Goal: Information Seeking & Learning: Understand process/instructions

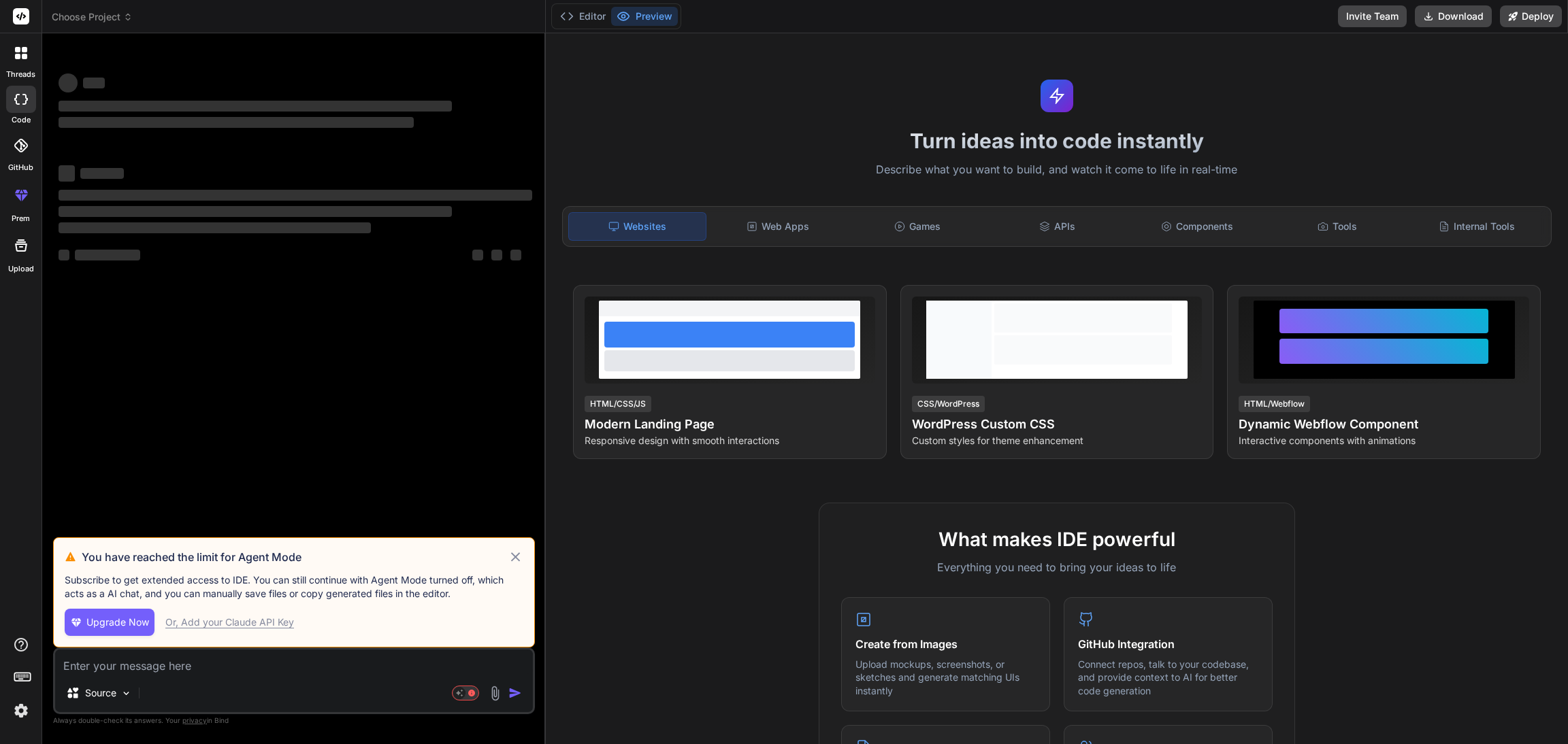
click at [126, 20] on icon at bounding box center [128, 17] width 10 height 10
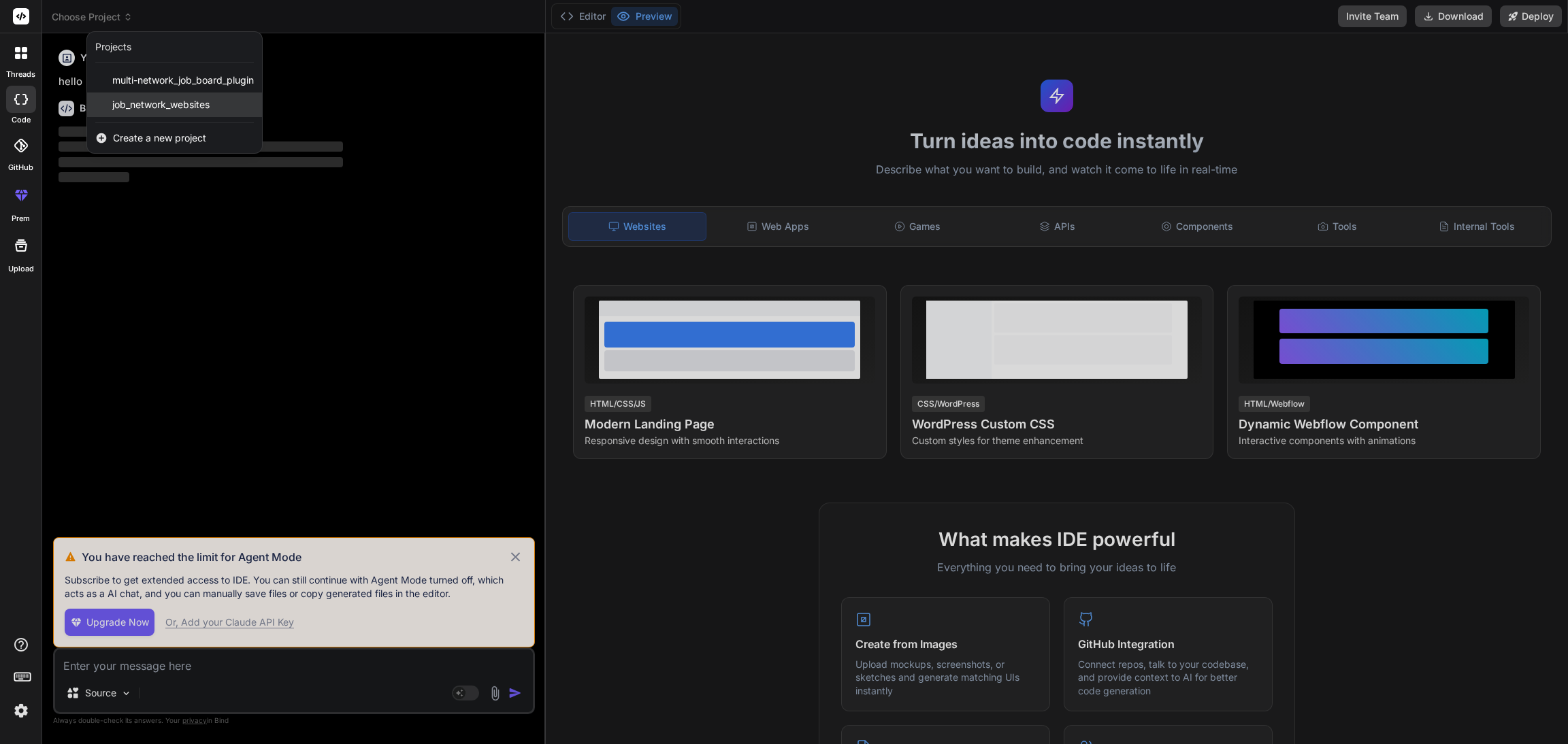
click at [145, 106] on span "job_network_websites" at bounding box center [161, 105] width 97 height 14
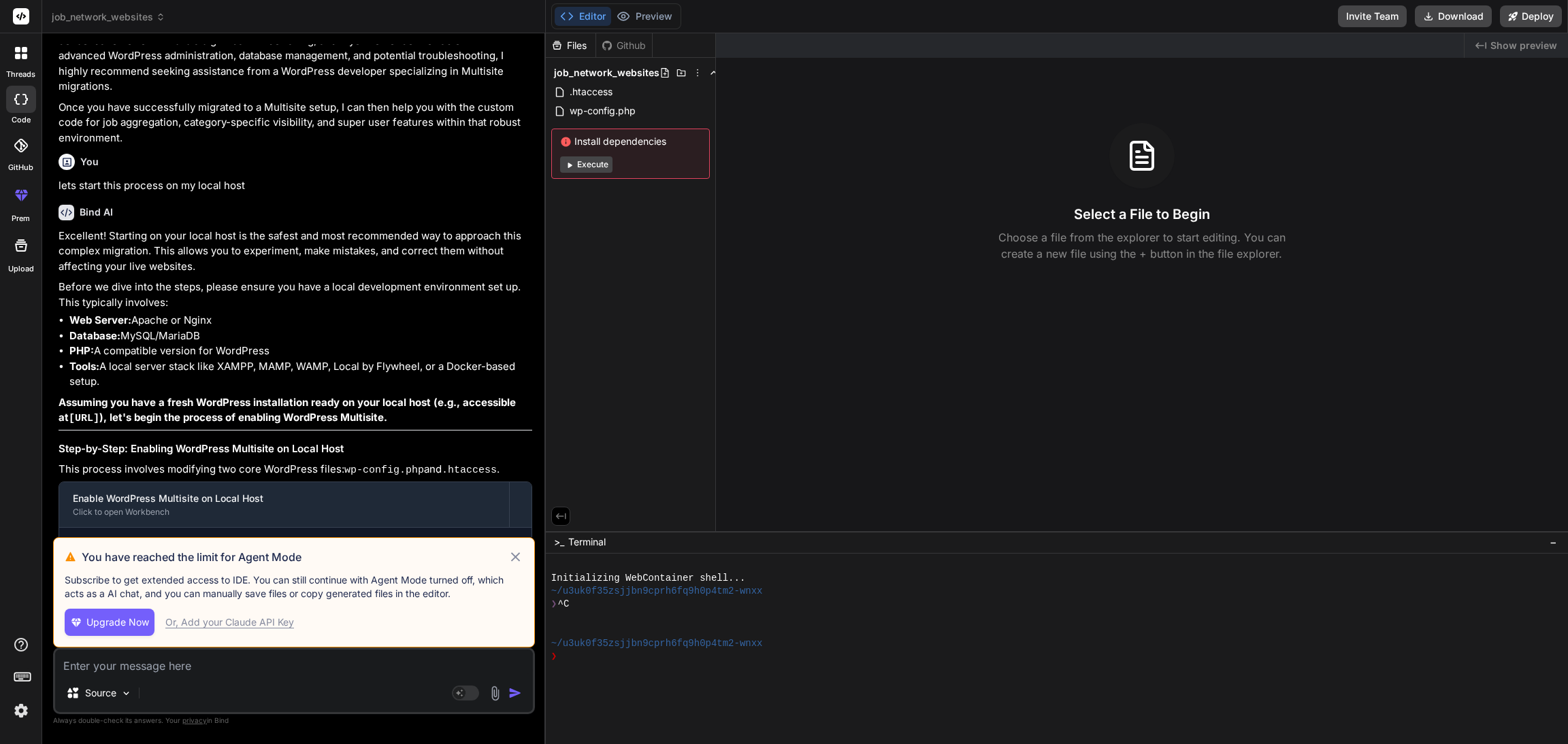
scroll to position [5154, 0]
click at [511, 561] on icon at bounding box center [516, 556] width 10 height 10
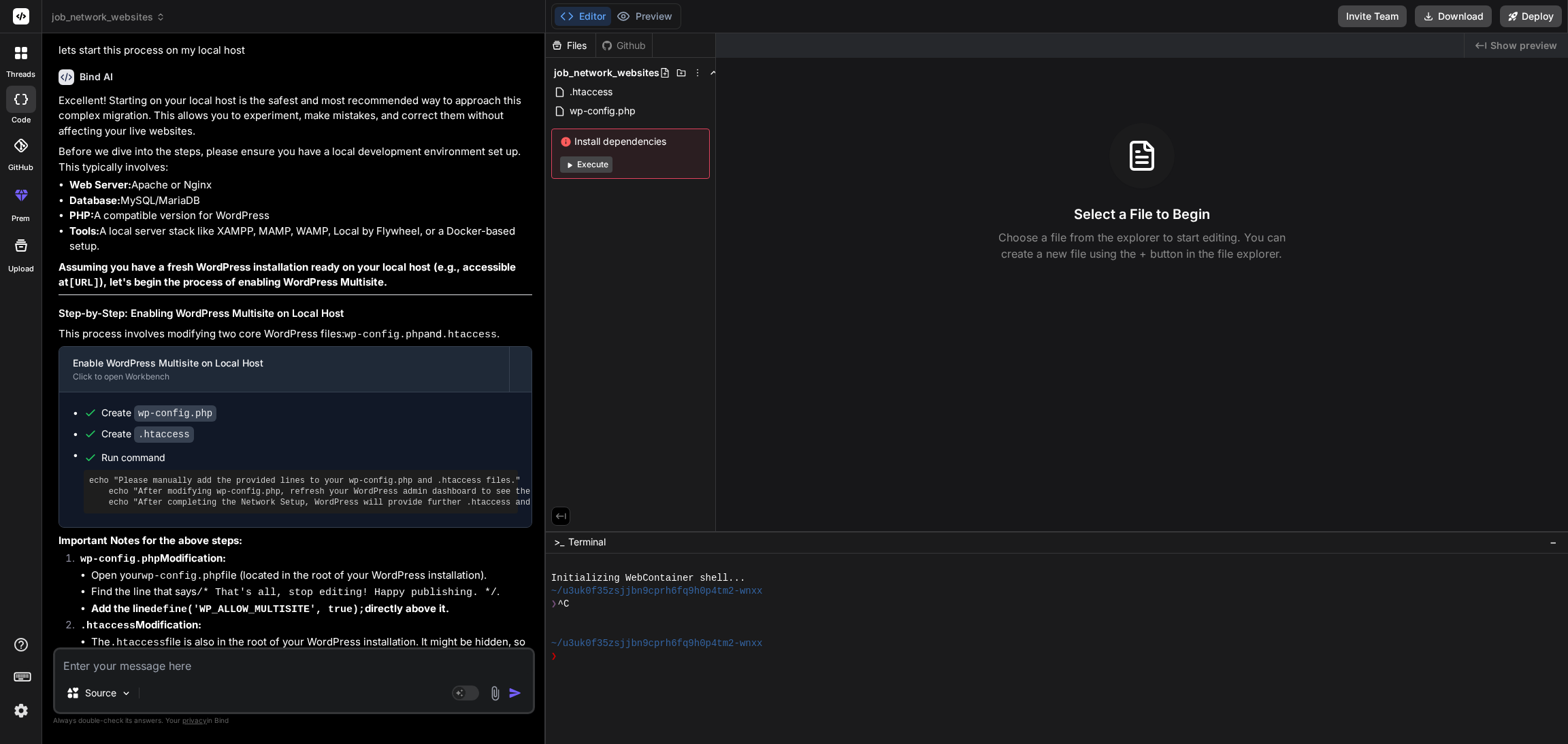
scroll to position [5290, 0]
click at [590, 108] on span "wp-config.php" at bounding box center [602, 110] width 69 height 17
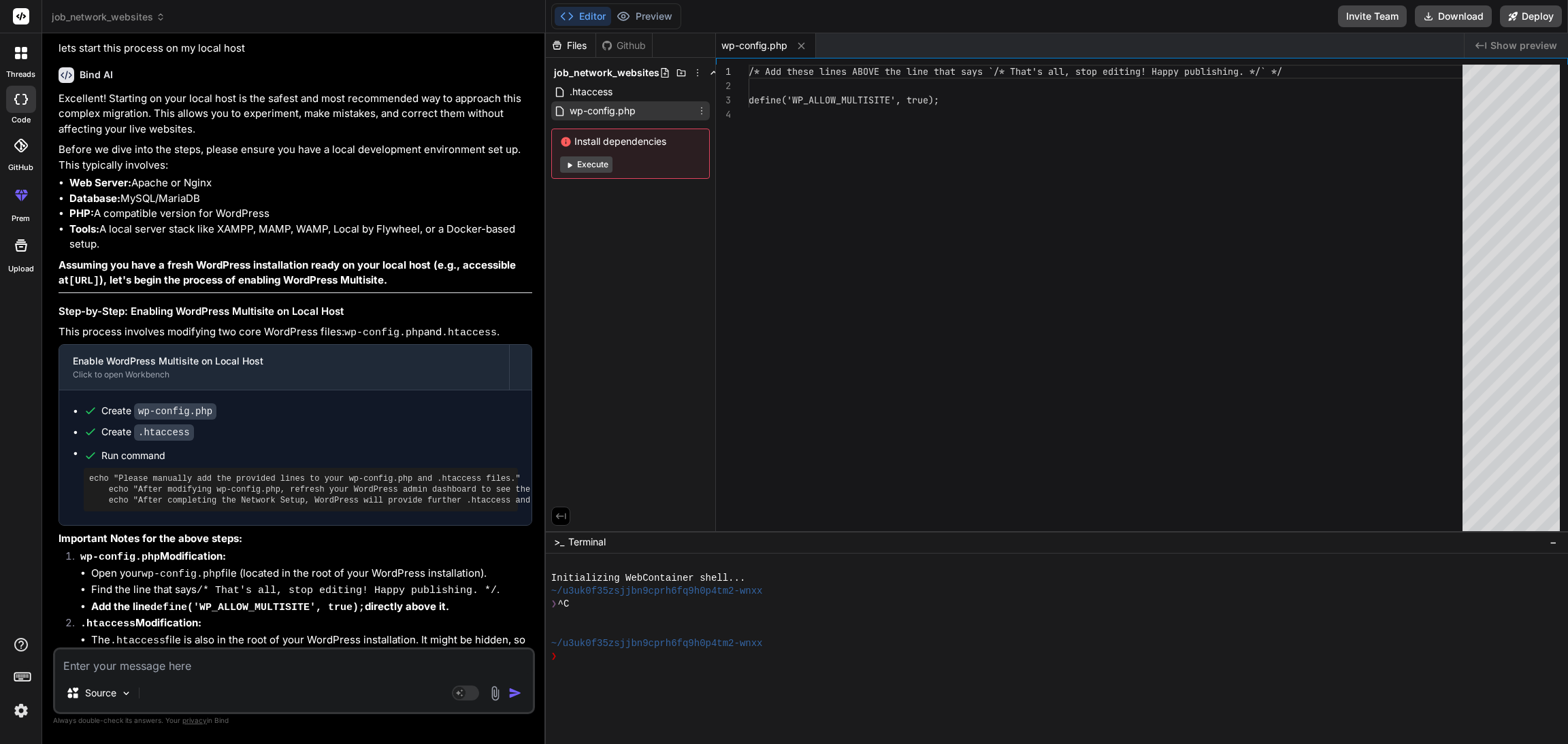
type textarea "x"
click at [904, 176] on div "/* Add these lines ABOVE the line that says `/* Th at's all, stop editing! Happ…" at bounding box center [1110, 301] width 722 height 473
drag, startPoint x: 943, startPoint y: 119, endPoint x: 744, endPoint y: 76, distance: 203.6
click at [749, 76] on div "/* Add these lines ABOVE the line that says `/* Th at's all, stop editing! Happ…" at bounding box center [1110, 301] width 722 height 473
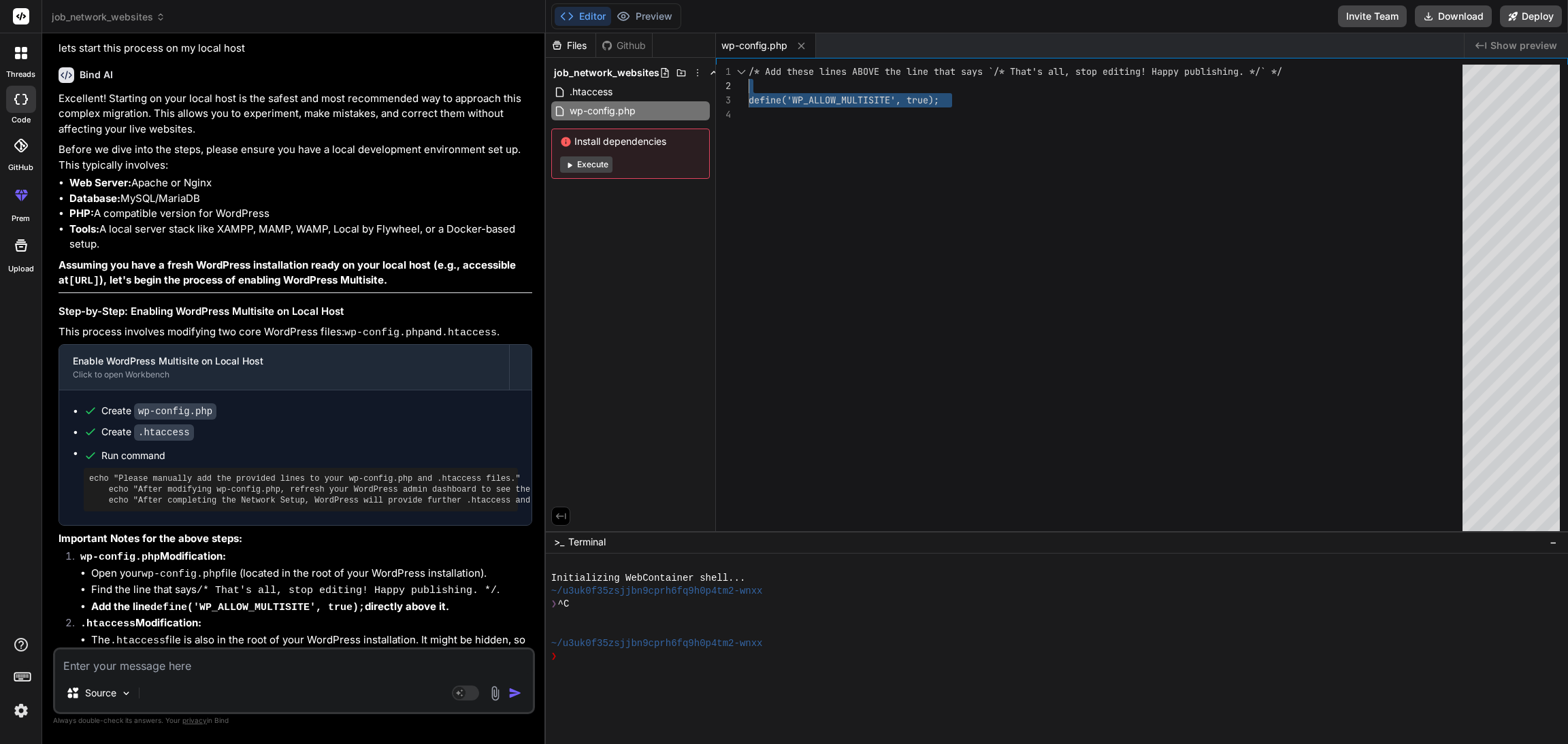
click at [806, 157] on div "/* Add these lines ABOVE the line that says `/* Th at's all, stop editing! Happ…" at bounding box center [1110, 301] width 722 height 473
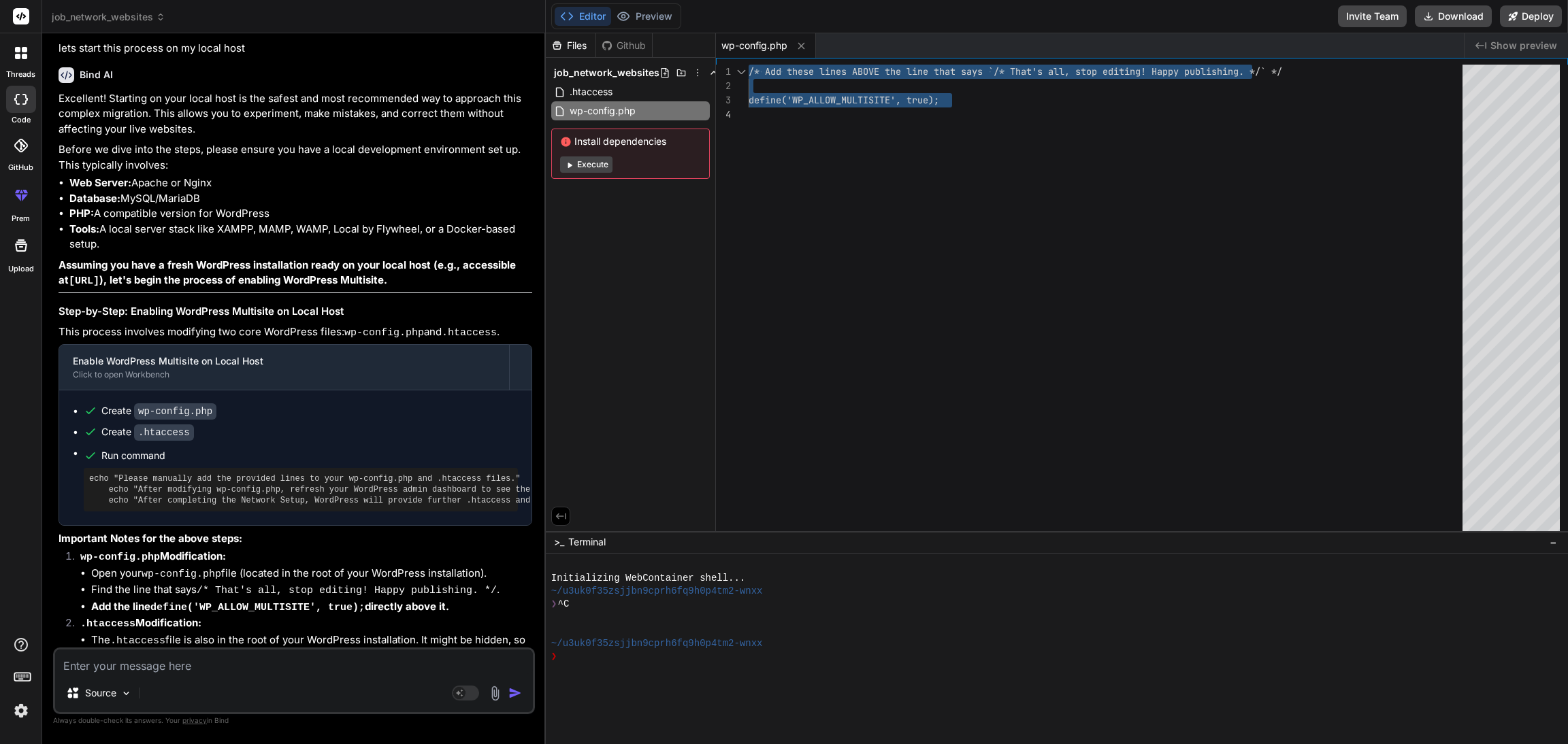
drag, startPoint x: 749, startPoint y: 71, endPoint x: 999, endPoint y: 129, distance: 256.6
click at [999, 129] on div "/* Add these lines ABOVE the line that says `/* Th at's all, stop editing! Happ…" at bounding box center [1110, 301] width 722 height 473
click at [764, 98] on div "/* Add these lines ABOVE the line that says `/* Th at's all, stop editing! Happ…" at bounding box center [1110, 301] width 722 height 473
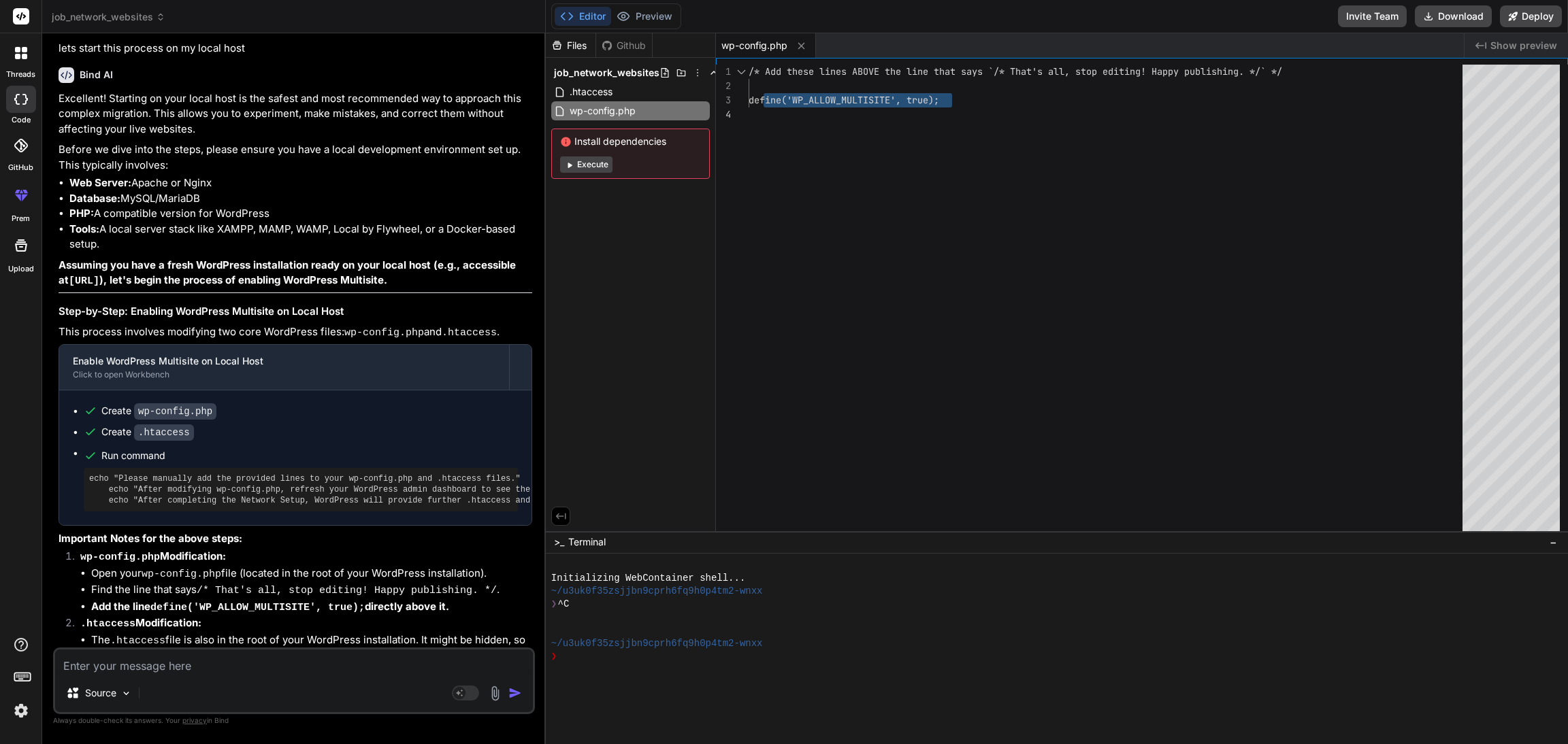
drag, startPoint x: 764, startPoint y: 98, endPoint x: 1027, endPoint y: 103, distance: 263.0
click at [1027, 103] on div "/* Add these lines ABOVE the line that says `/* Th at's all, stop editing! Happ…" at bounding box center [1110, 301] width 722 height 473
click at [134, 424] on code ".htaccess" at bounding box center [163, 432] width 60 height 17
click at [585, 90] on span ".htaccess" at bounding box center [591, 91] width 45 height 17
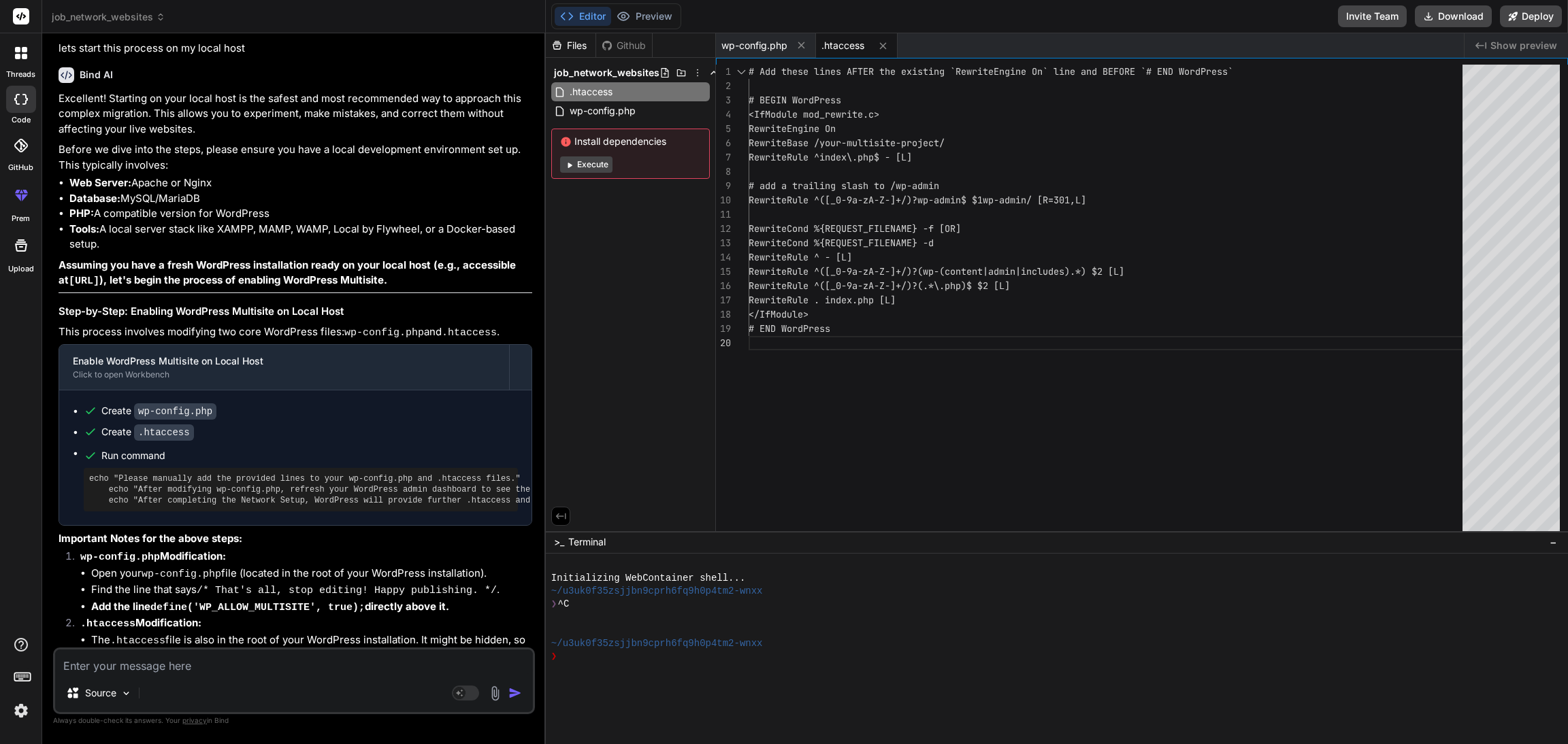
click at [809, 127] on div "# Add these lines AFTER the existing `RewriteEngin e On` line and BEFORE `# END…" at bounding box center [1110, 301] width 722 height 473
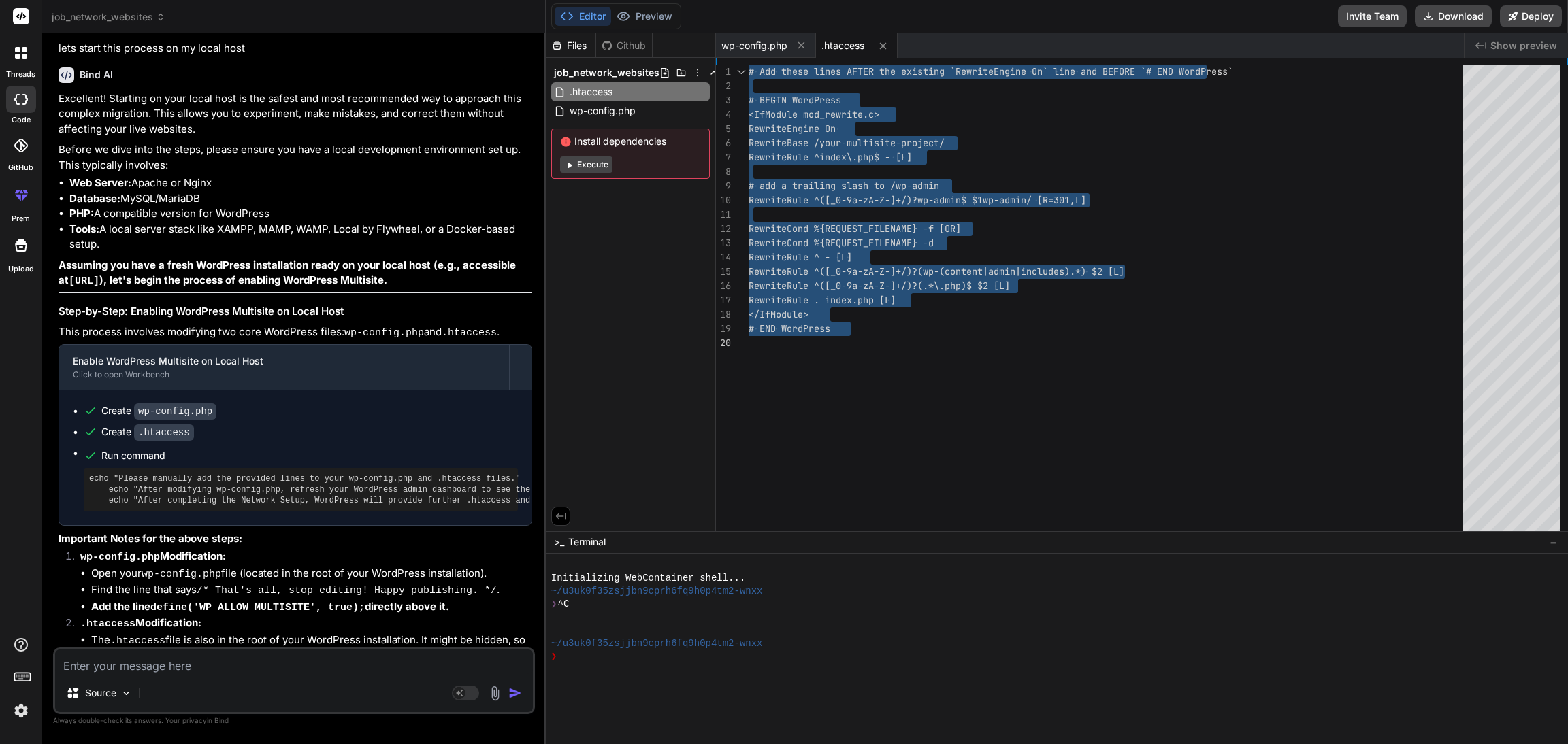
drag, startPoint x: 769, startPoint y: 100, endPoint x: 921, endPoint y: 255, distance: 217.1
click at [921, 255] on div "# Add these lines AFTER the existing `RewriteEngin e On` line and BEFORE `# END…" at bounding box center [1110, 301] width 722 height 473
click at [908, 349] on div "# Add these lines AFTER the existing `RewriteEngin e On` line and BEFORE `# END…" at bounding box center [1110, 301] width 722 height 473
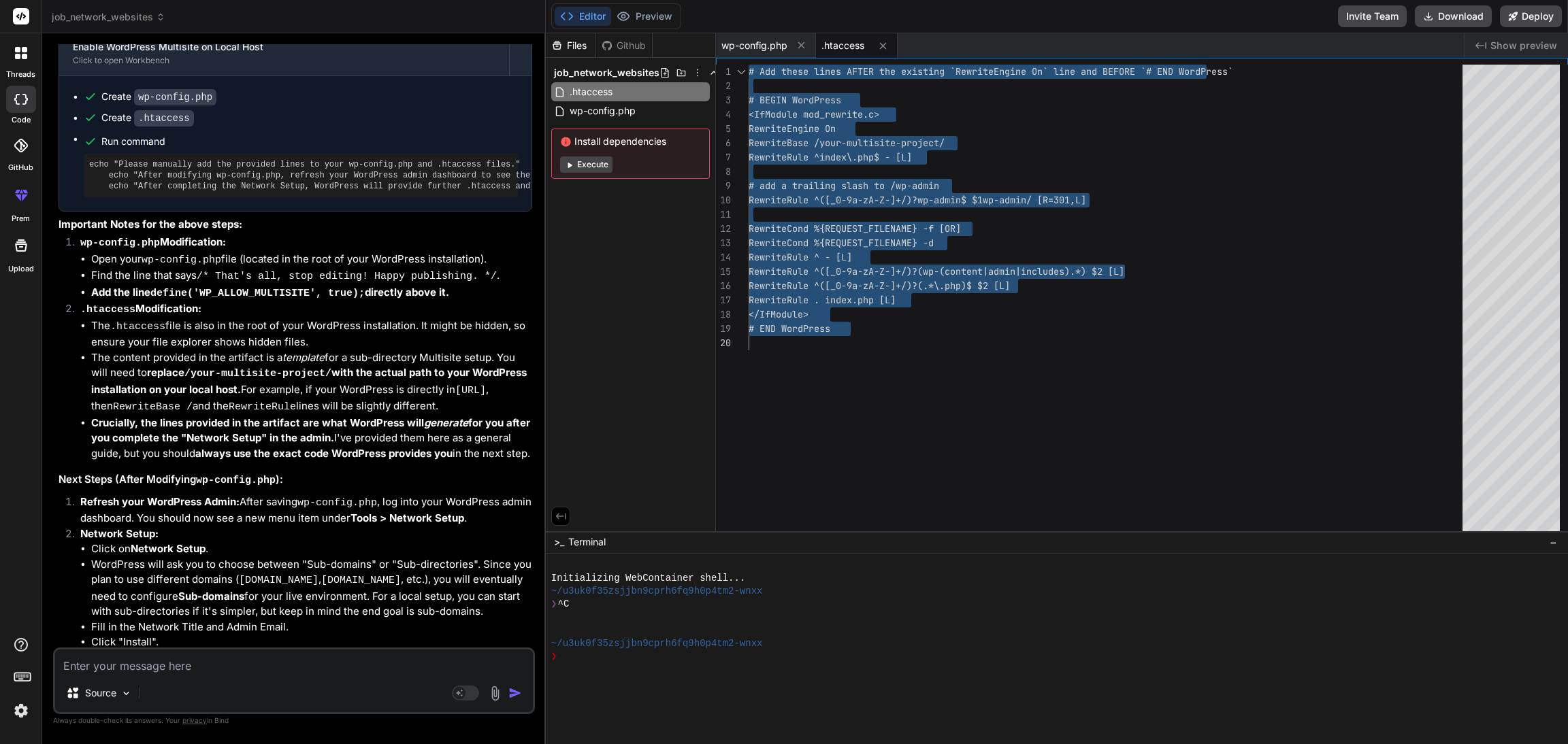
scroll to position [5605, 0]
click at [943, 339] on div "# Add these lines AFTER the existing `RewriteEngin e On` line and BEFORE `# END…" at bounding box center [1110, 301] width 722 height 473
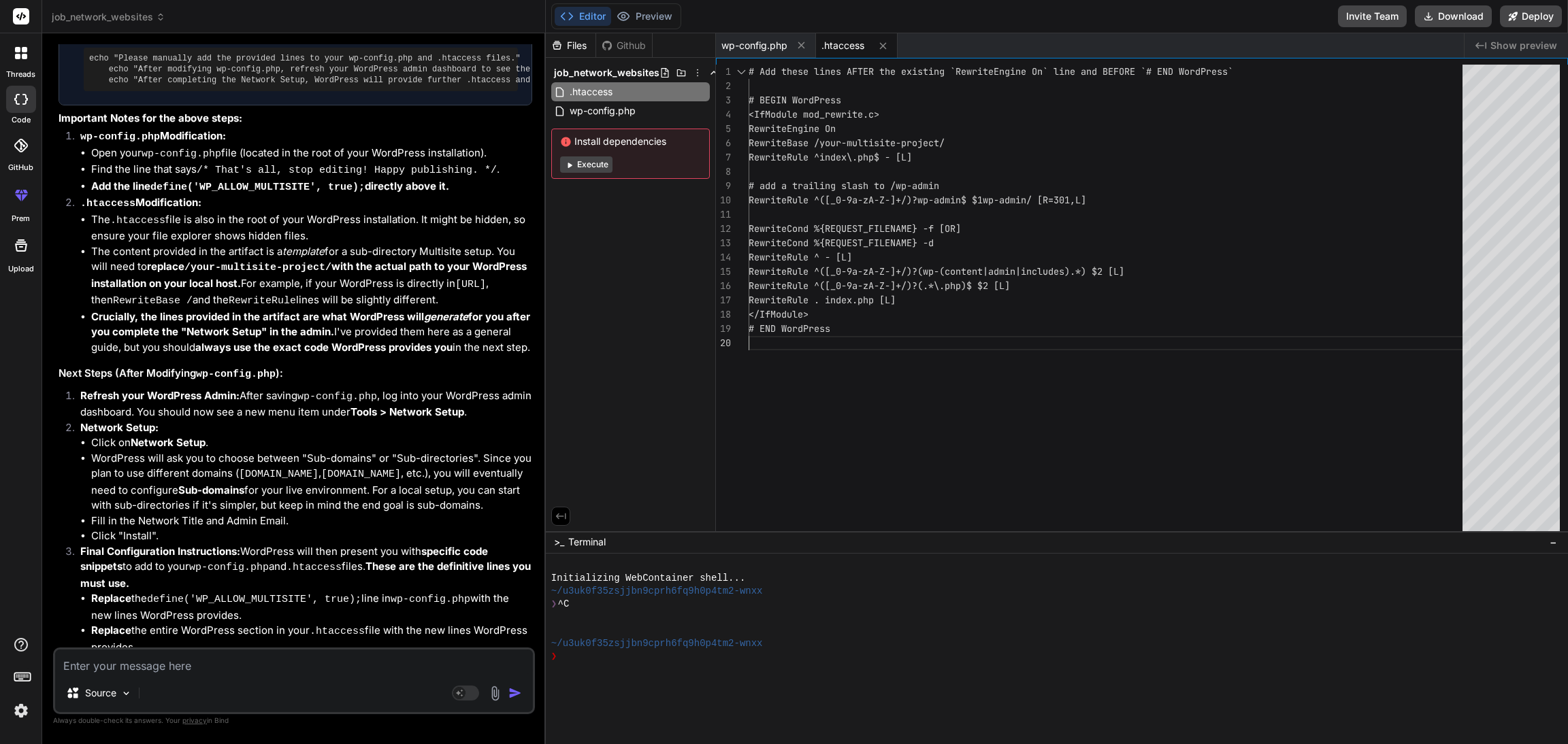
scroll to position [5729, 0]
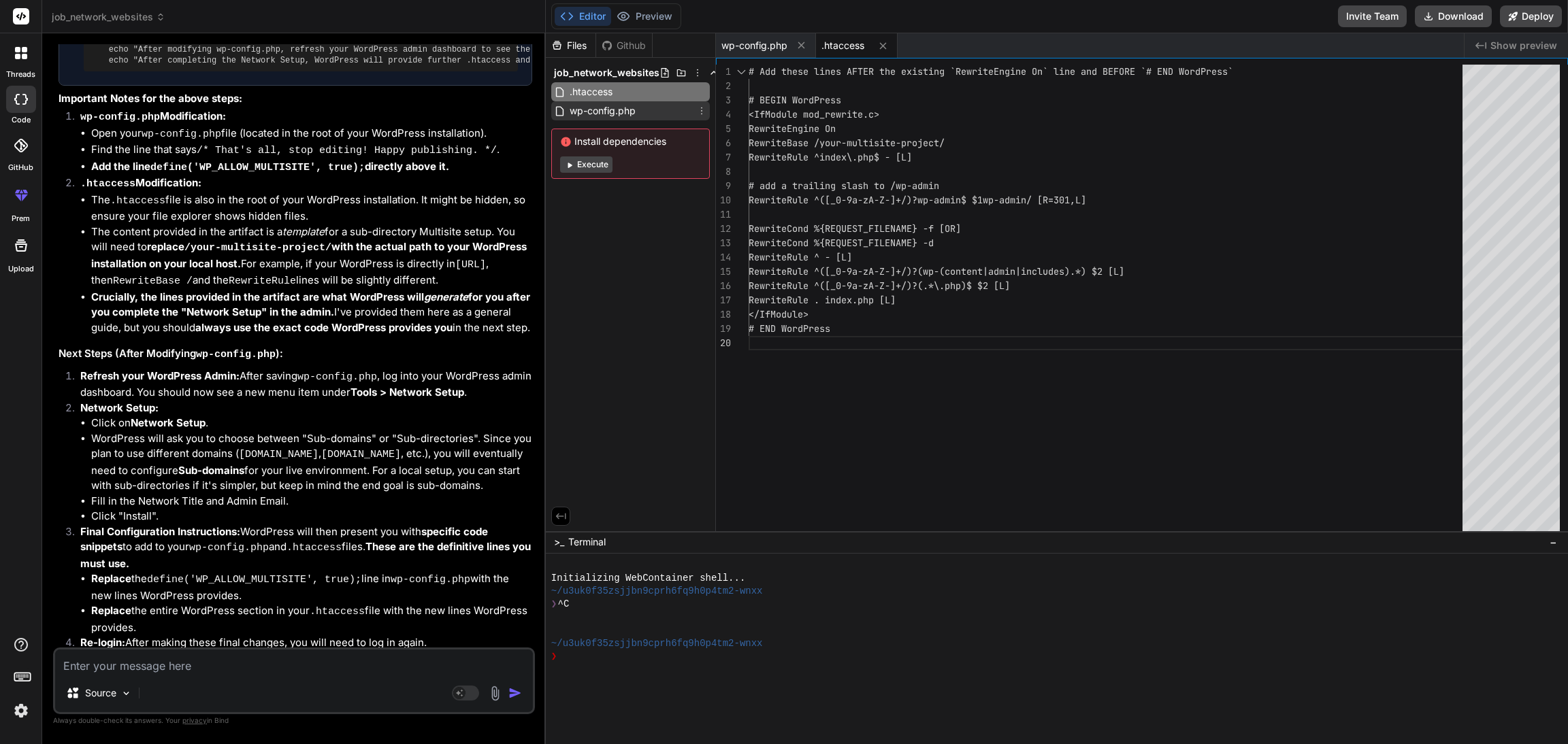
click at [601, 111] on span "wp-config.php" at bounding box center [602, 110] width 69 height 17
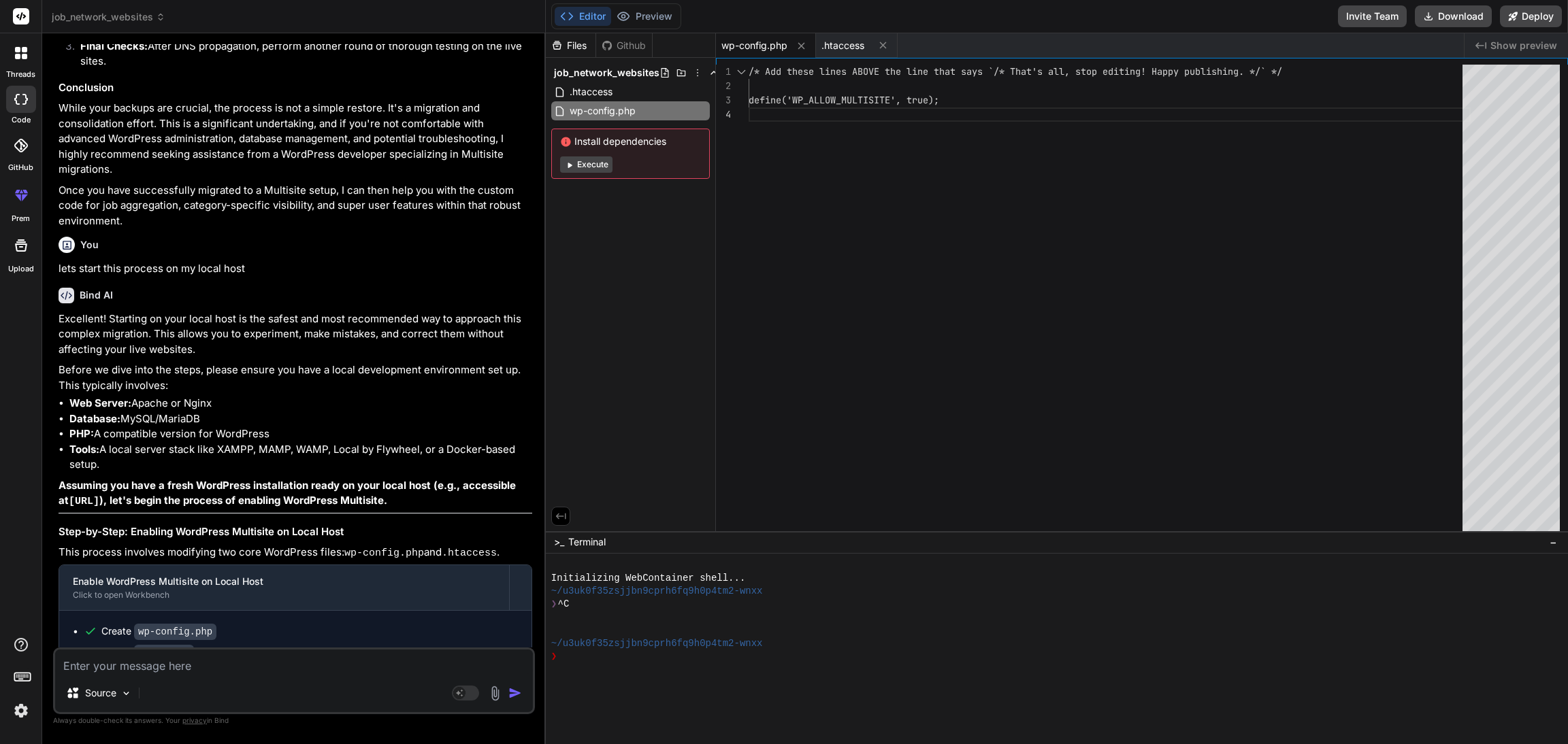
scroll to position [5069, 0]
click at [593, 73] on span "job_network_websites" at bounding box center [606, 73] width 105 height 14
click at [597, 87] on span ".htaccess" at bounding box center [591, 91] width 45 height 17
type textarea "RewriteCond %{REQUEST_FILENAME} -f [OR] RewriteCond %{REQUEST_FILENAME} -d Rewr…"
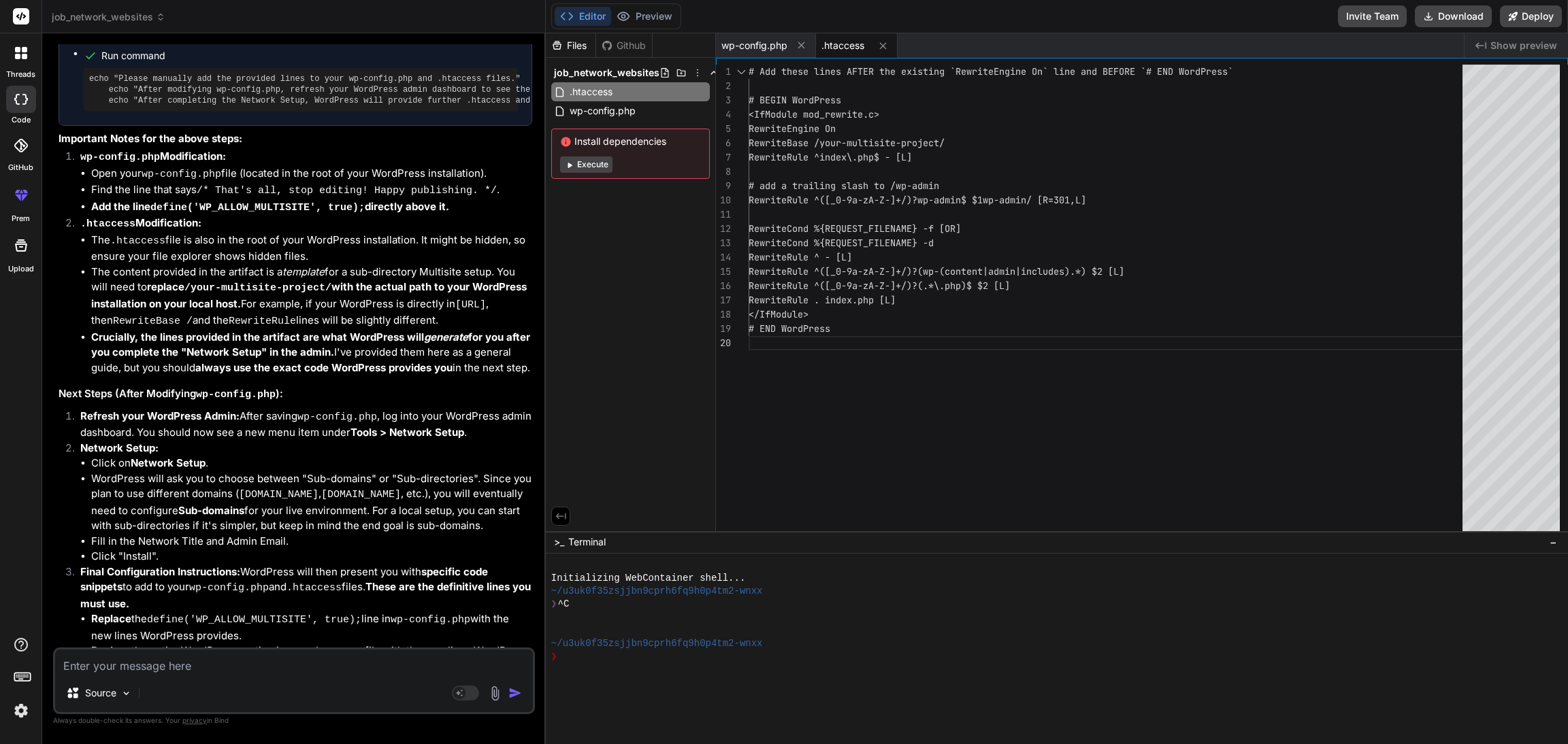
scroll to position [5729, 0]
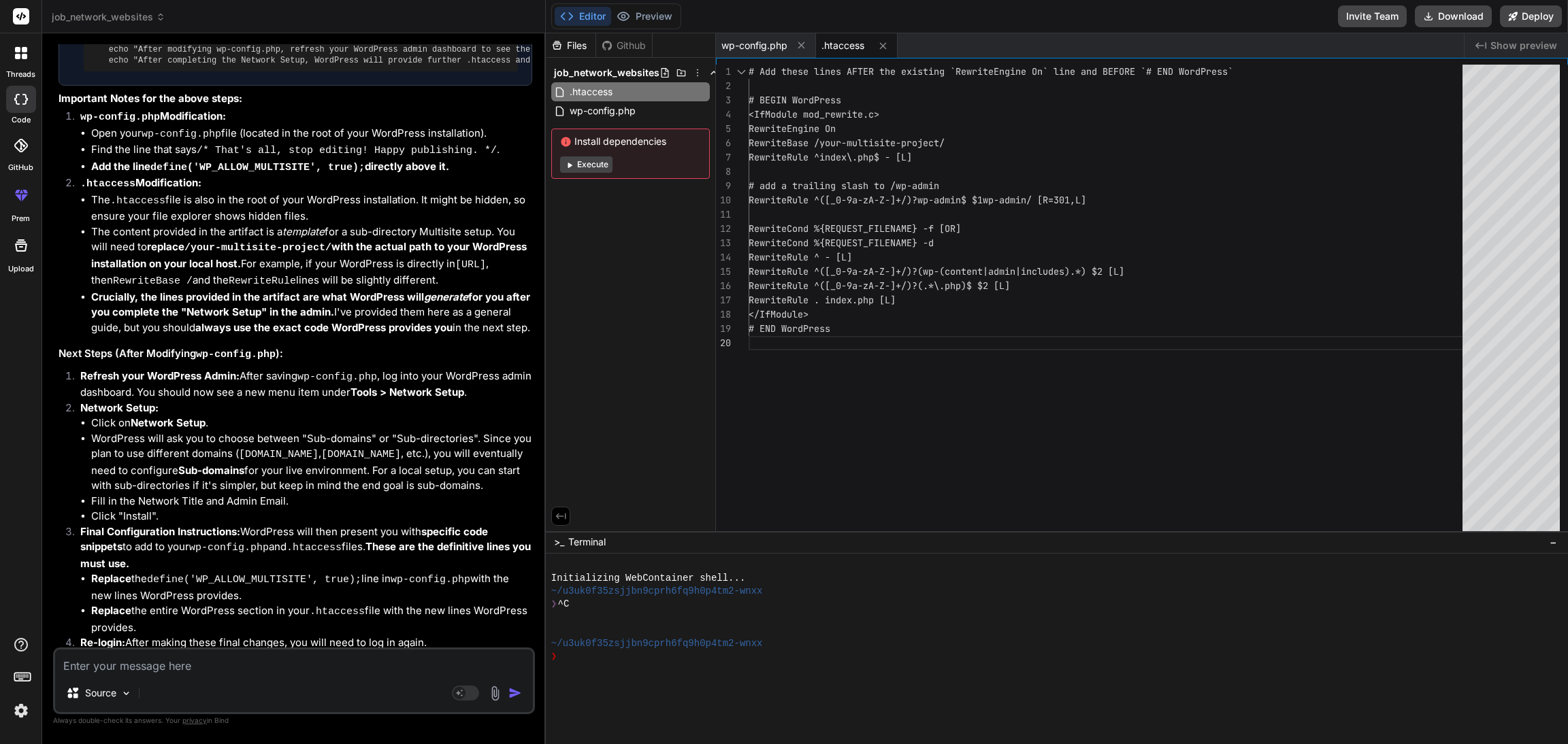
click at [397, 401] on li "Network Setup: Click on Network Setup . WordPress will ask you to choose betwee…" at bounding box center [301, 462] width 463 height 123
drag, startPoint x: 397, startPoint y: 339, endPoint x: 884, endPoint y: 542, distance: 527.6
click at [884, 542] on div ">_ Terminal −" at bounding box center [1057, 542] width 1022 height 23
click at [467, 660] on p "Once you have successfully enabled Multisite and can access your Network Admin …" at bounding box center [295, 682] width 474 height 46
click at [143, 674] on div "Source Agent Mode. When this toggle is activated, AI automatically makes decisi…" at bounding box center [294, 681] width 482 height 67
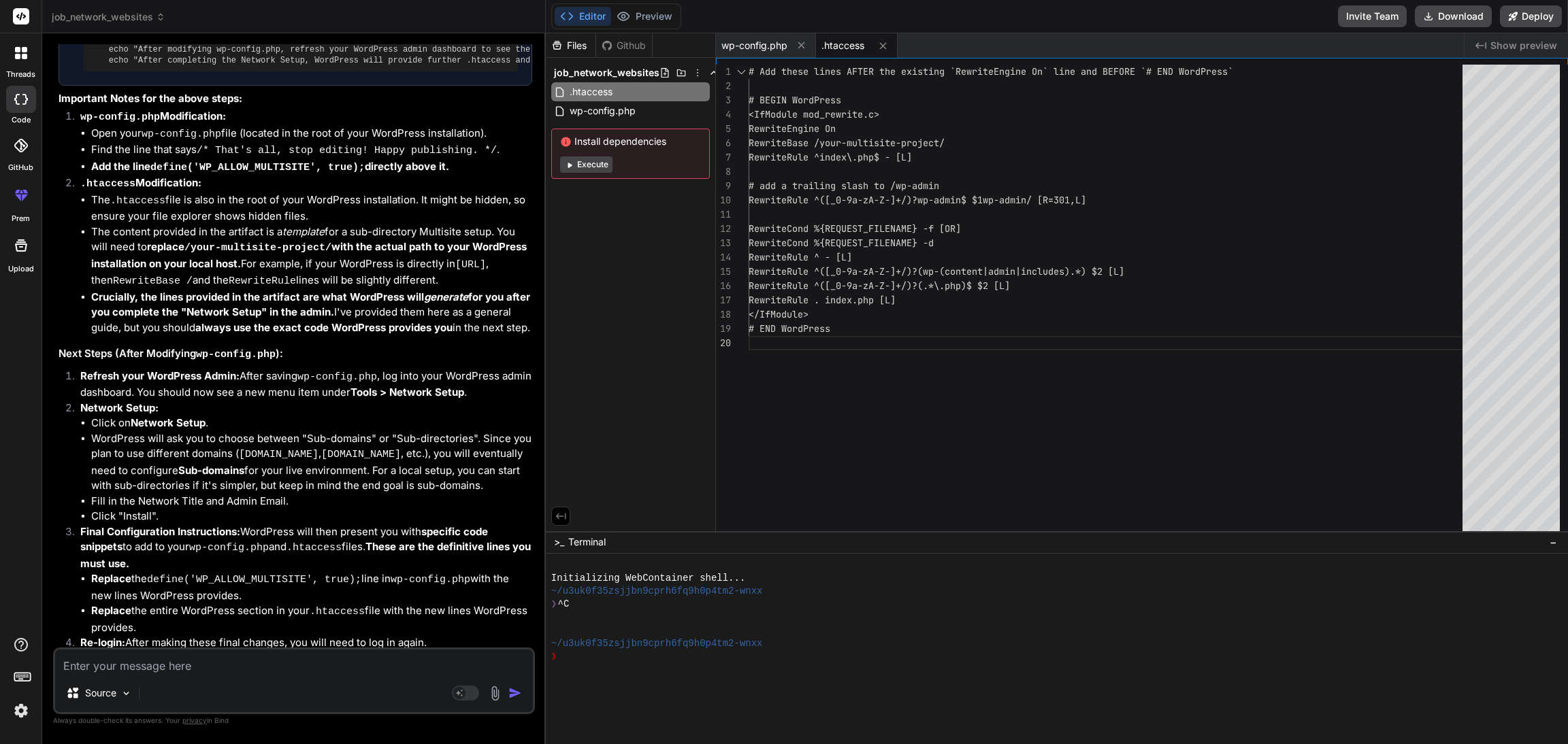
click at [123, 665] on textarea at bounding box center [293, 661] width 477 height 24
type textarea "t"
type textarea "x"
type textarea "y"
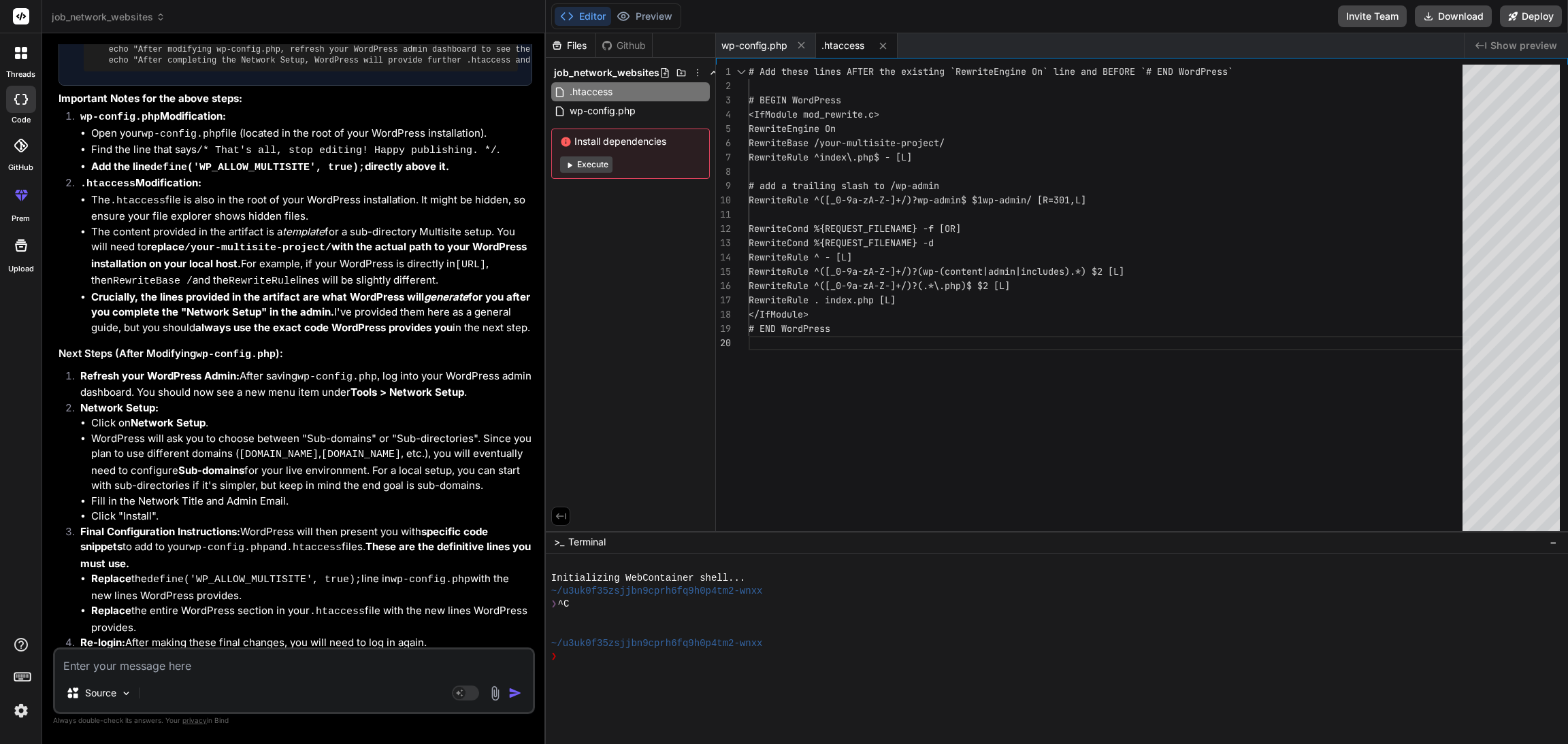
type textarea "x"
type textarea "ye"
type textarea "x"
type textarea "yes"
type textarea "x"
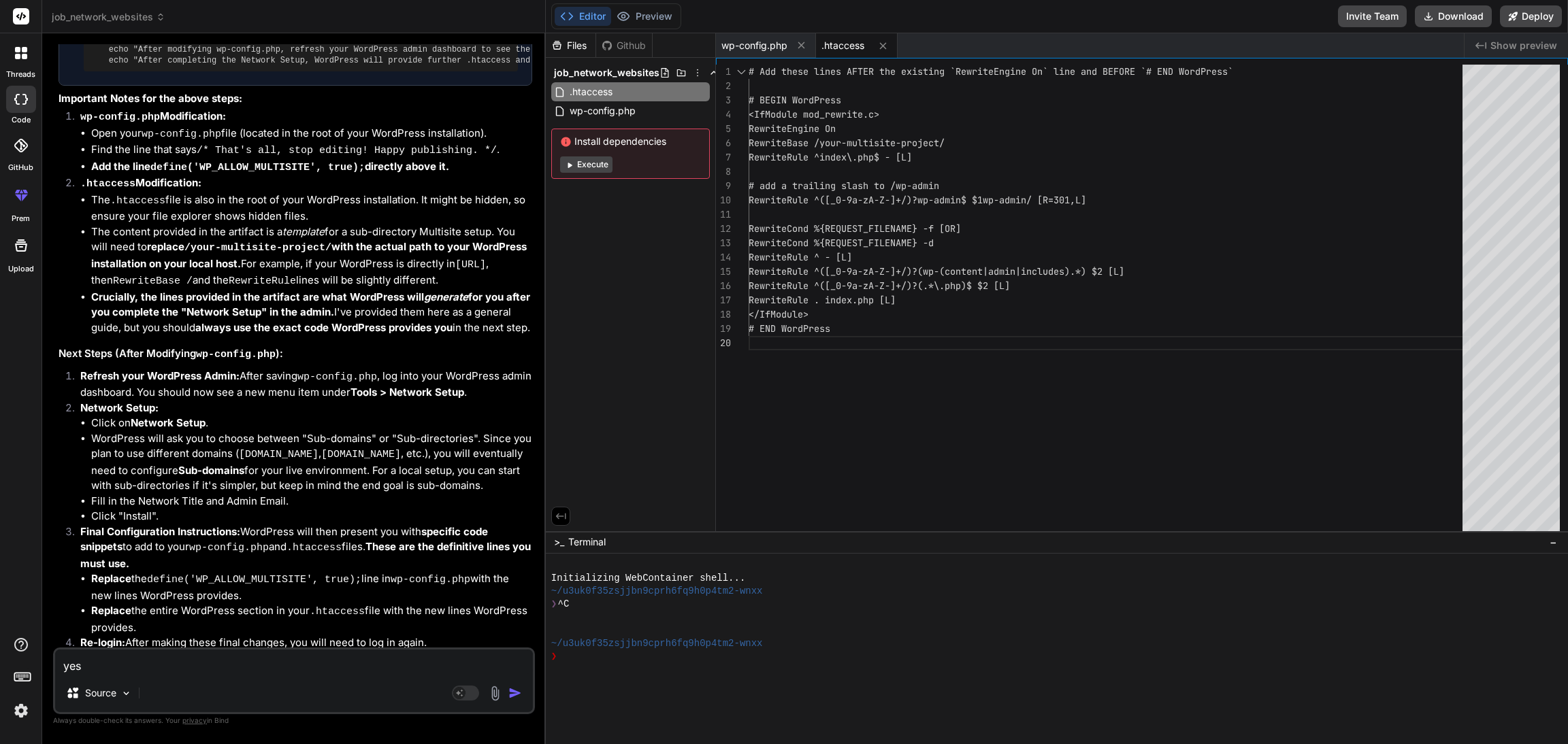
type textarea "yes"
type textarea "x"
type textarea "yes i"
type textarea "x"
type textarea "yes i"
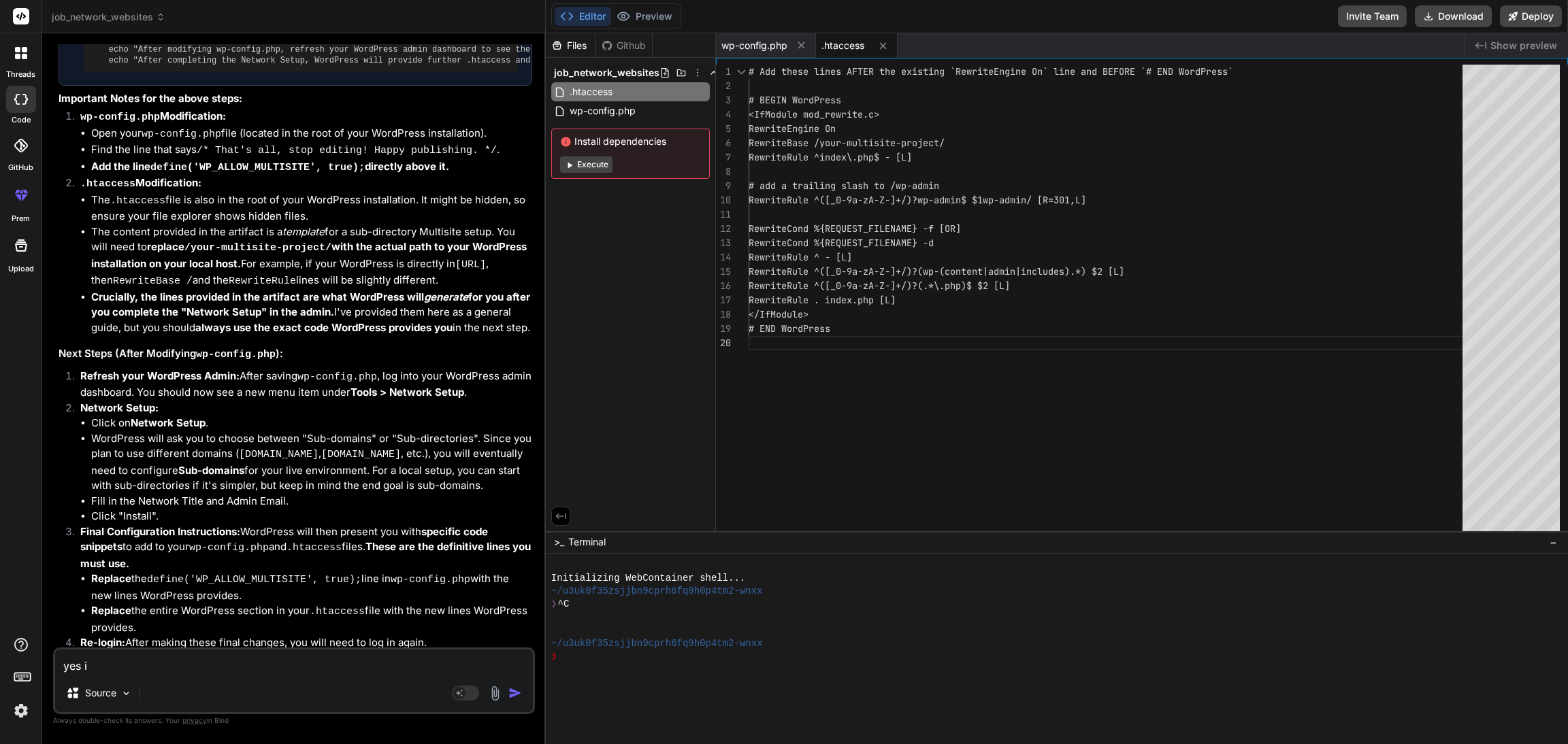
type textarea "x"
type textarea "yes i c"
type textarea "x"
type textarea "yes i ca"
type textarea "x"
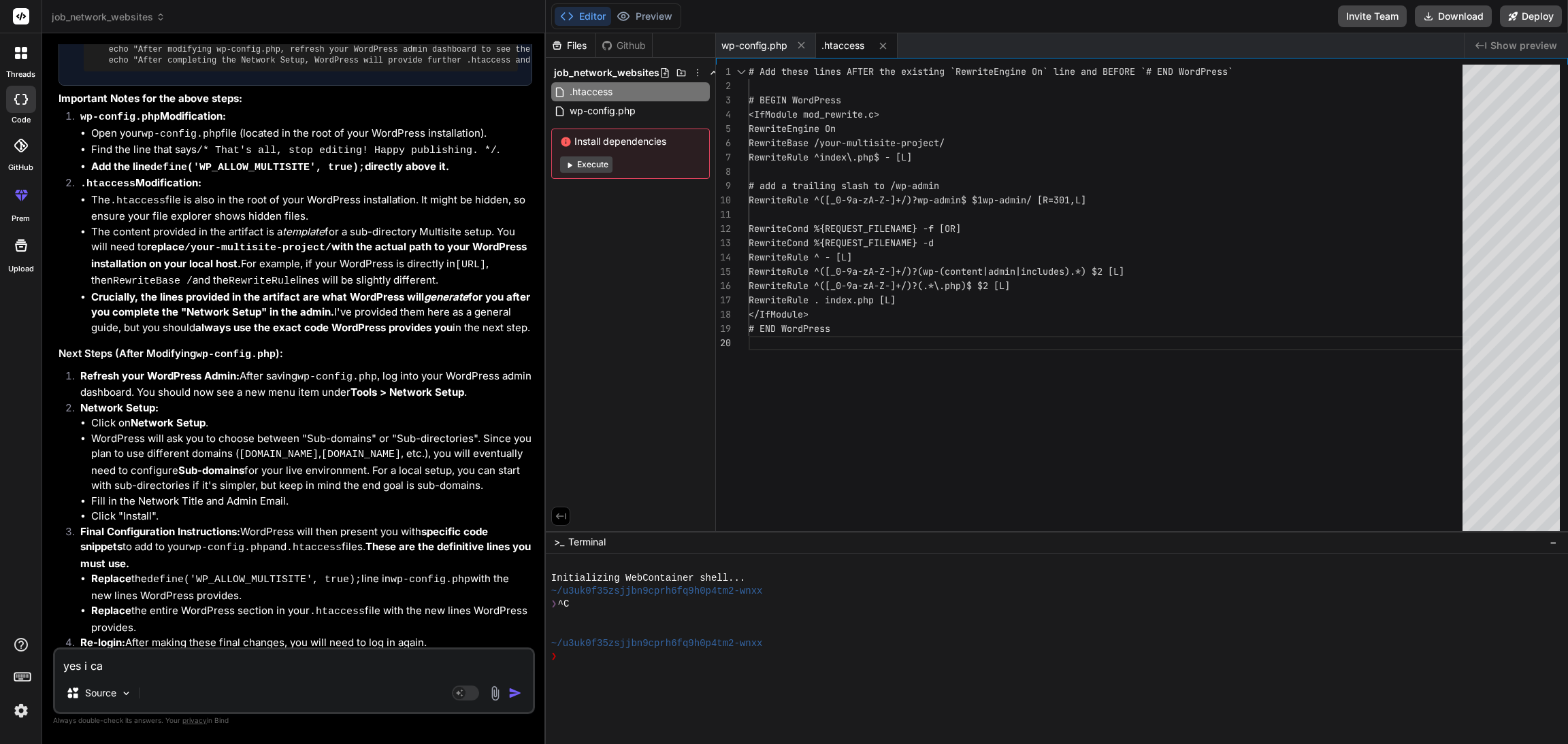
type textarea "yes i can"
type textarea "x"
type textarea "yes i can"
type textarea "x"
type textarea "yes i can a"
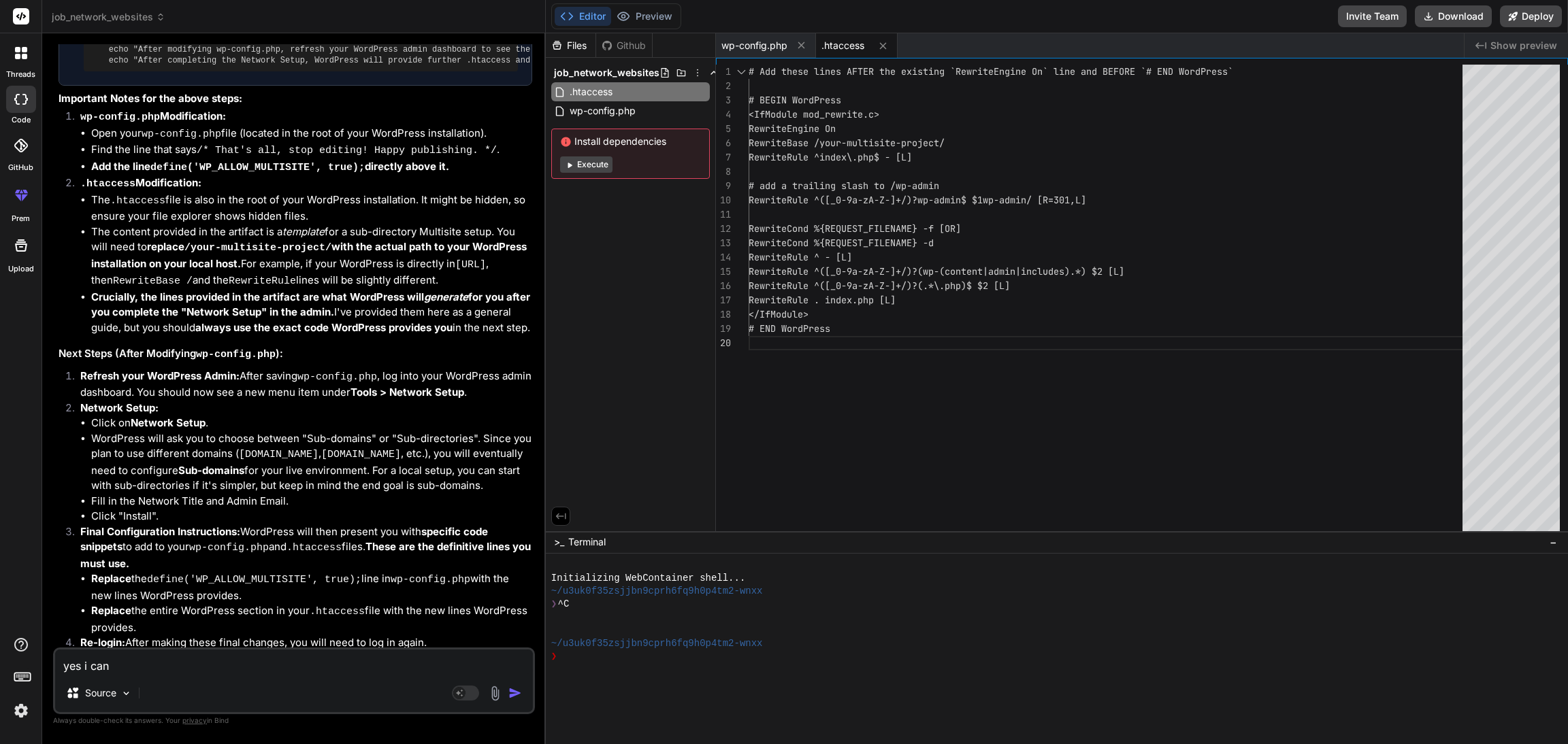
type textarea "x"
type textarea "yes i can ac"
type textarea "x"
type textarea "yes i can acc"
type textarea "x"
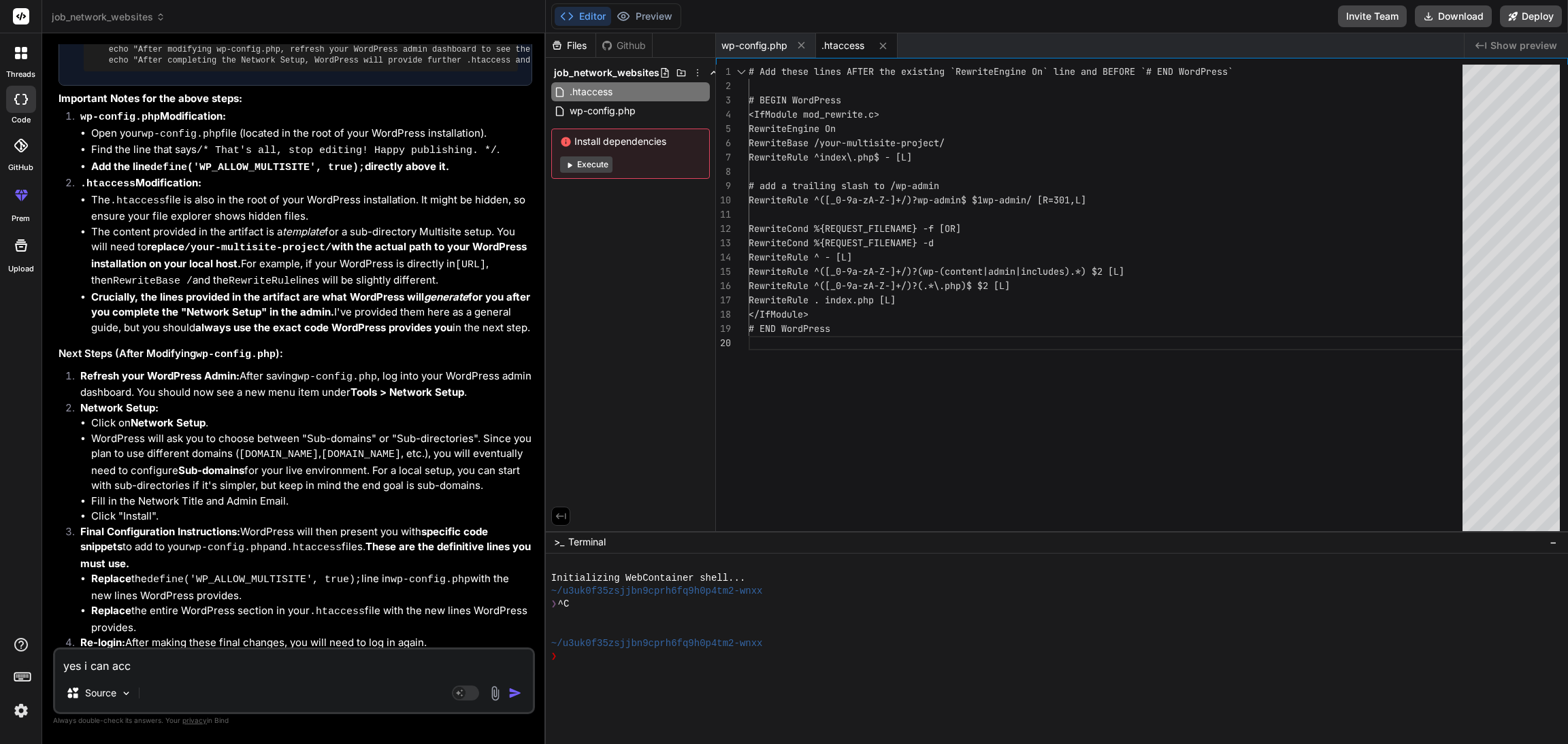
type textarea "yes i can acce"
type textarea "x"
type textarea "yes i can acces"
type textarea "x"
type textarea "yes i can access"
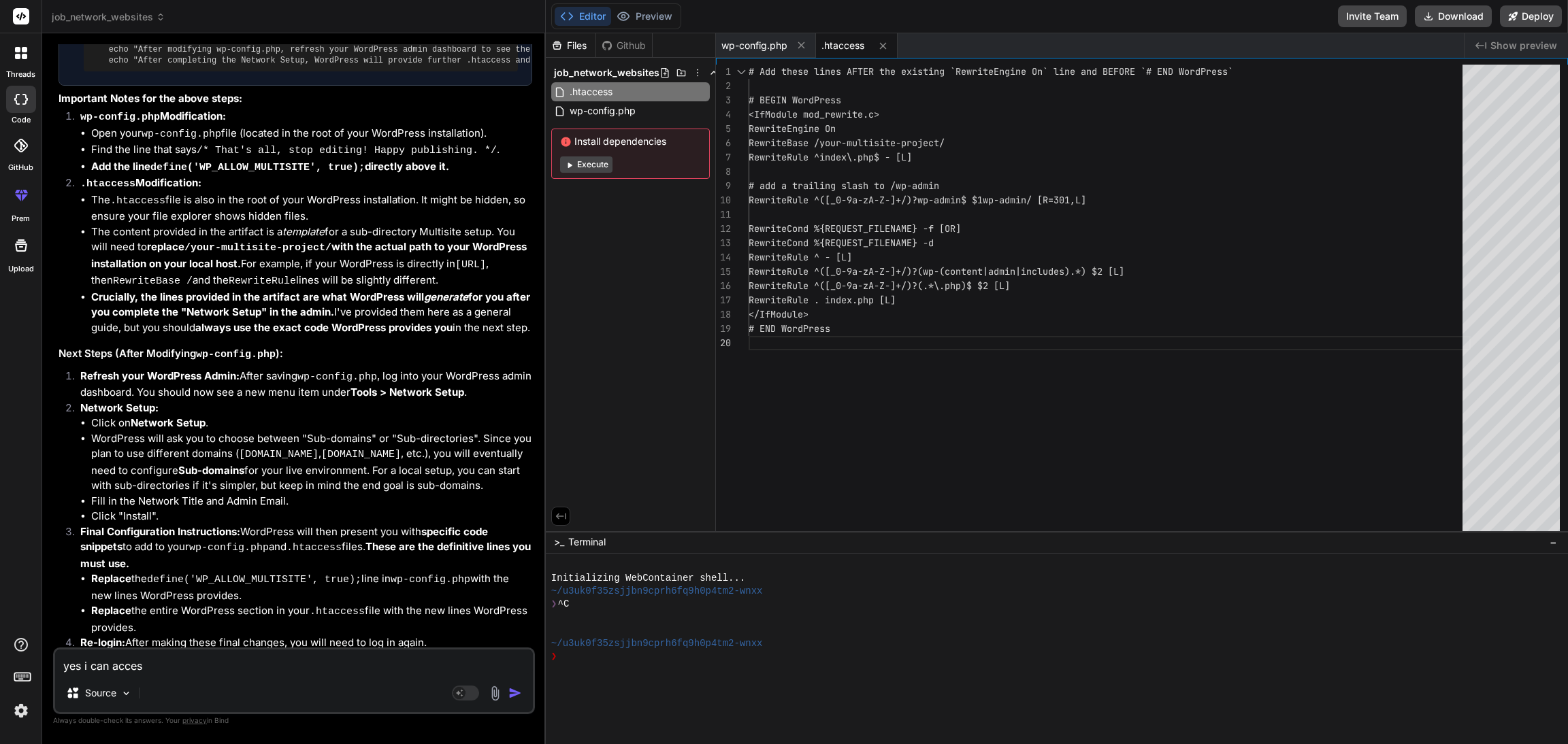
type textarea "x"
type textarea "yes i can access"
type textarea "x"
type textarea "yes i can access d"
type textarea "x"
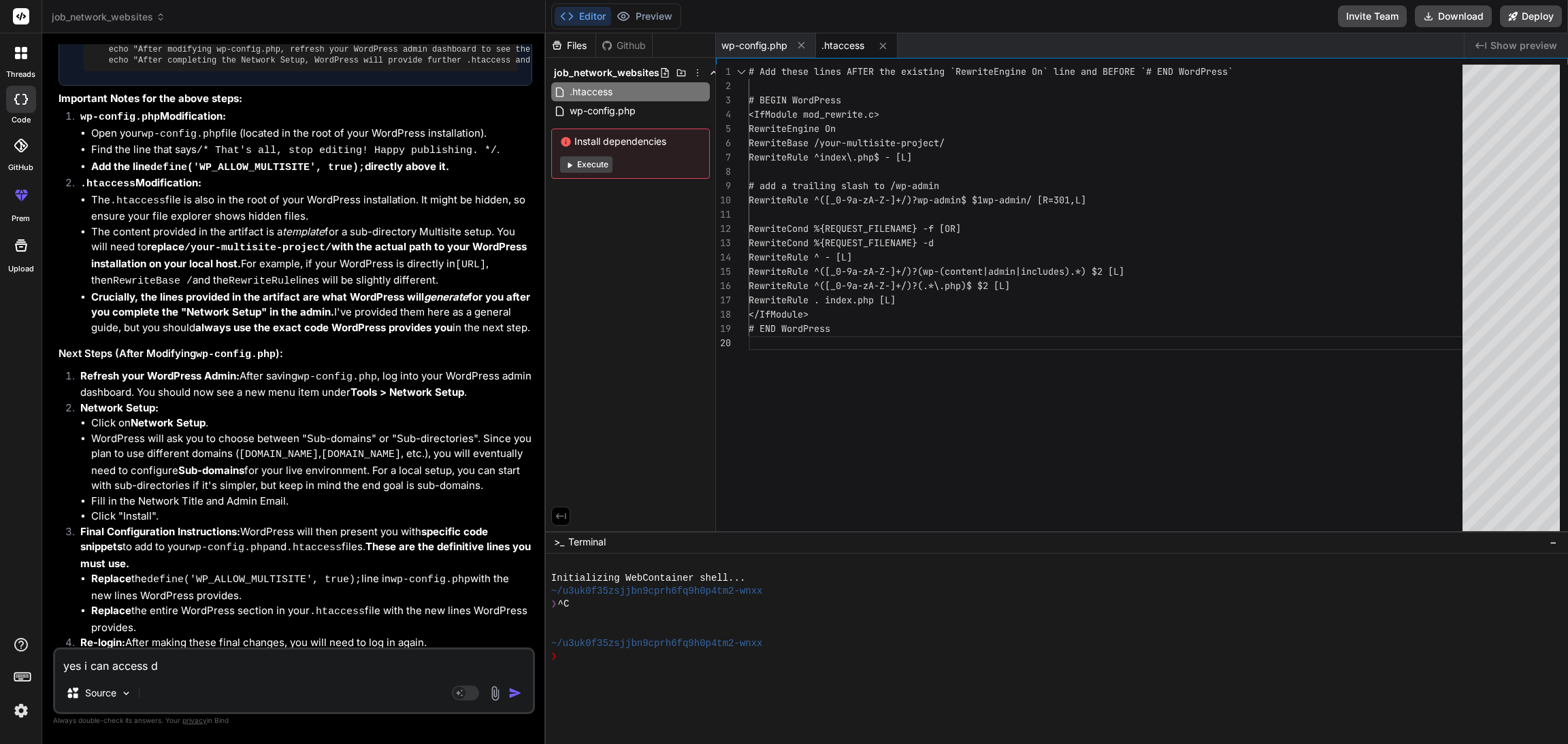
type textarea "yes i can access da"
type textarea "x"
type textarea "yes i can access das"
type textarea "x"
type textarea "yes i can access dash"
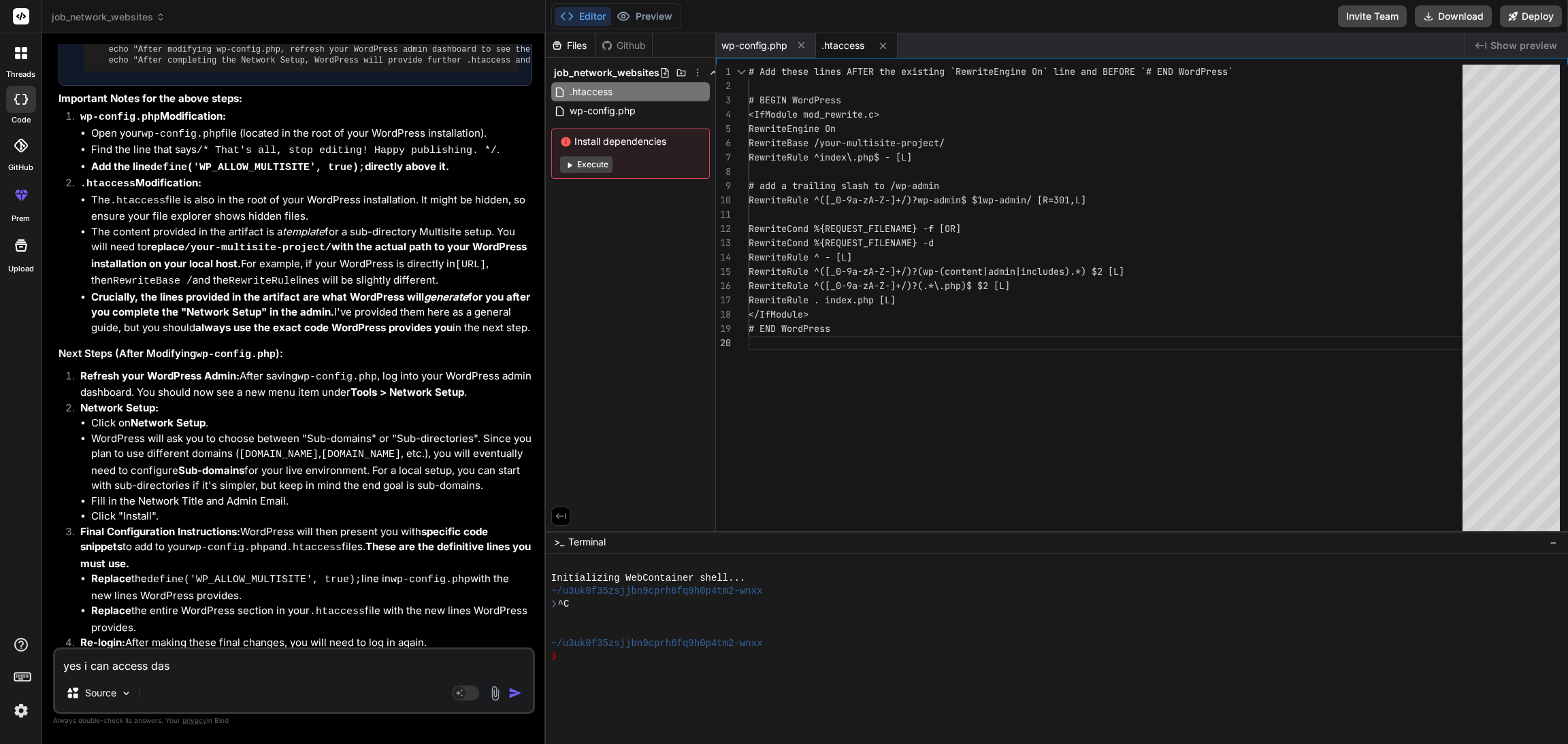
type textarea "x"
type textarea "yes i can access dashb"
type textarea "x"
type textarea "yes i can access dashbo"
type textarea "x"
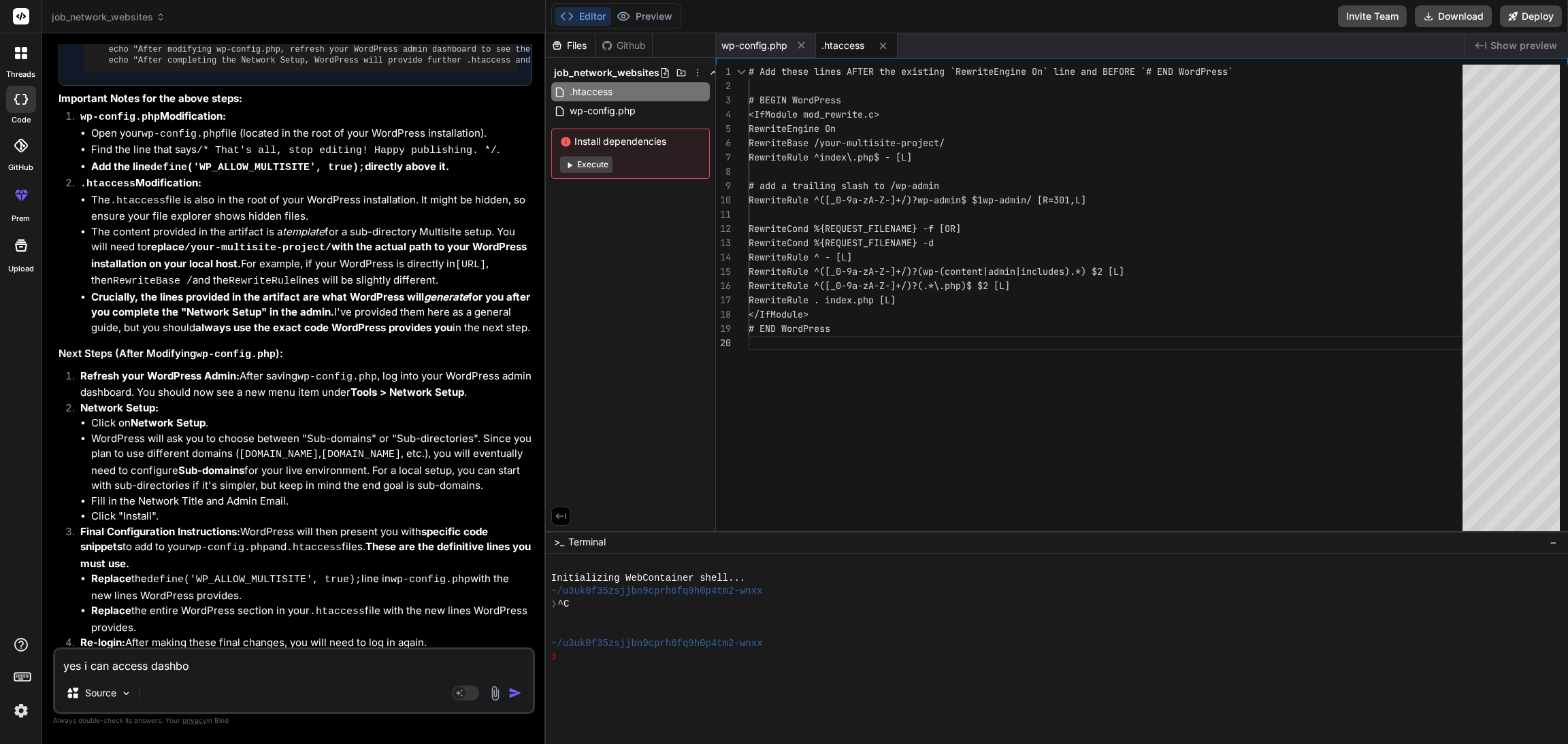
type textarea "yes i can access dashboa"
type textarea "x"
type textarea "yes i can access dashboar"
type textarea "x"
type textarea "yes i can access dashboard"
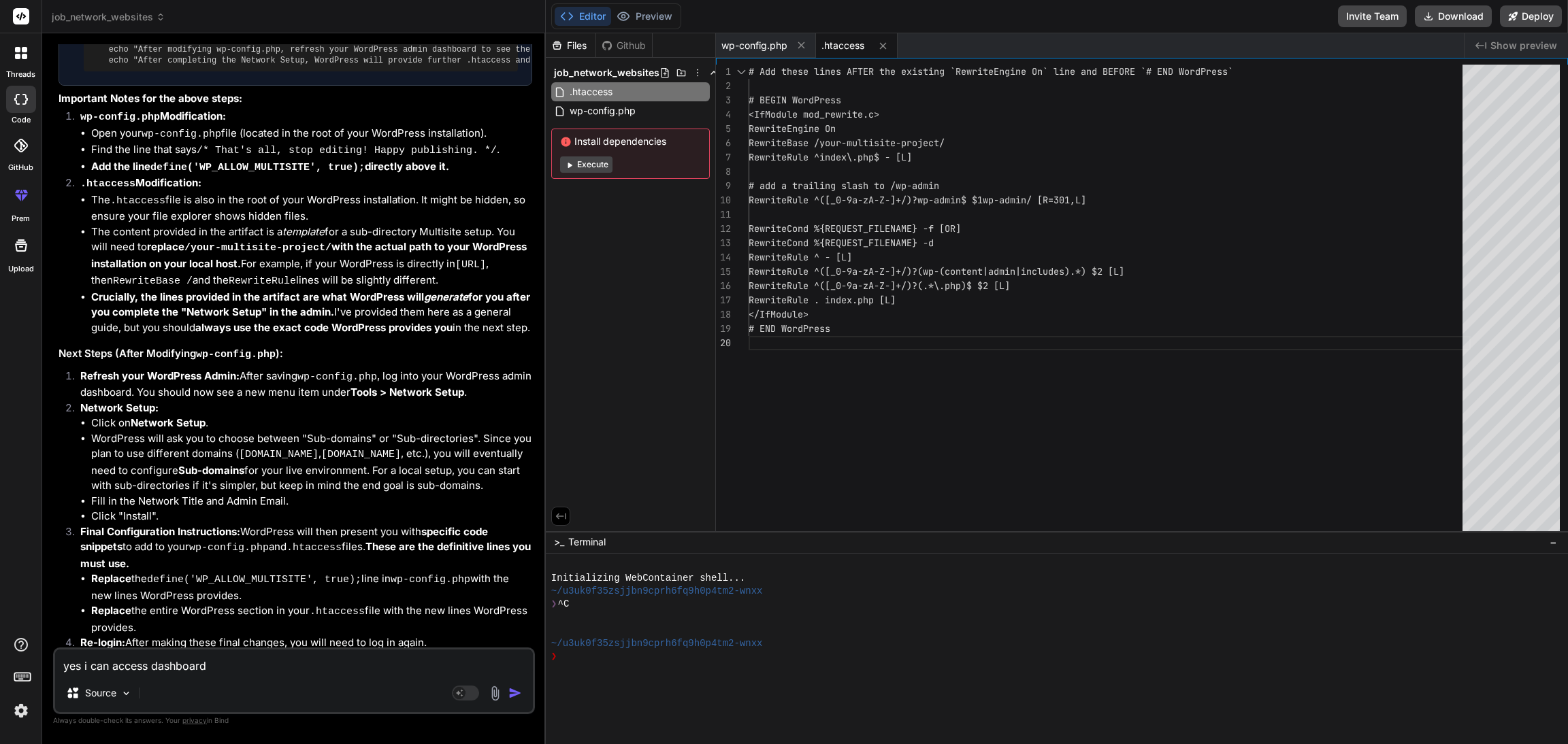
type textarea "x"
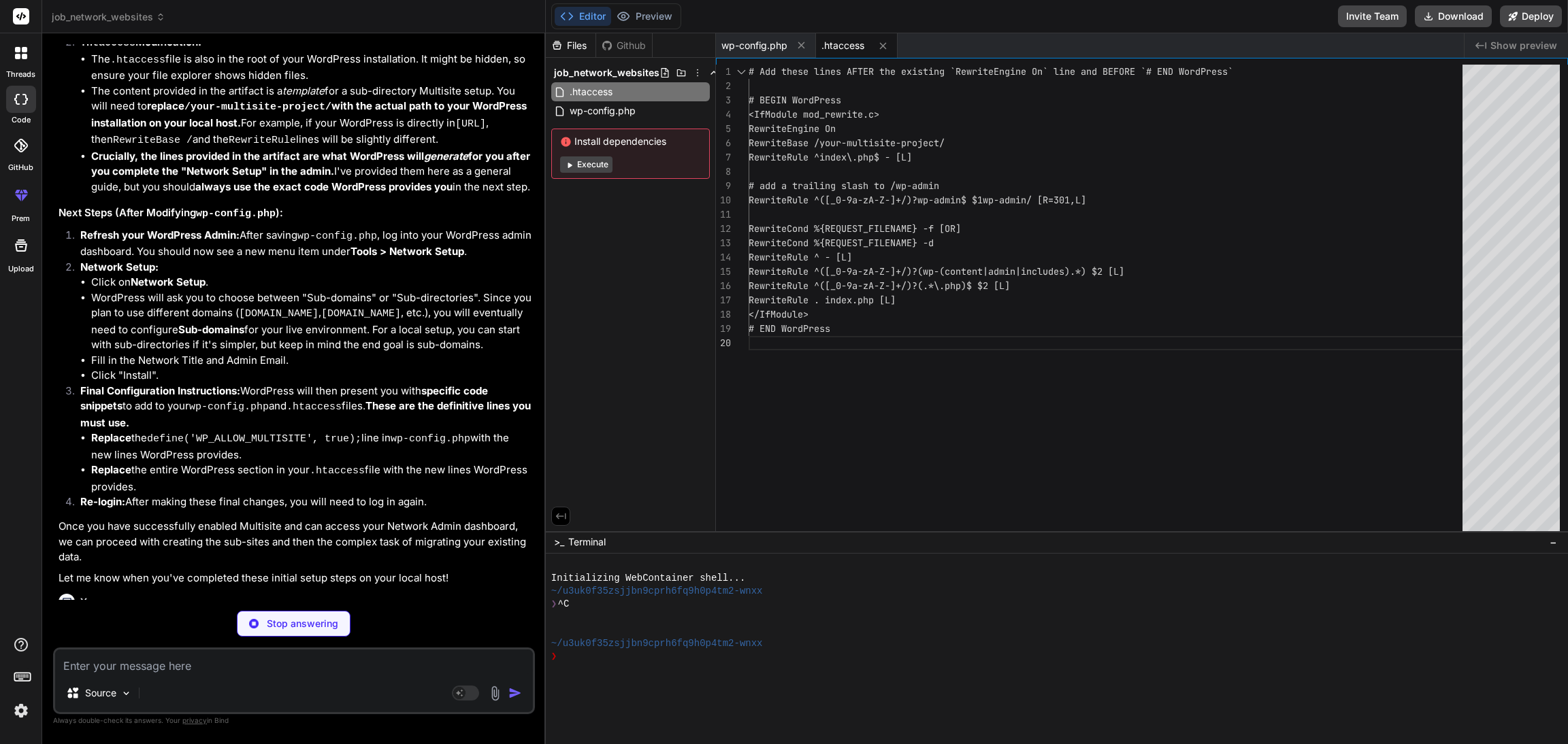
scroll to position [5870, 0]
type textarea "x"
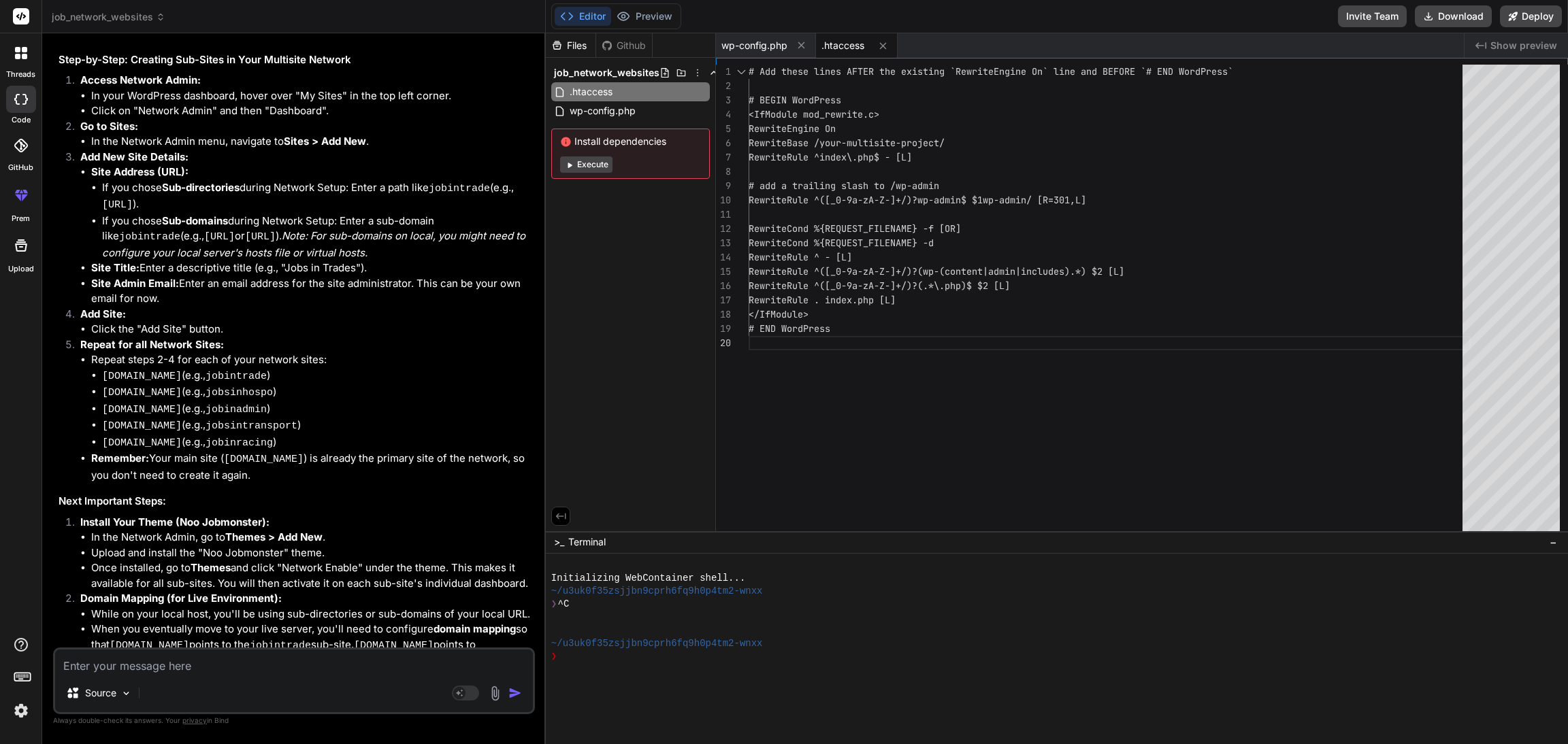
scroll to position [6621, 0]
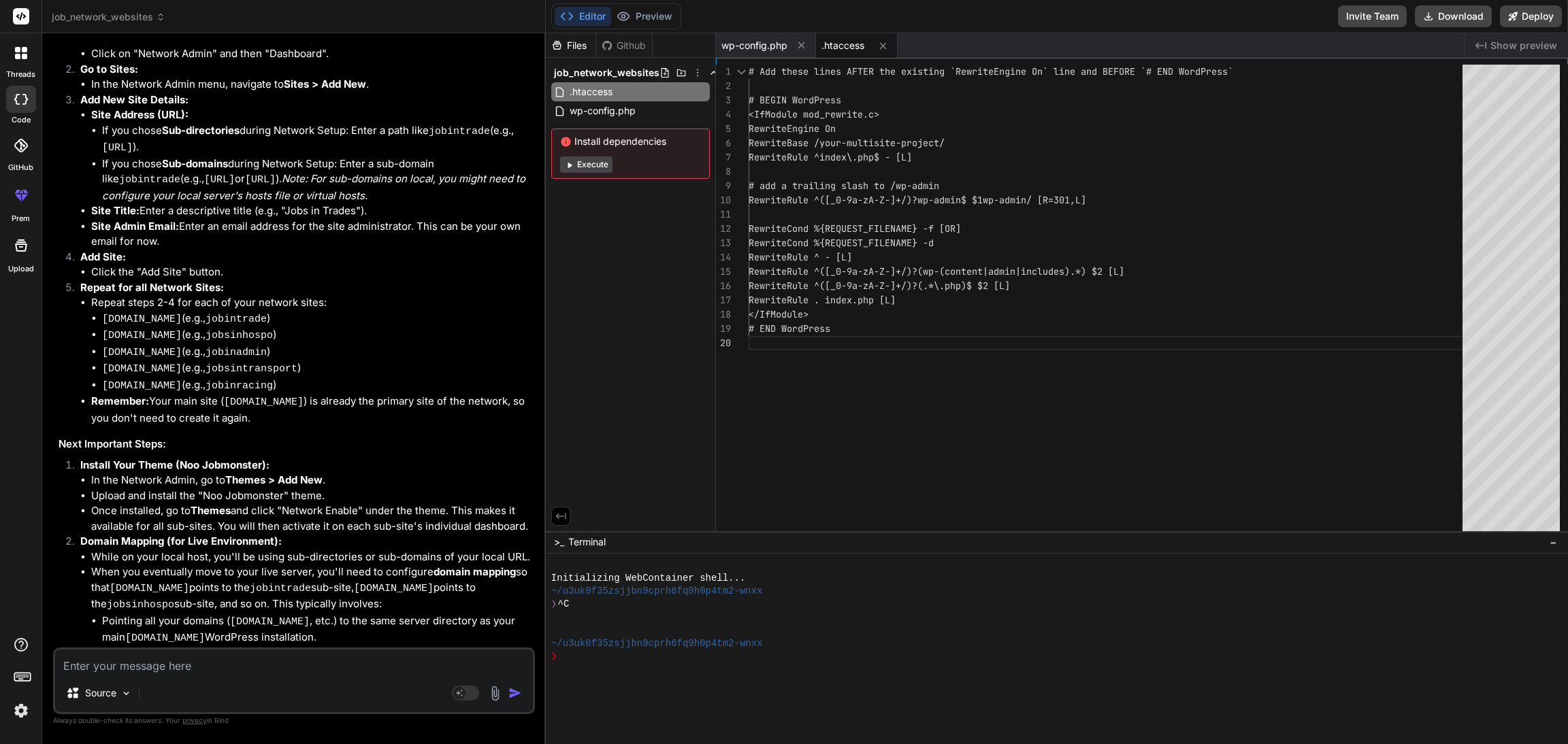
click at [213, 661] on textarea at bounding box center [293, 661] width 477 height 24
type textarea "n"
type textarea "x"
type textarea "ne"
type textarea "x"
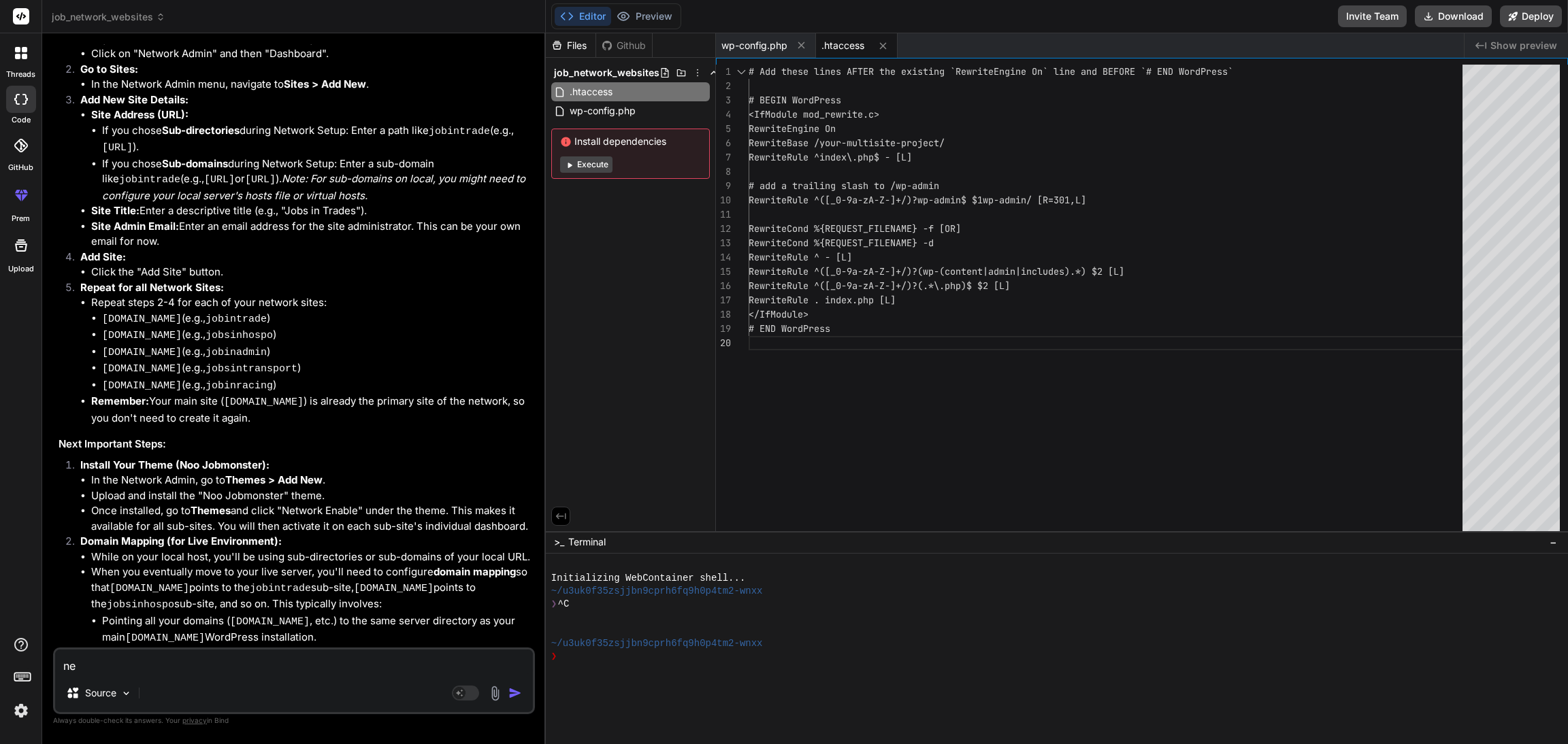
type textarea "nex"
type textarea "x"
type textarea "next"
type textarea "x"
type textarea "next"
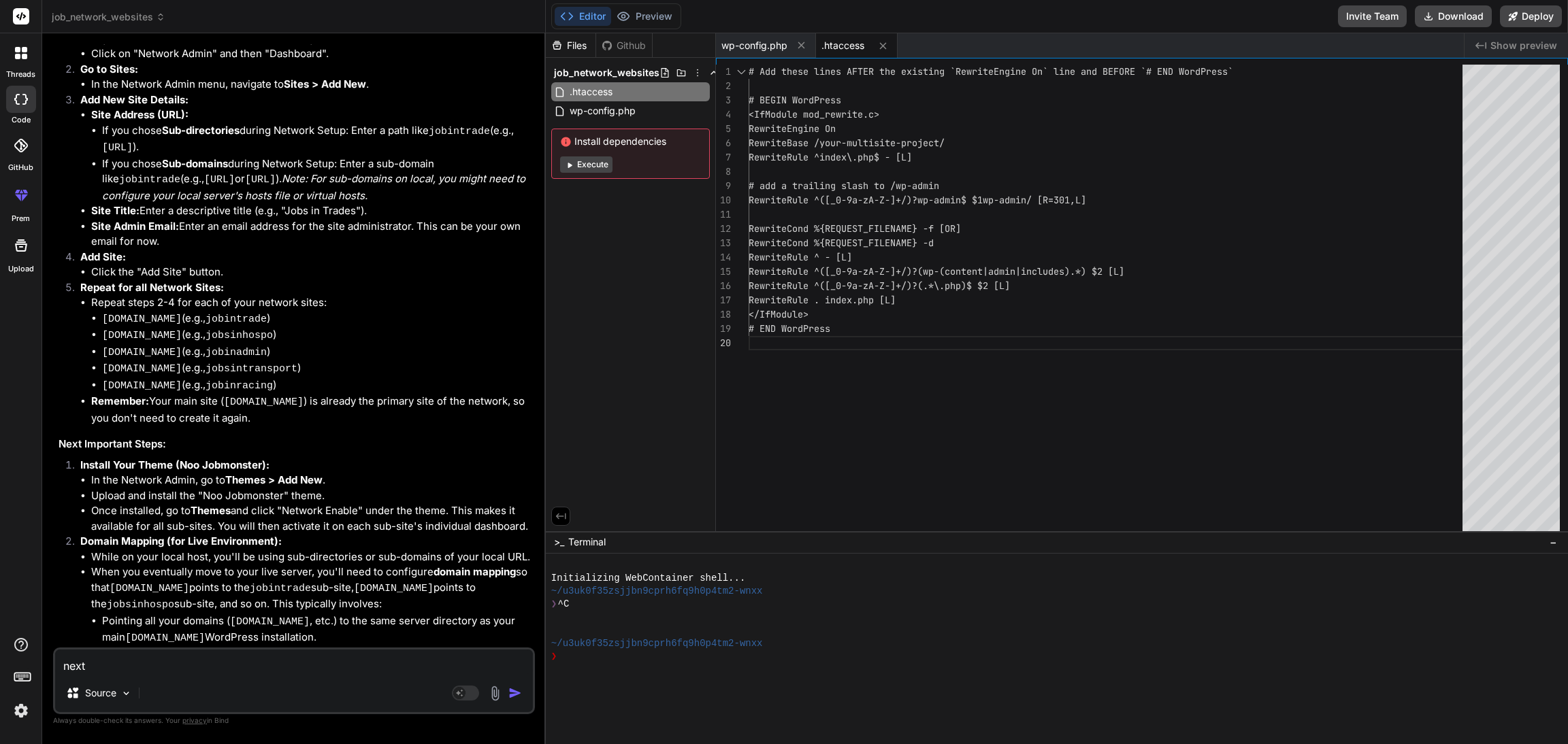
type textarea "x"
type textarea "next s"
type textarea "x"
type textarea "next st"
type textarea "x"
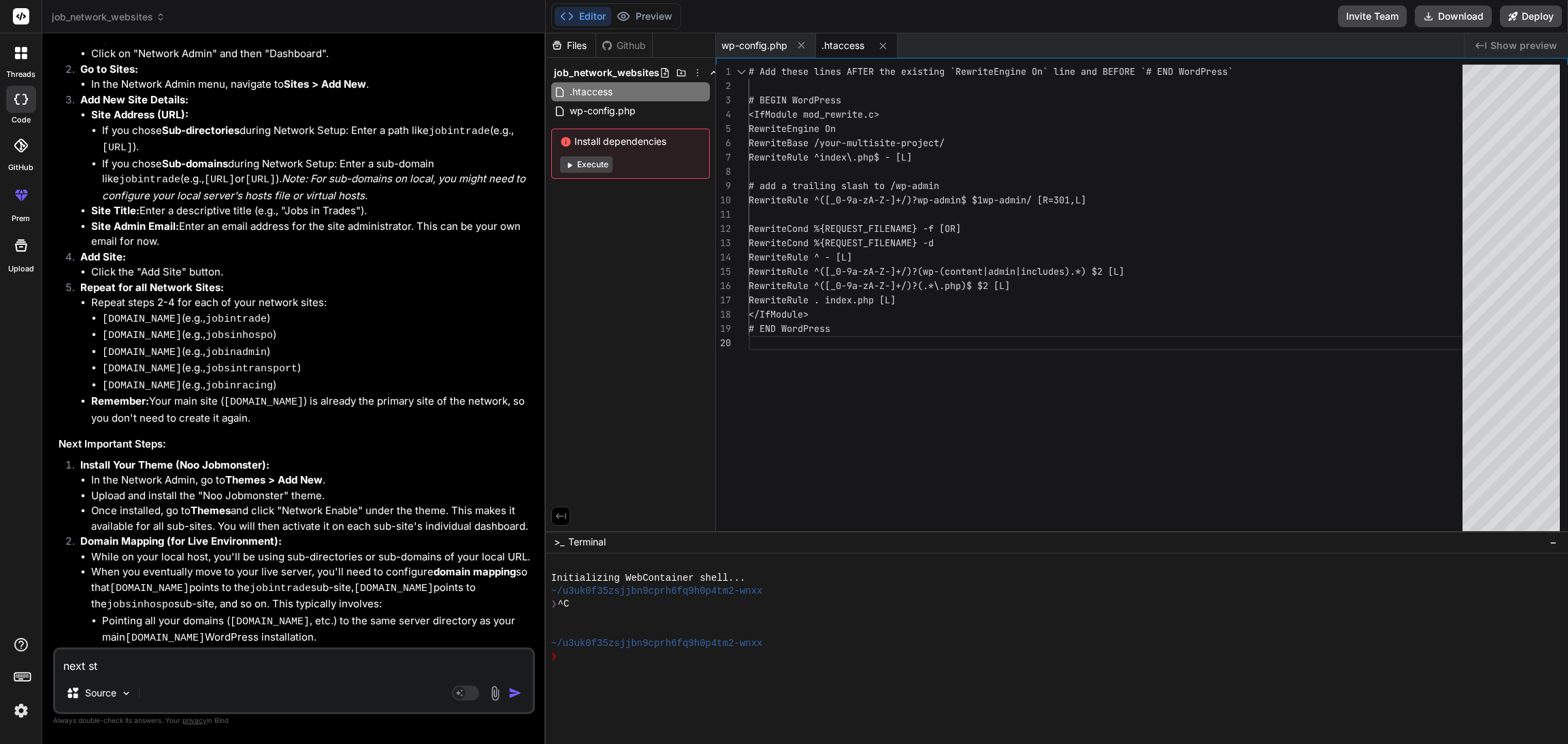
type textarea "next ste"
type textarea "x"
type textarea "next step"
type textarea "x"
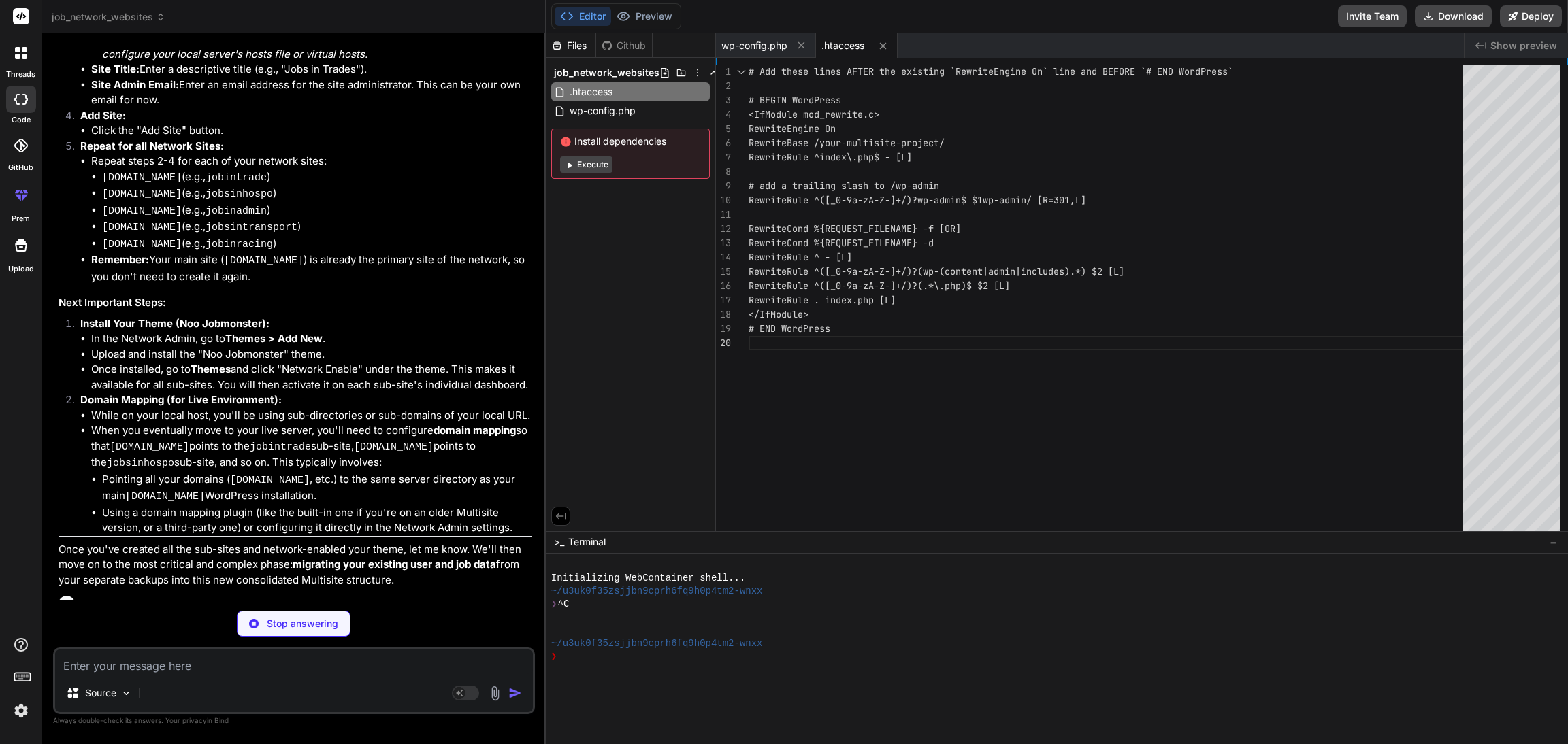
scroll to position [6763, 0]
type textarea "x"
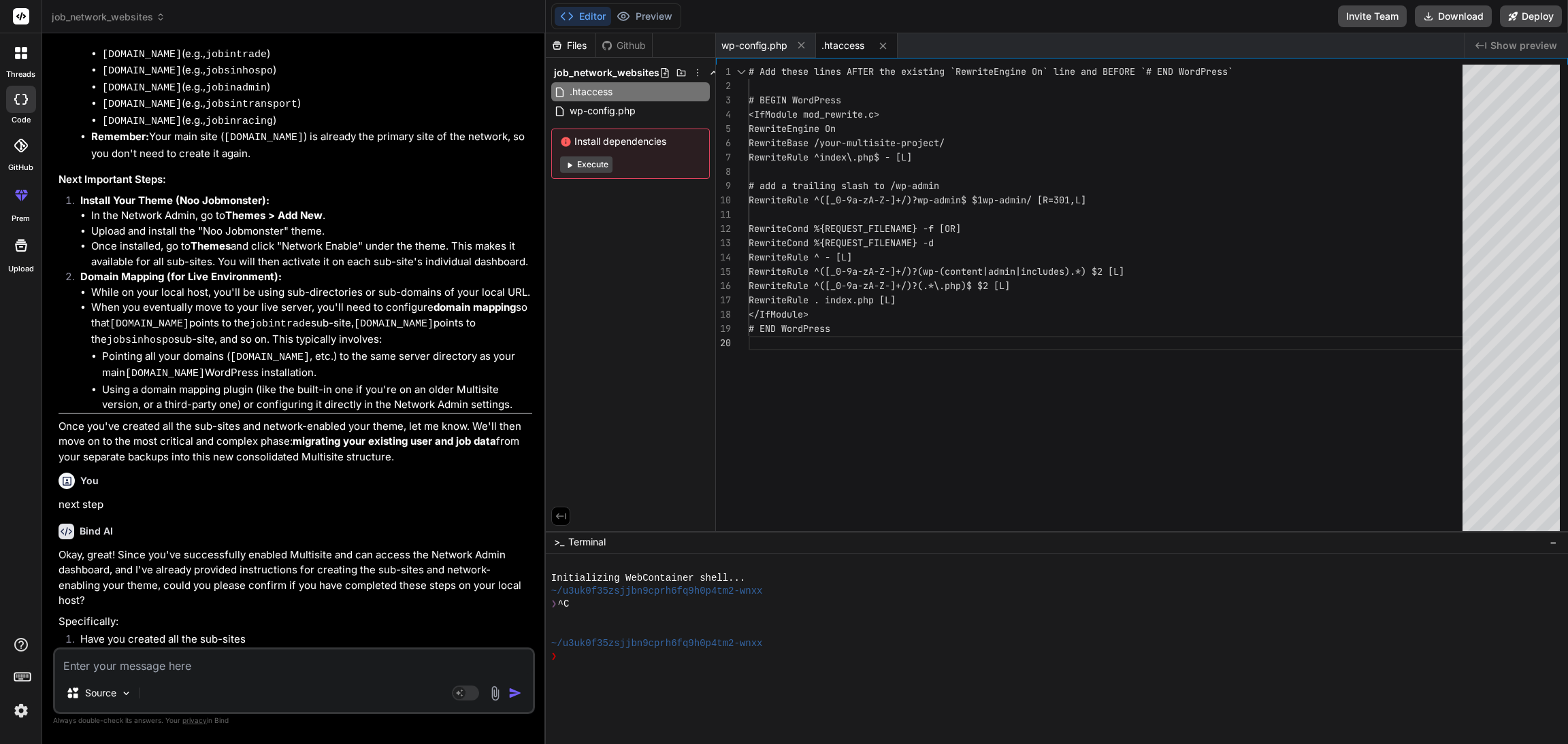
click at [108, 662] on textarea at bounding box center [293, 661] width 477 height 24
type textarea "y"
type textarea "x"
type textarea "ye"
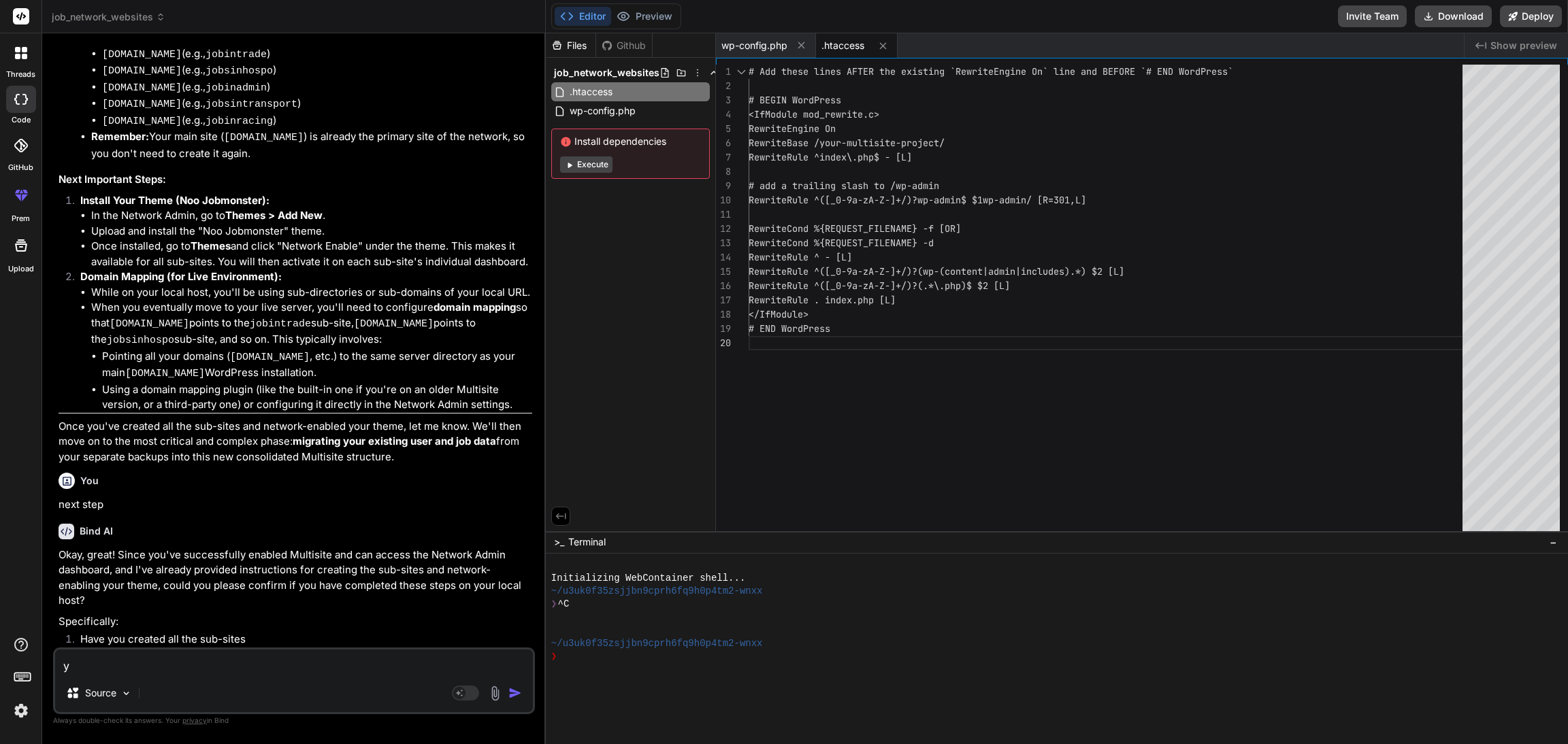
type textarea "x"
type textarea "yes"
type textarea "x"
type textarea "yes"
type textarea "x"
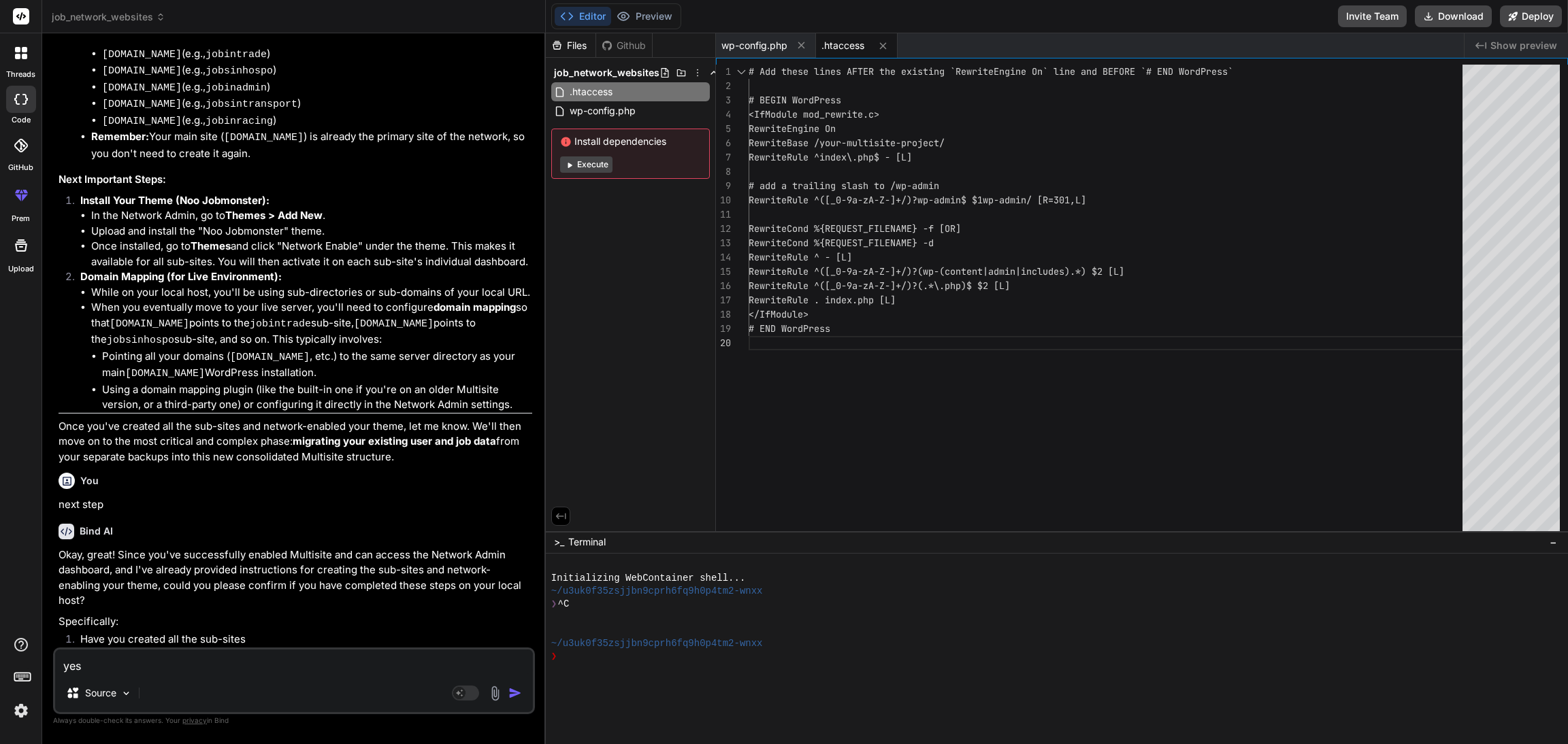
type textarea "yes i"
type textarea "x"
type textarea "yes i"
type textarea "x"
type textarea "yes i h"
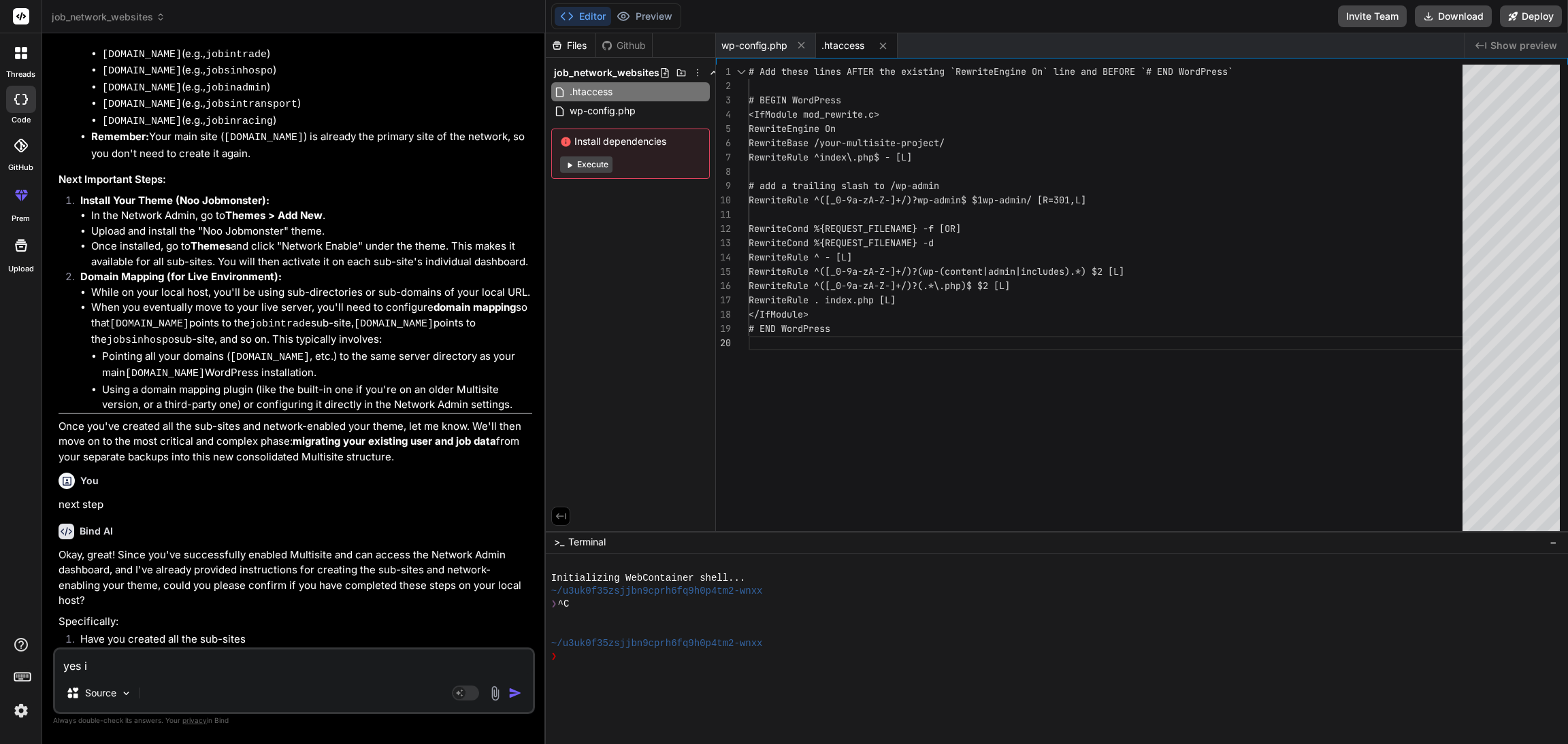
type textarea "x"
type textarea "yes i ha"
type textarea "x"
type textarea "yes i hav"
type textarea "x"
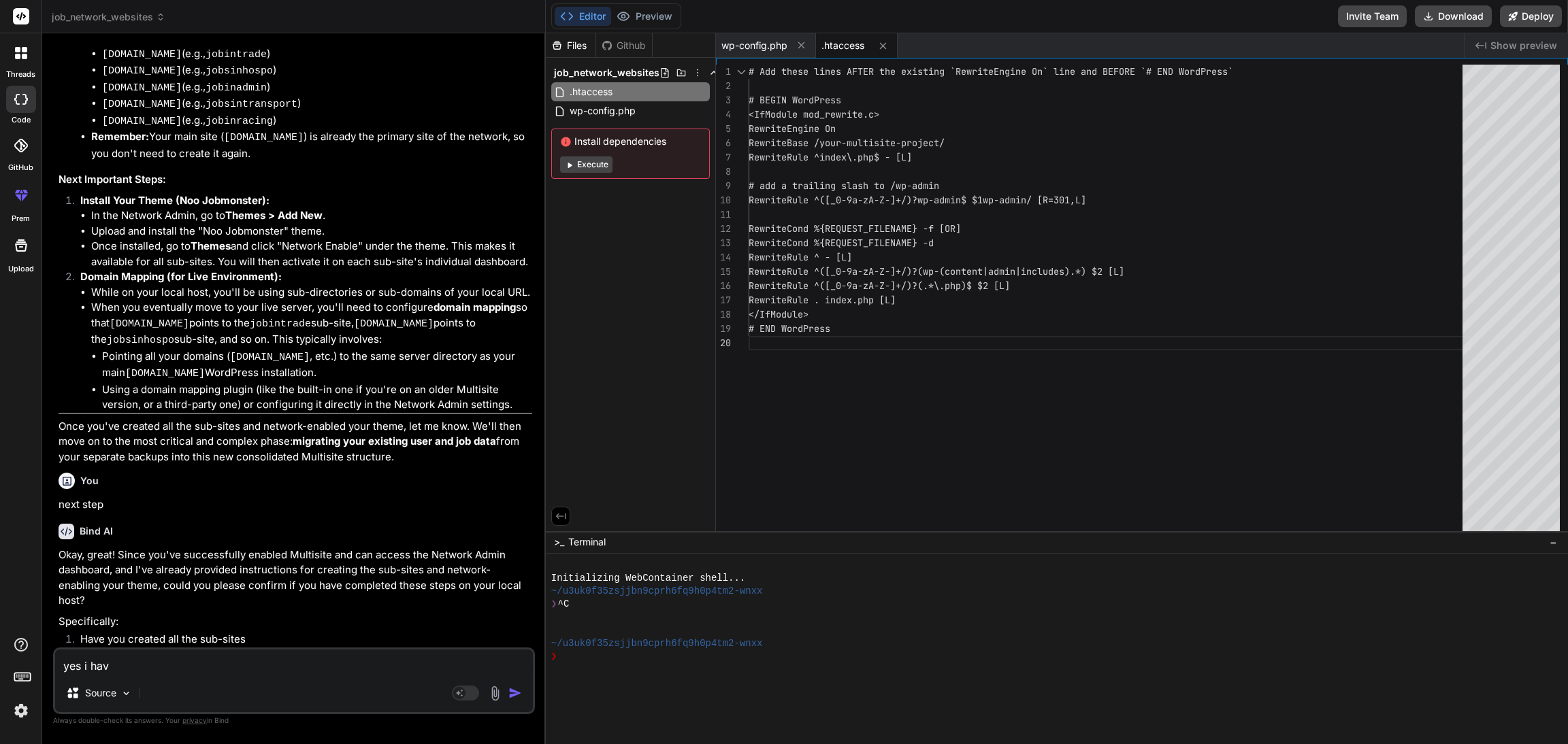
type textarea "yes i have"
type textarea "x"
type textarea "yes i have"
type textarea "x"
type textarea "yes i have c"
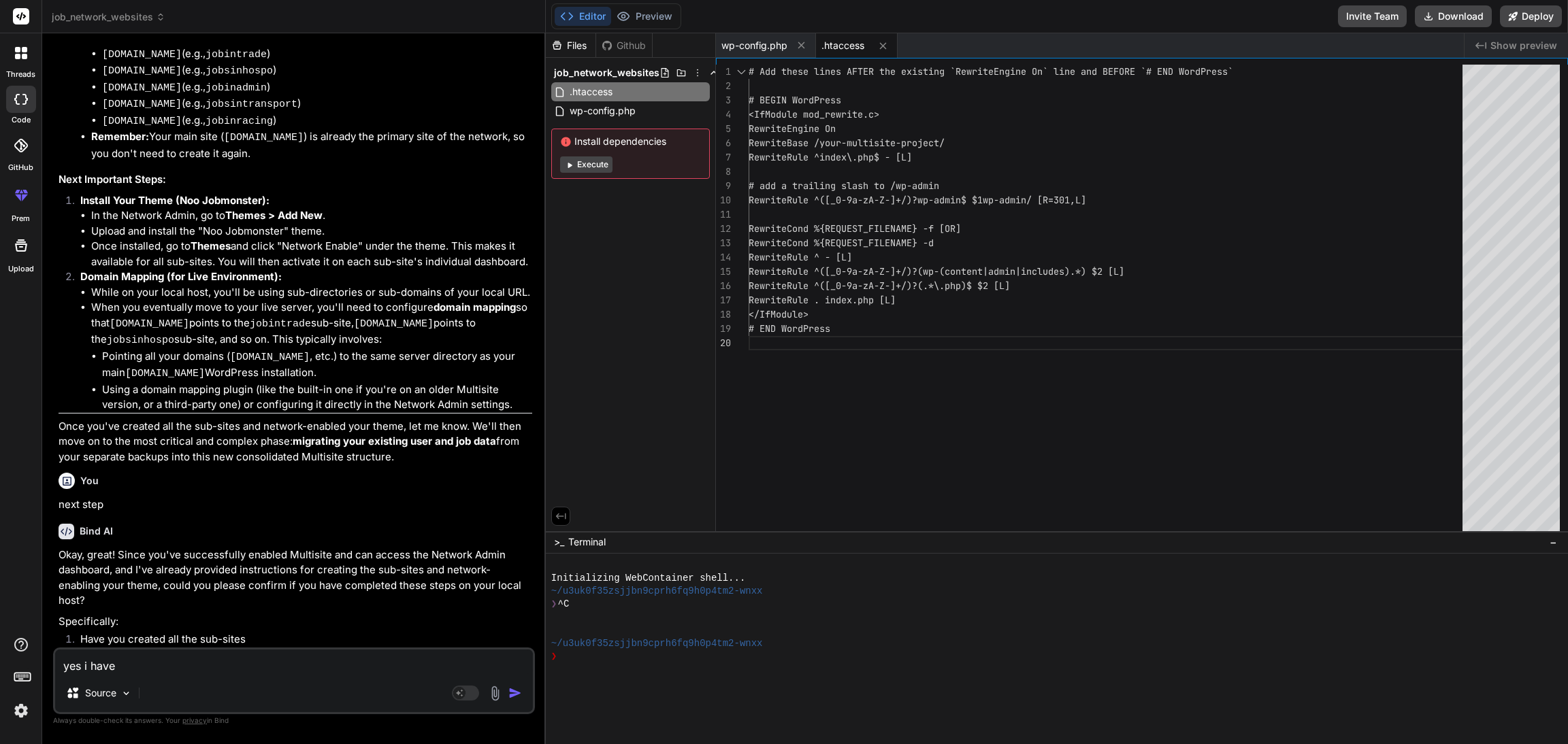
type textarea "x"
type textarea "yes i have cr"
type textarea "x"
type textarea "yes i have cre"
type textarea "x"
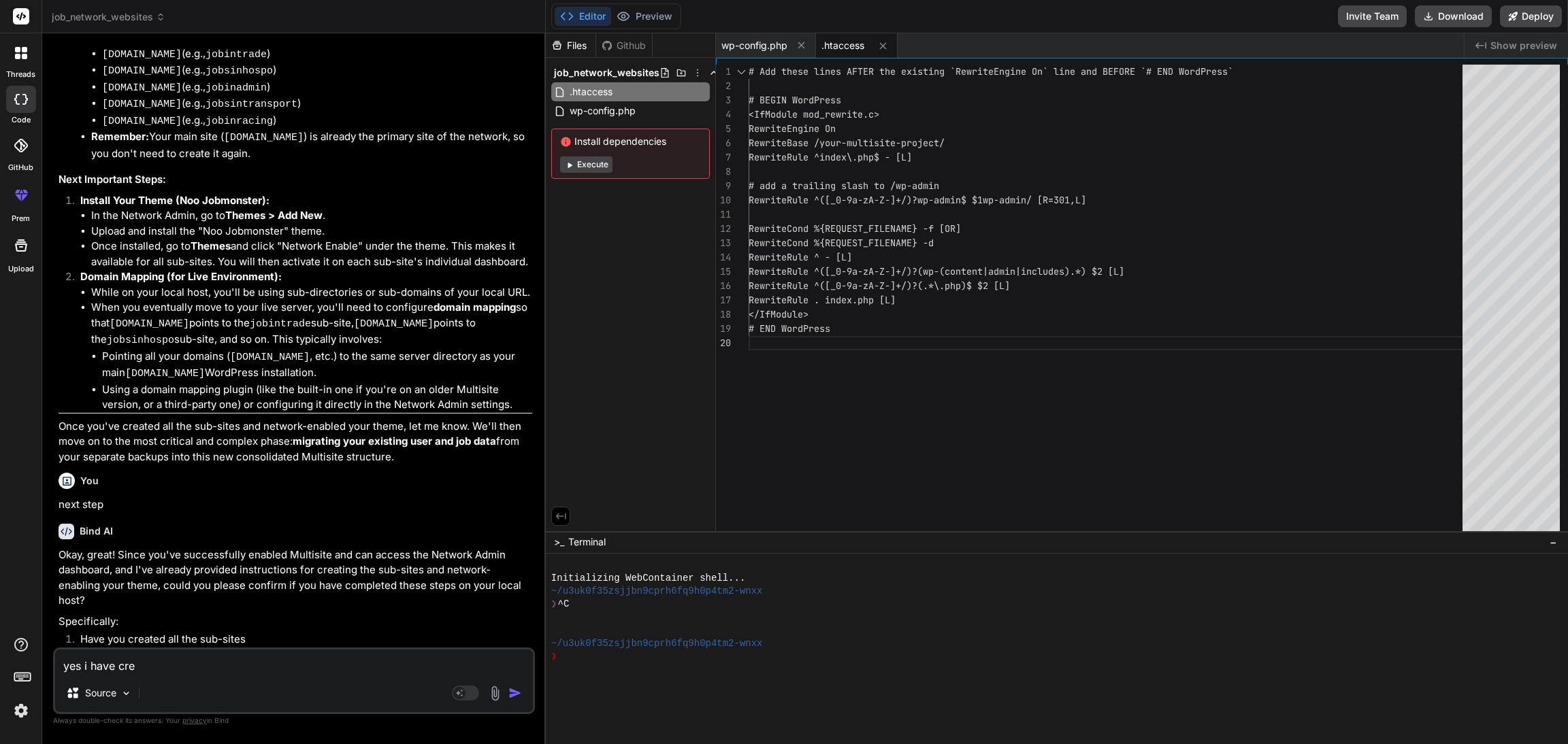
type textarea "yes i have crea"
type textarea "x"
type textarea "yes i have creat"
type textarea "x"
type textarea "yes i have create"
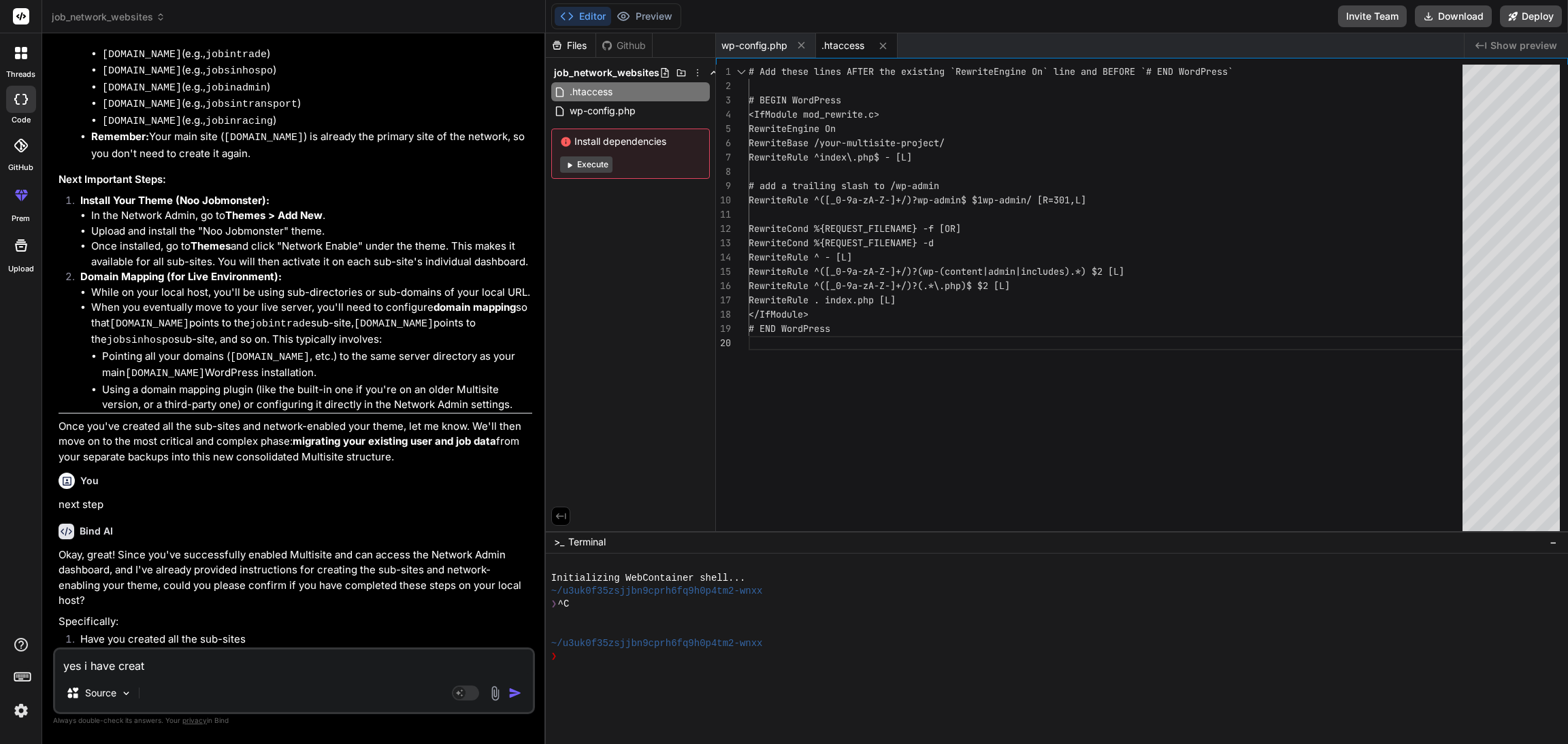
type textarea "x"
type textarea "yes i have created"
type textarea "x"
type textarea "yes i have created"
type textarea "x"
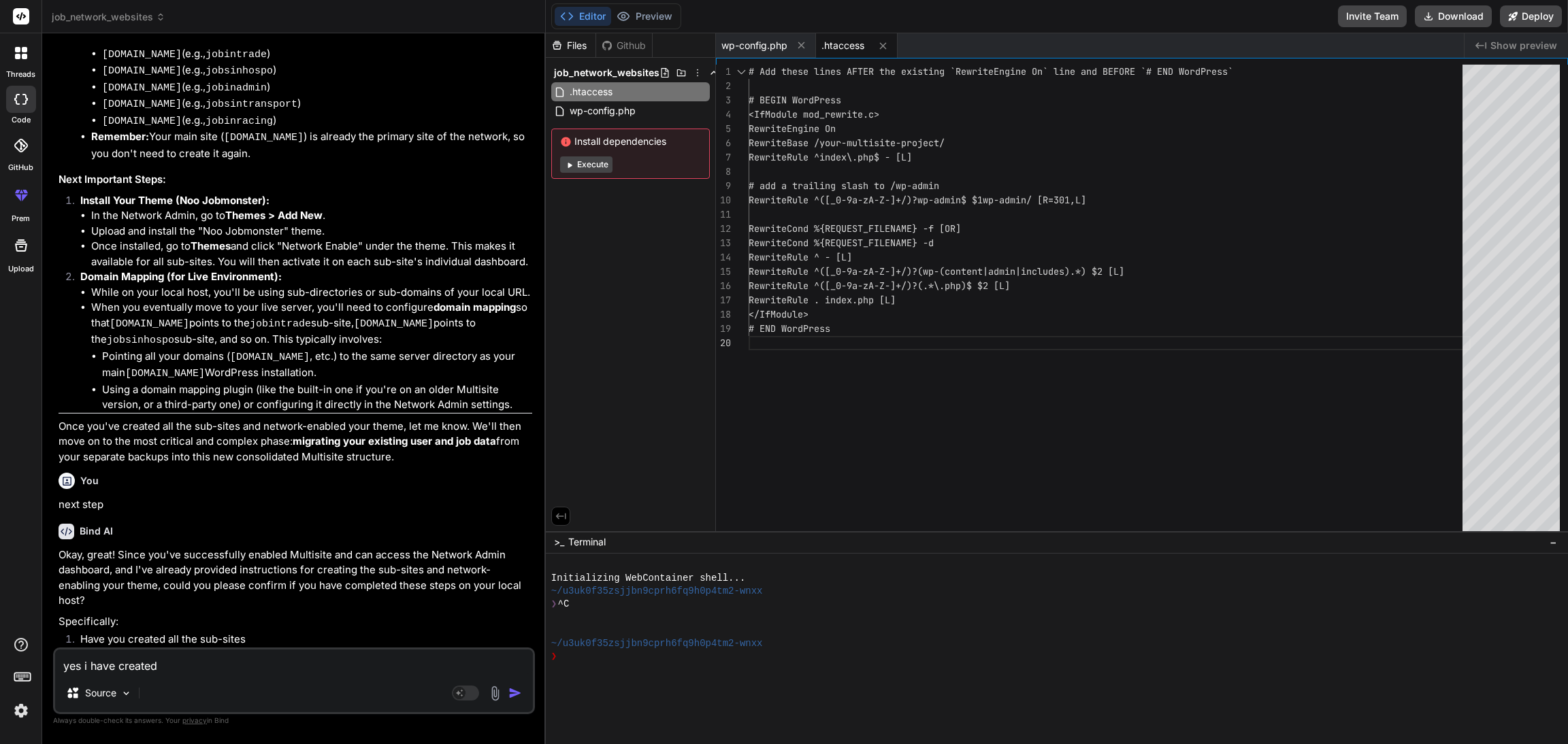
type textarea "yes i have created a"
type textarea "x"
type textarea "yes i have created ab"
type textarea "x"
type textarea "yes i have created abs"
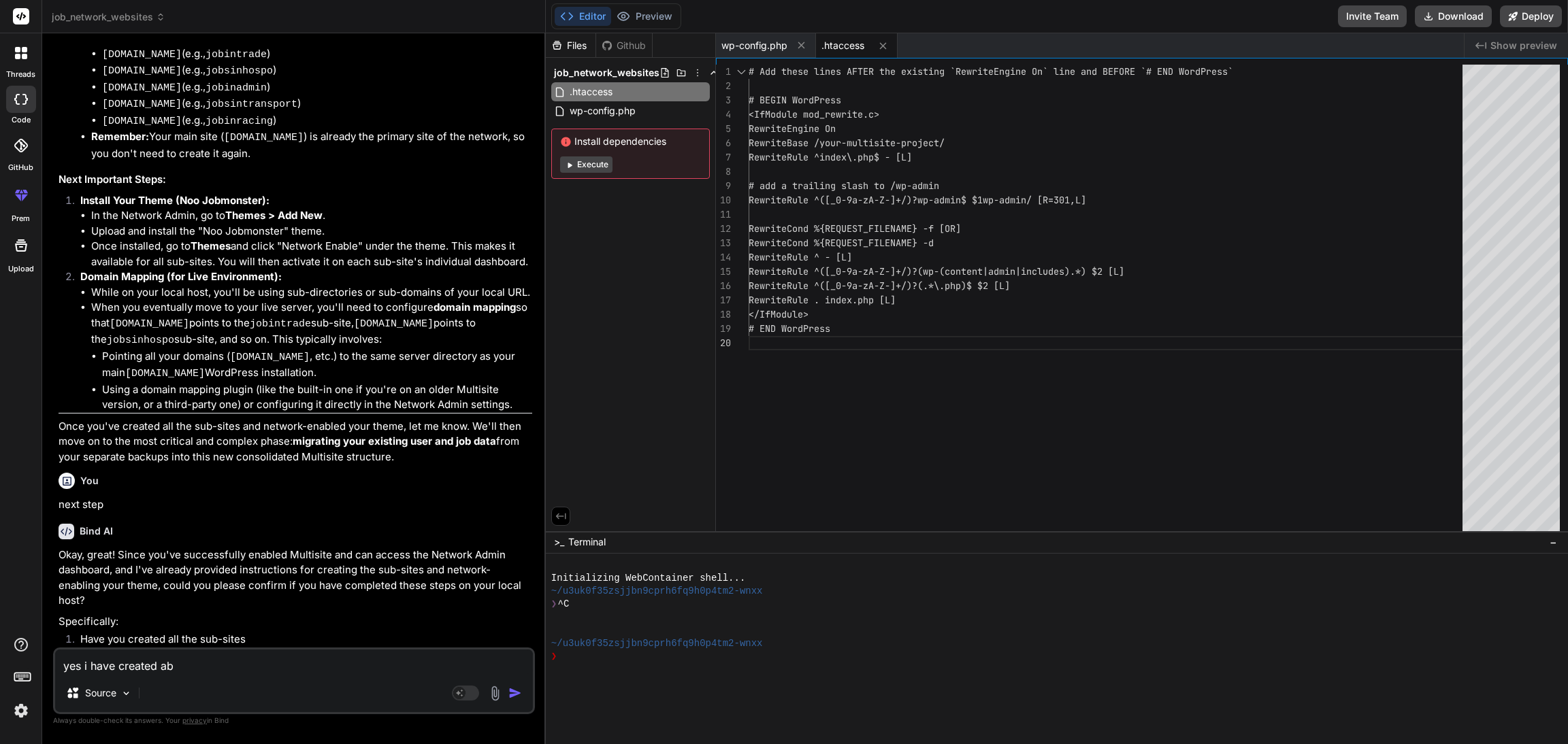
type textarea "x"
type textarea "yes i have created abs"
type textarea "x"
type textarea "yes i have created abs"
type textarea "x"
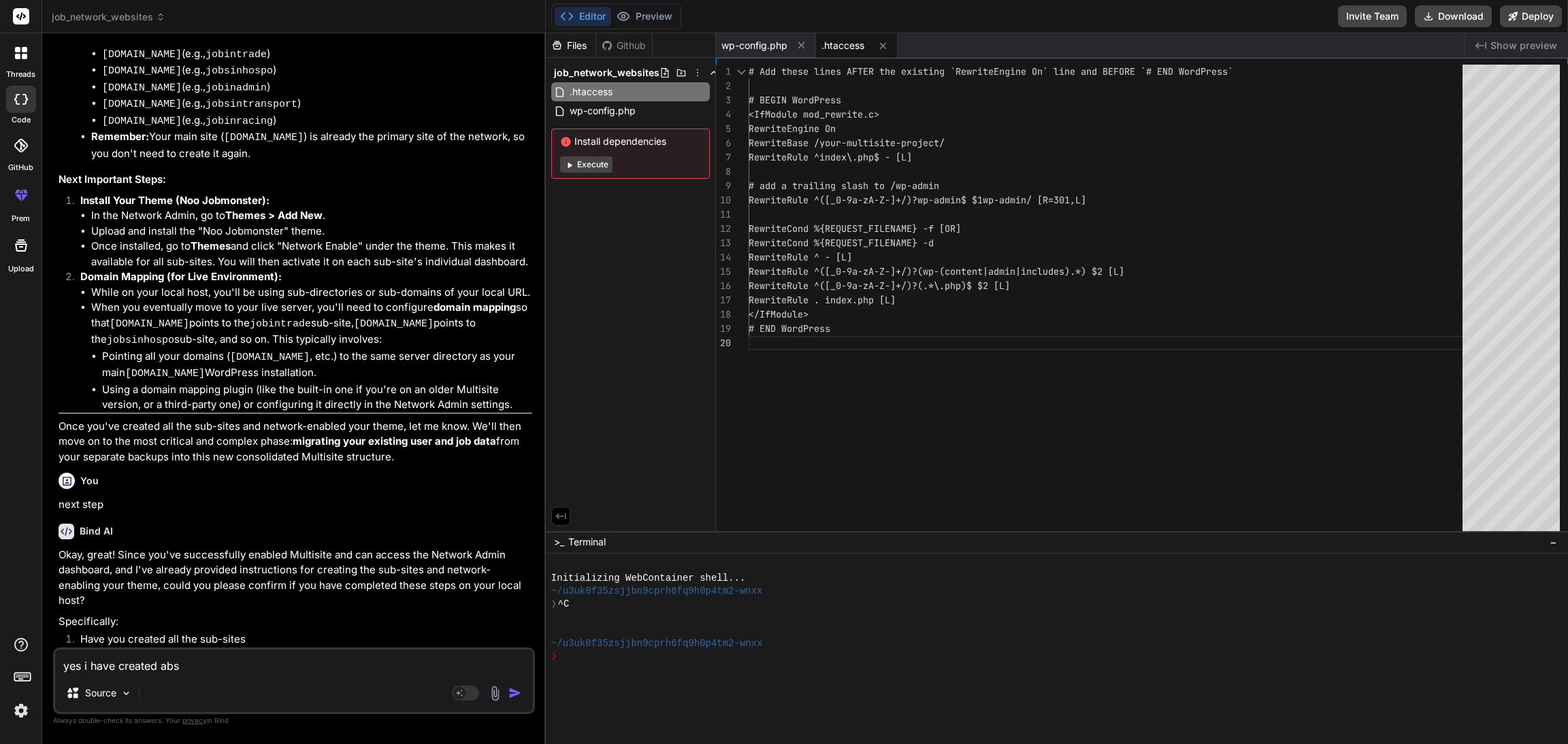
type textarea "yes i have created ab"
type textarea "x"
type textarea "yes i have created a"
type textarea "x"
type textarea "yes i have created an"
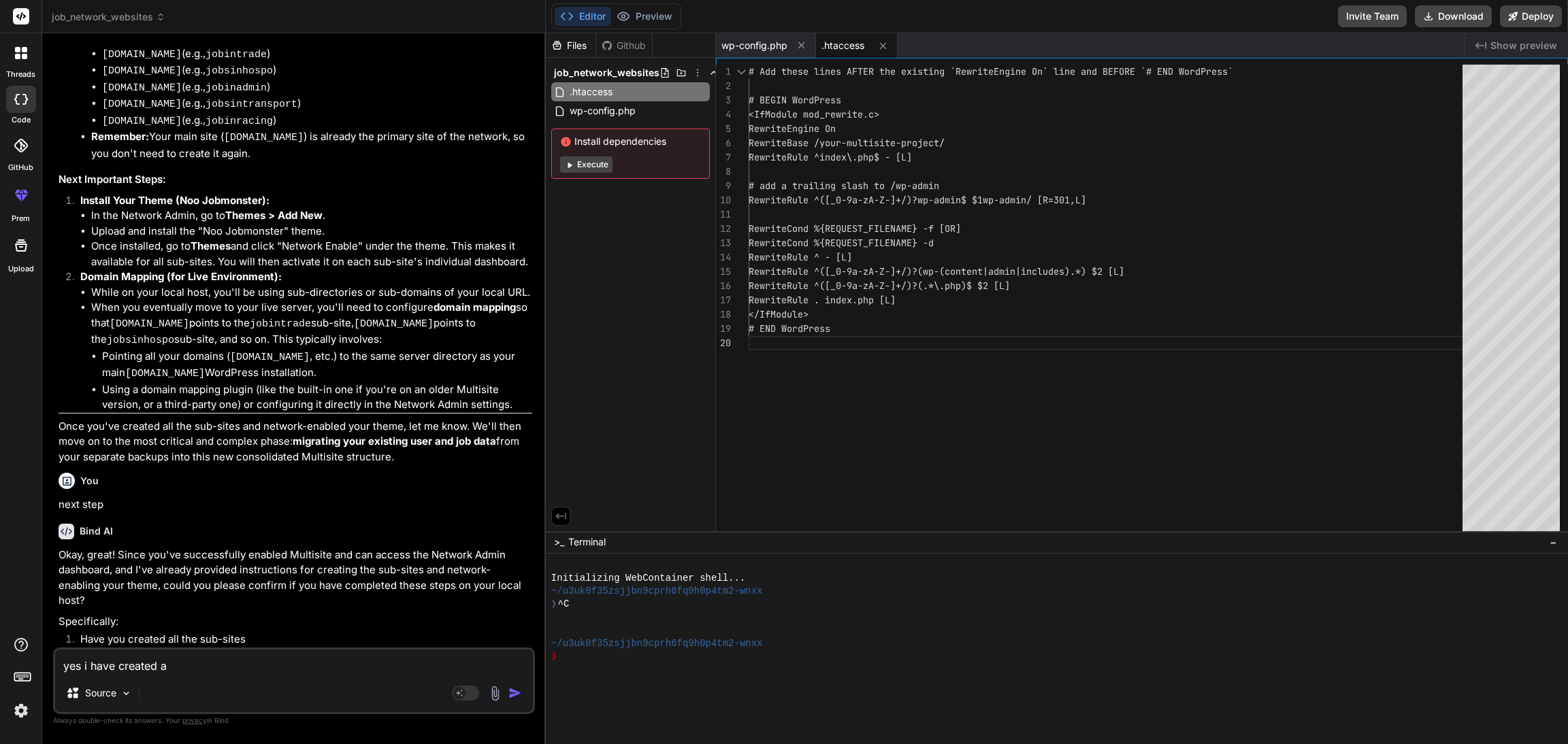
type textarea "x"
type textarea "yes i have created and"
type textarea "x"
type textarea "yes i have created and"
type textarea "x"
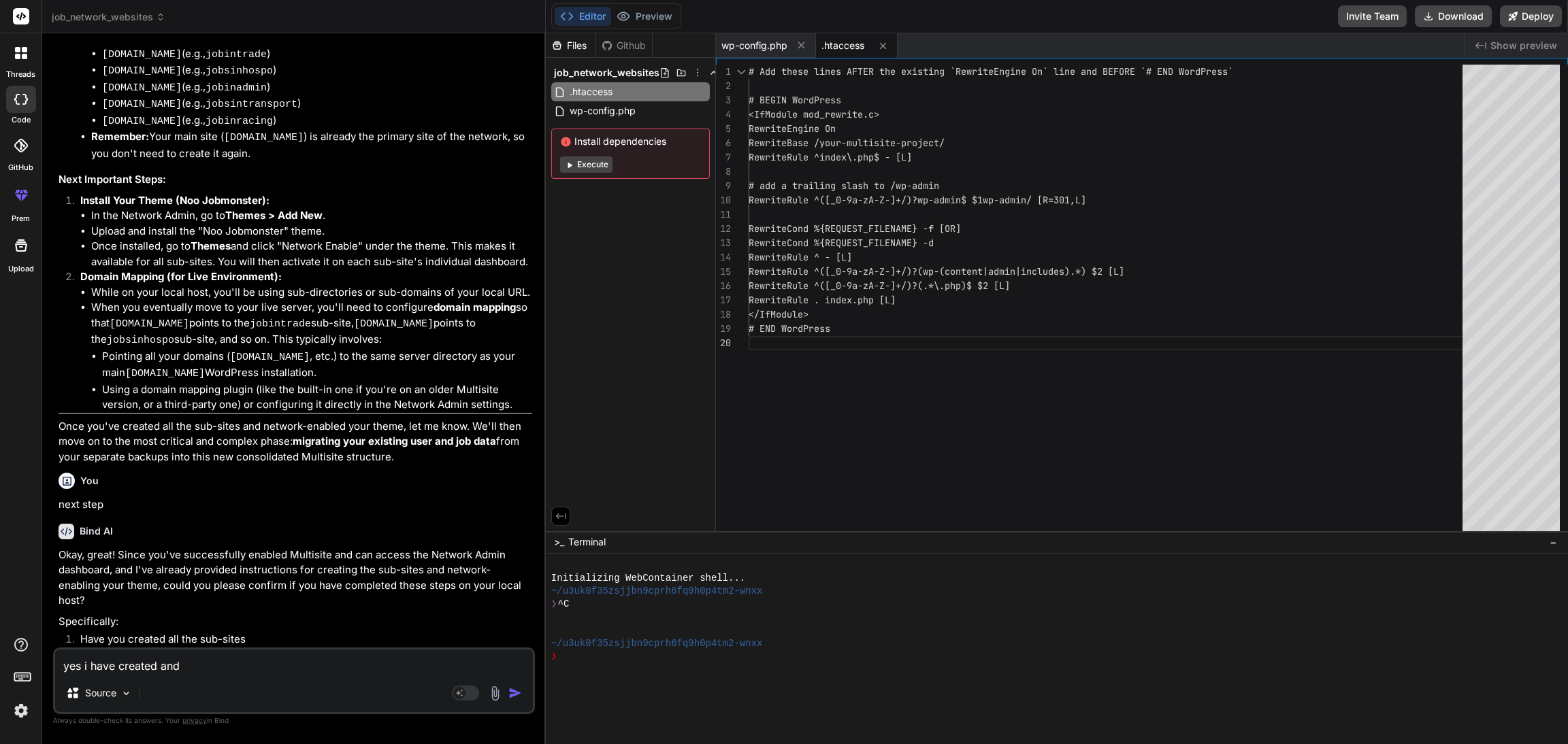
type textarea "yes i have created and i"
type textarea "x"
type textarea "yes i have created and in"
type textarea "x"
type textarea "yes i have created and ins"
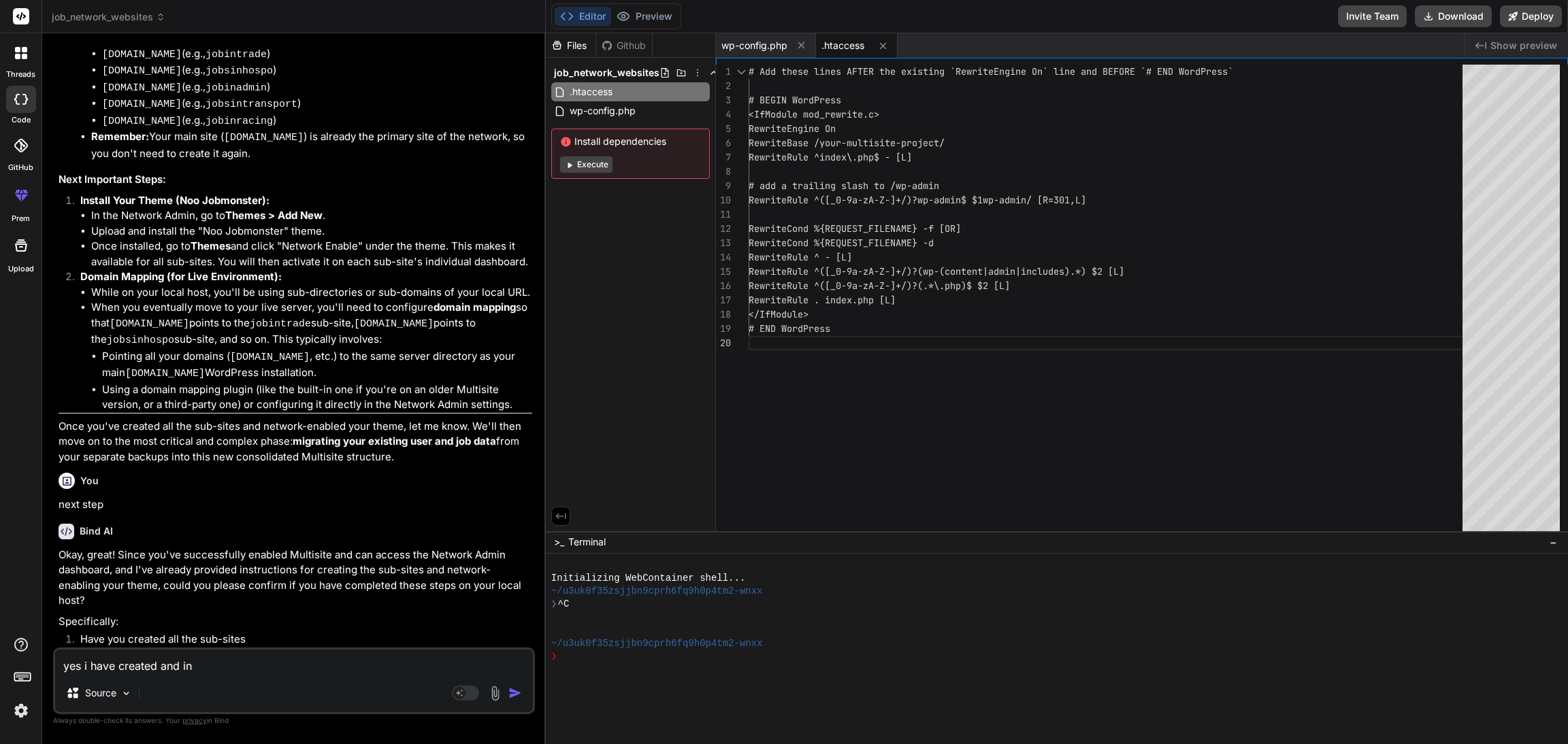
type textarea "x"
type textarea "yes i have created and inst"
type textarea "x"
type textarea "yes i have created and insta"
type textarea "x"
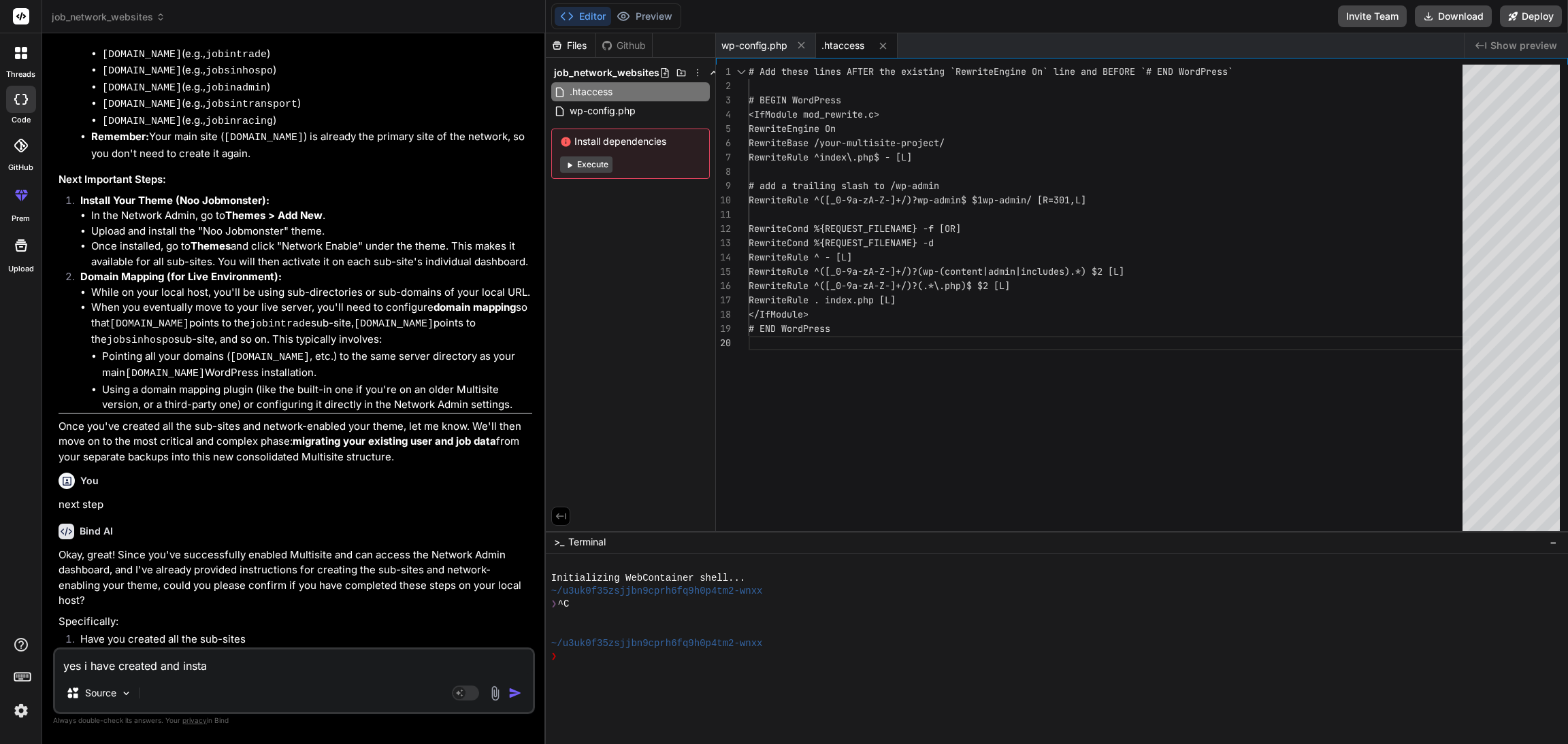
type textarea "yes i have created and instal"
type textarea "x"
type textarea "yes i have created and install"
type textarea "x"
type textarea "yes i have created and install"
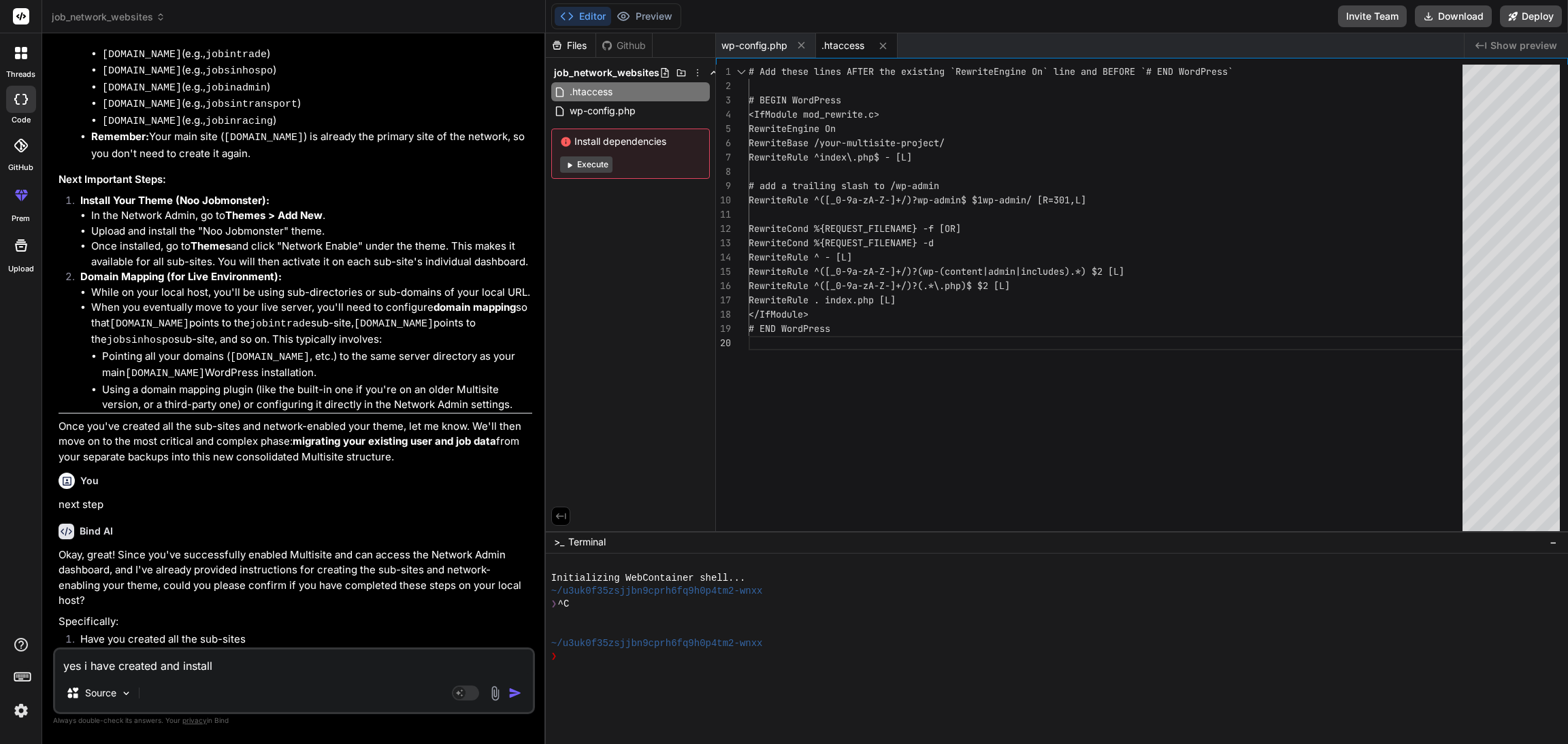
type textarea "x"
type textarea "yes i have created and install j"
type textarea "x"
type textarea "yes i have created and install jo"
type textarea "x"
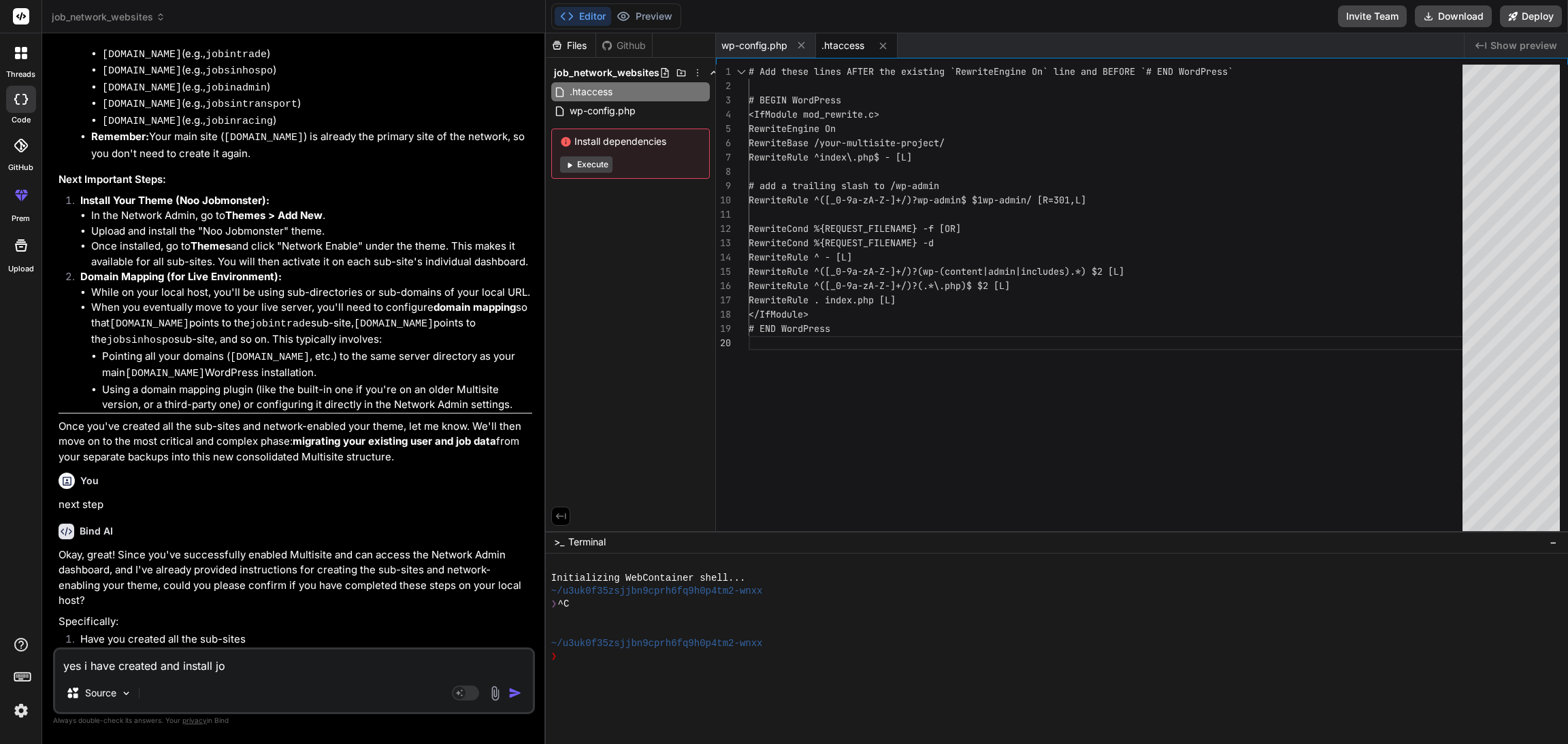
type textarea "yes i have created and install job"
type textarea "x"
type textarea "yes i have created and install jobm"
type textarea "x"
type textarea "yes i have created and install jobmo"
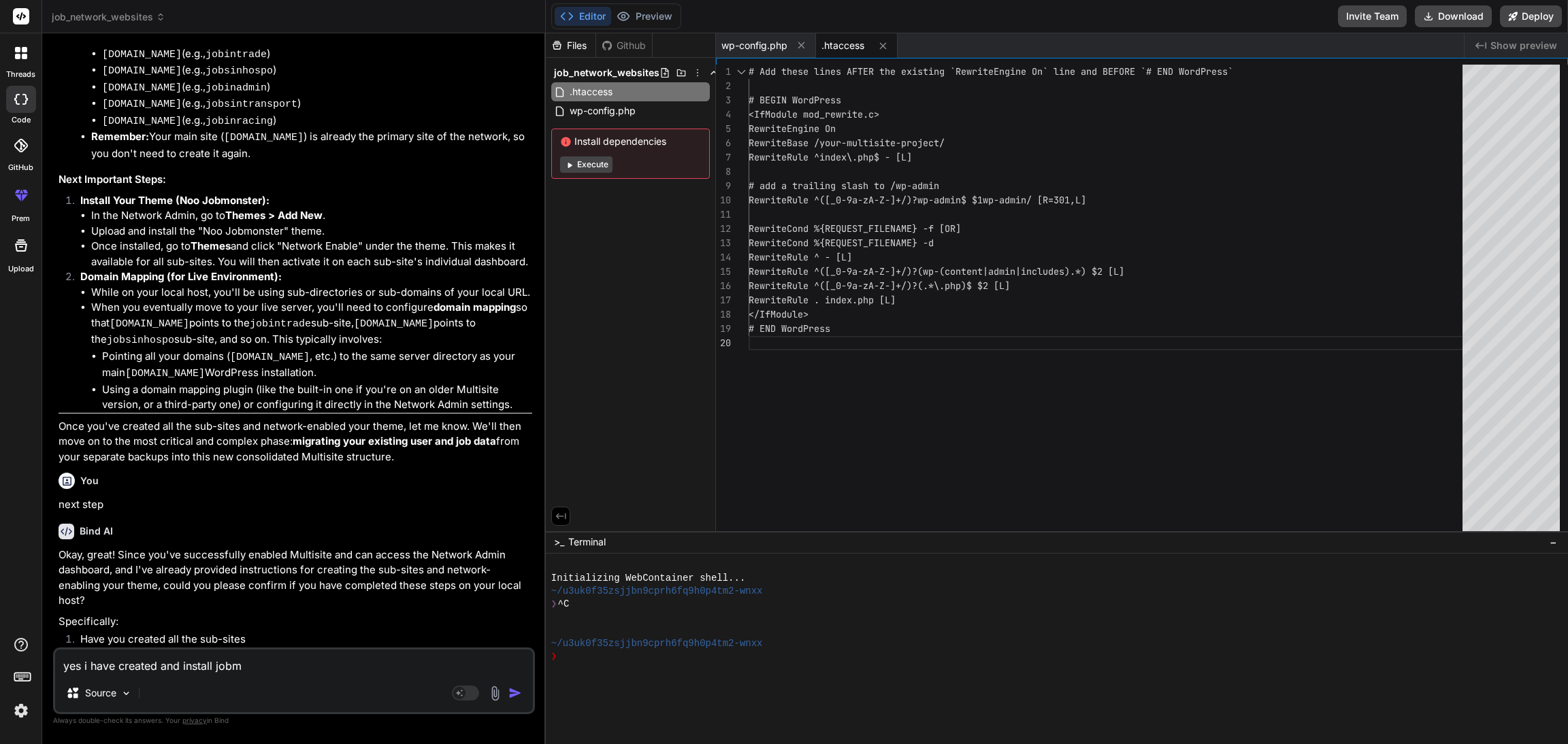
type textarea "x"
type textarea "yes i have created and install jobmon"
type textarea "x"
type textarea "yes i have created and install jobmons"
type textarea "x"
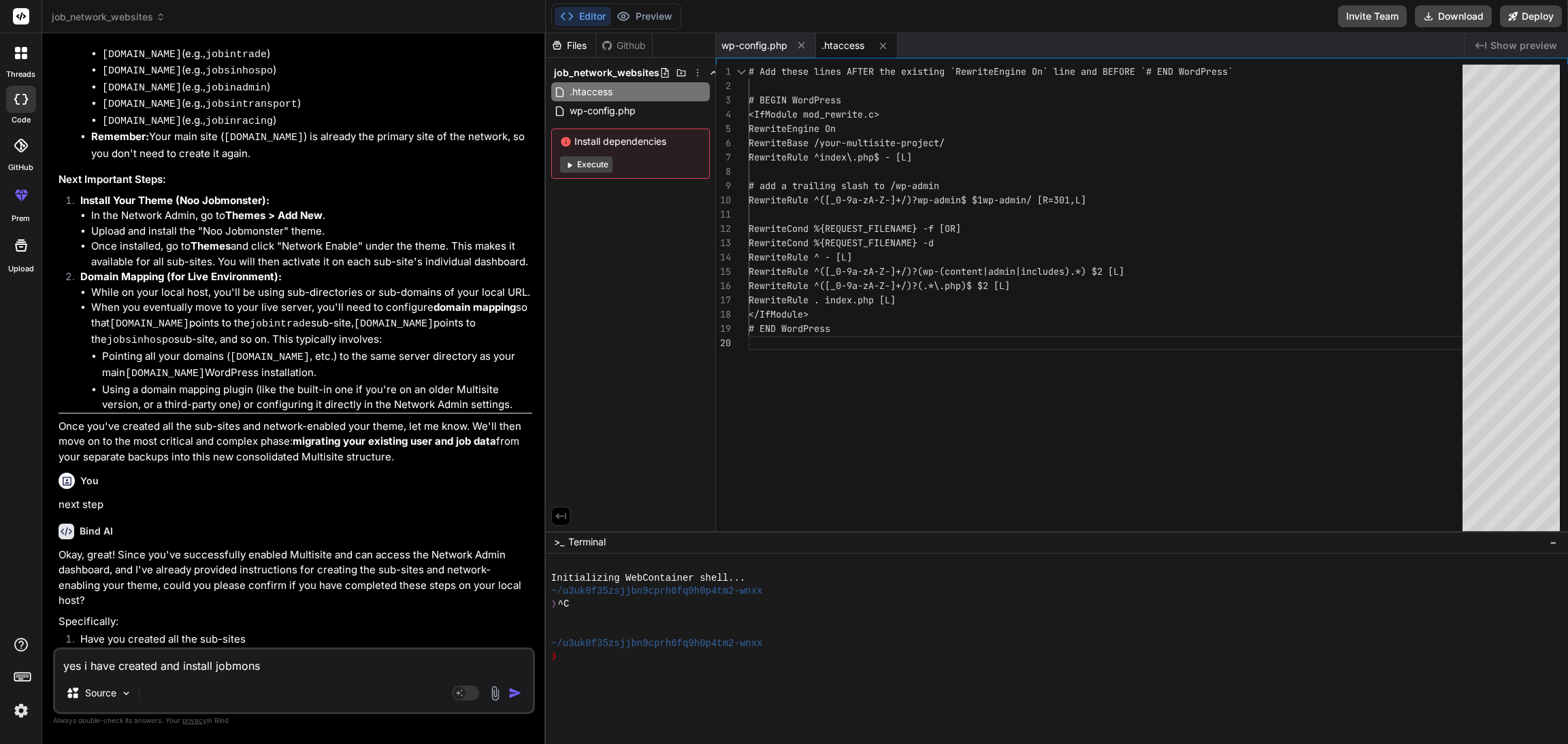
type textarea "yes i have created and install jobmonst"
type textarea "x"
type textarea "yes i have created and install jobmonste"
type textarea "x"
type textarea "yes i have created and install jobmonster"
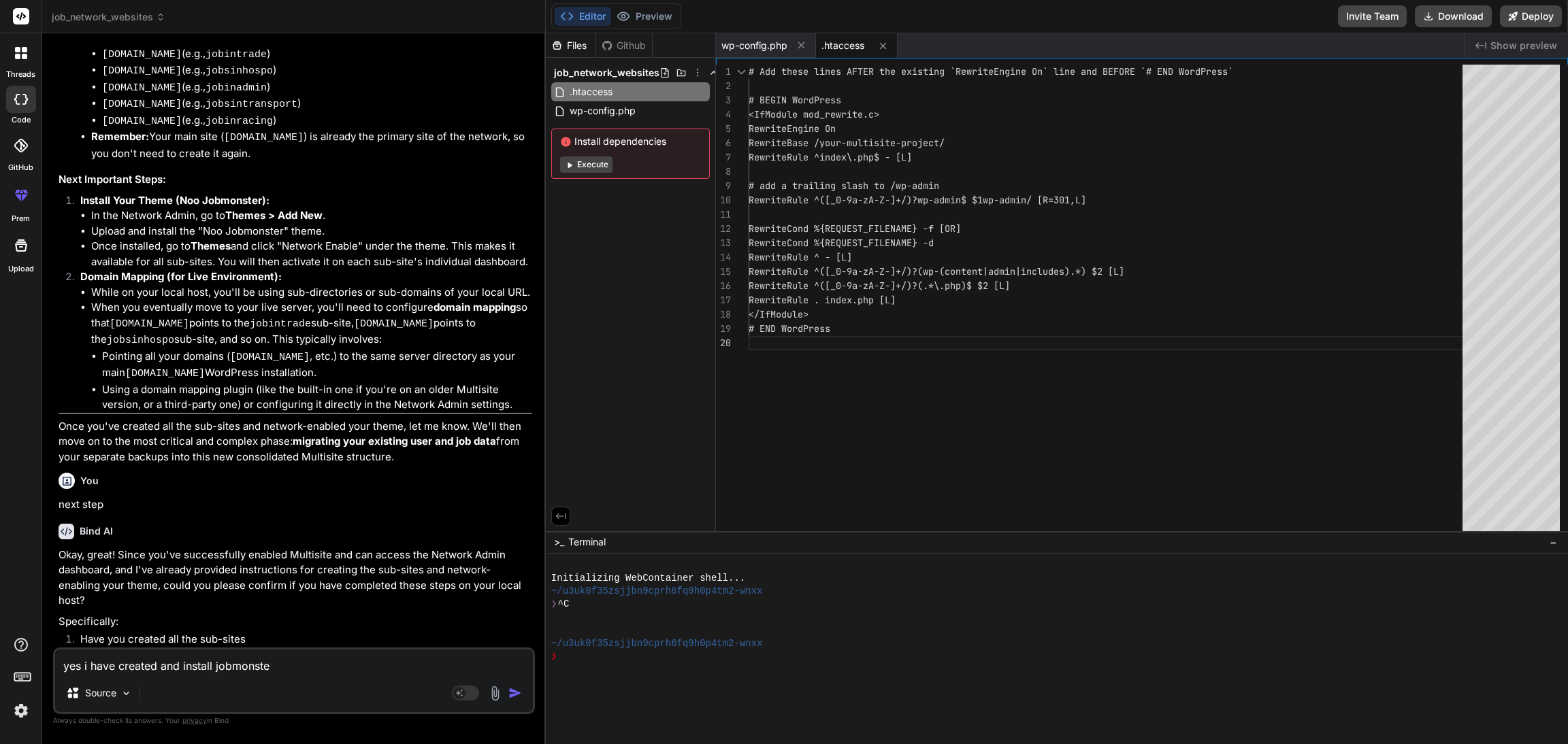
type textarea "x"
type textarea "yes i have created and install jobmonster"
type textarea "x"
type textarea "yes i have created and install jobmonster t"
type textarea "x"
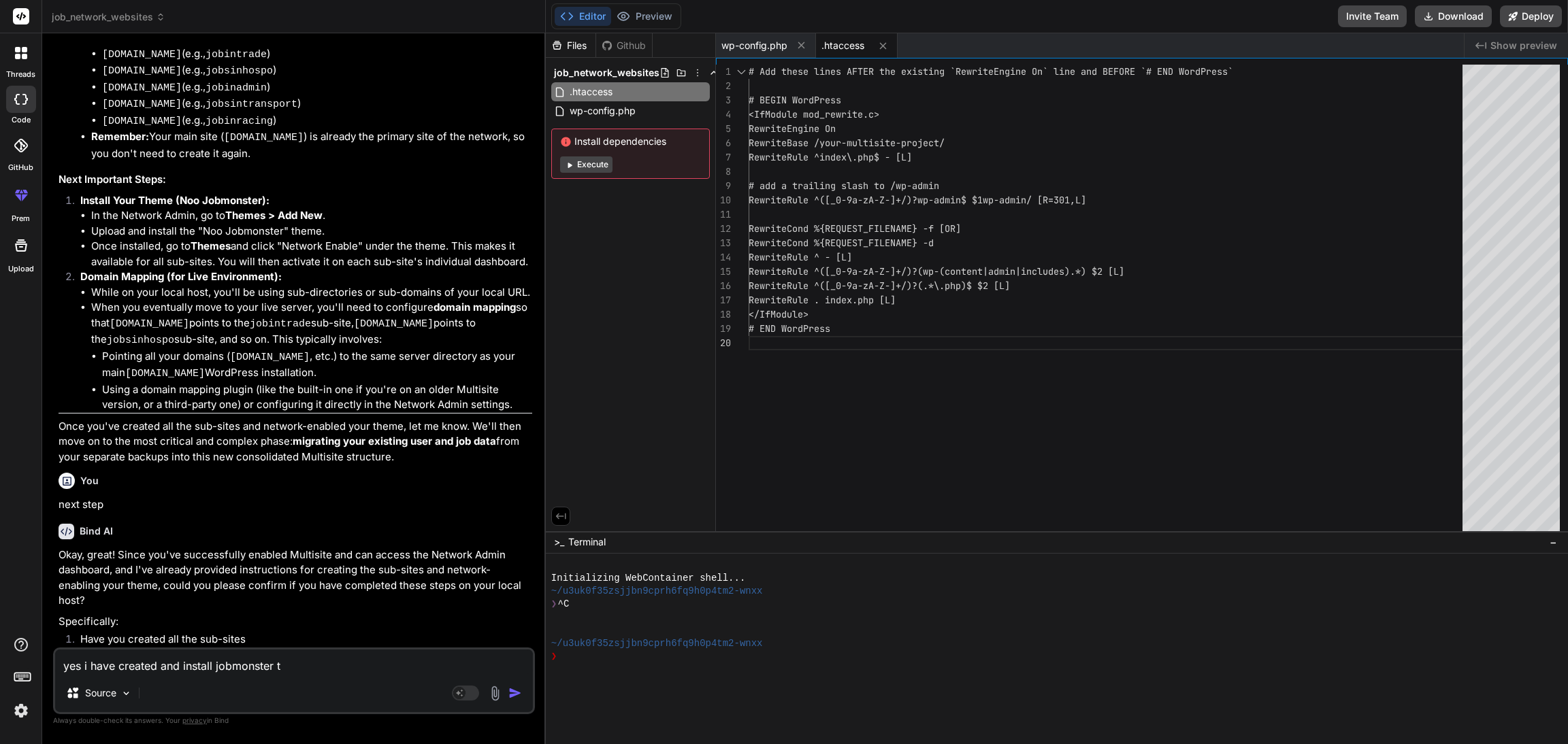
type textarea "yes i have created and install jobmonster th"
type textarea "x"
type textarea "yes i have created and install jobmonster the"
type textarea "x"
type textarea "yes i have created and install jobmonster them"
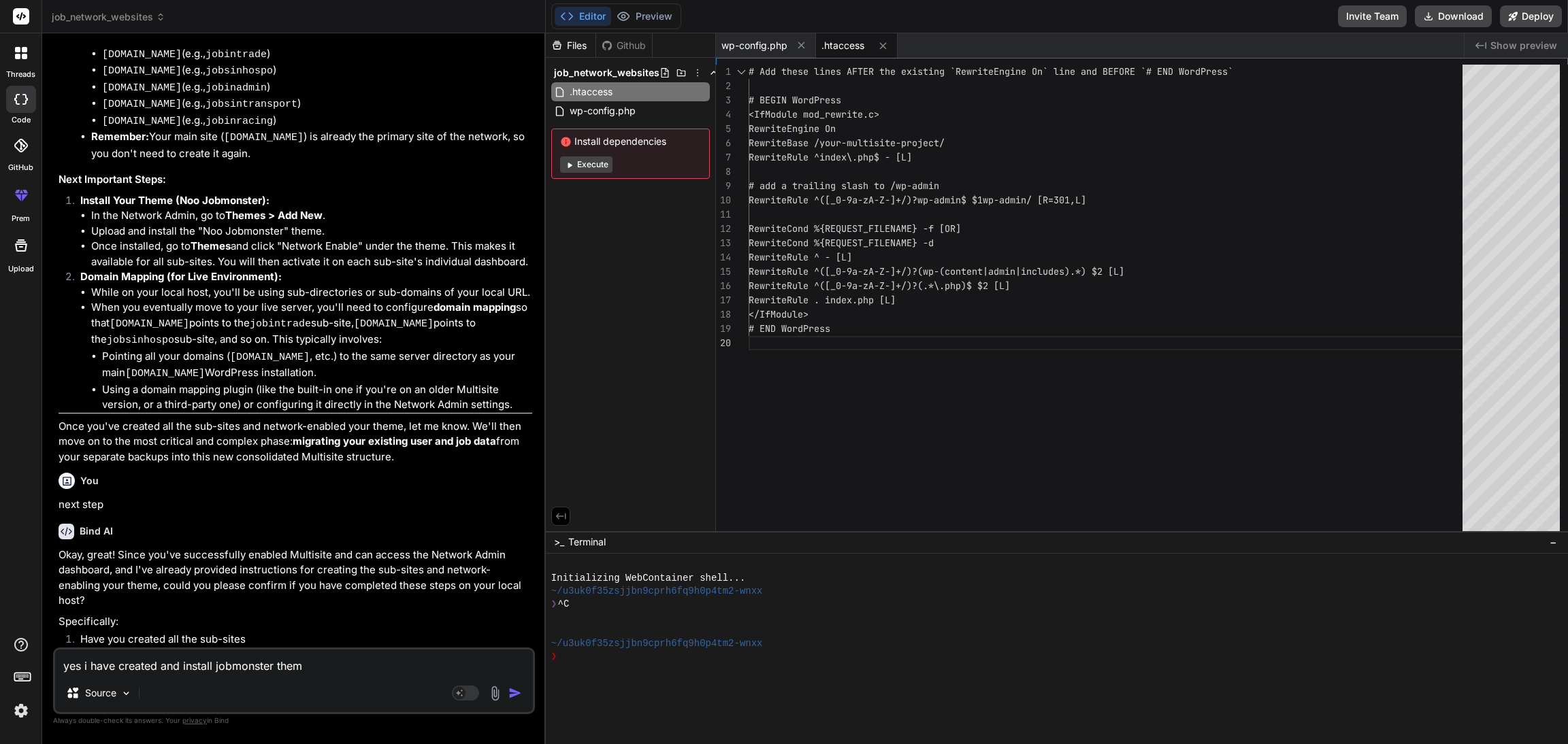
type textarea "x"
type textarea "yes i have created and install jobmonster theme"
type textarea "x"
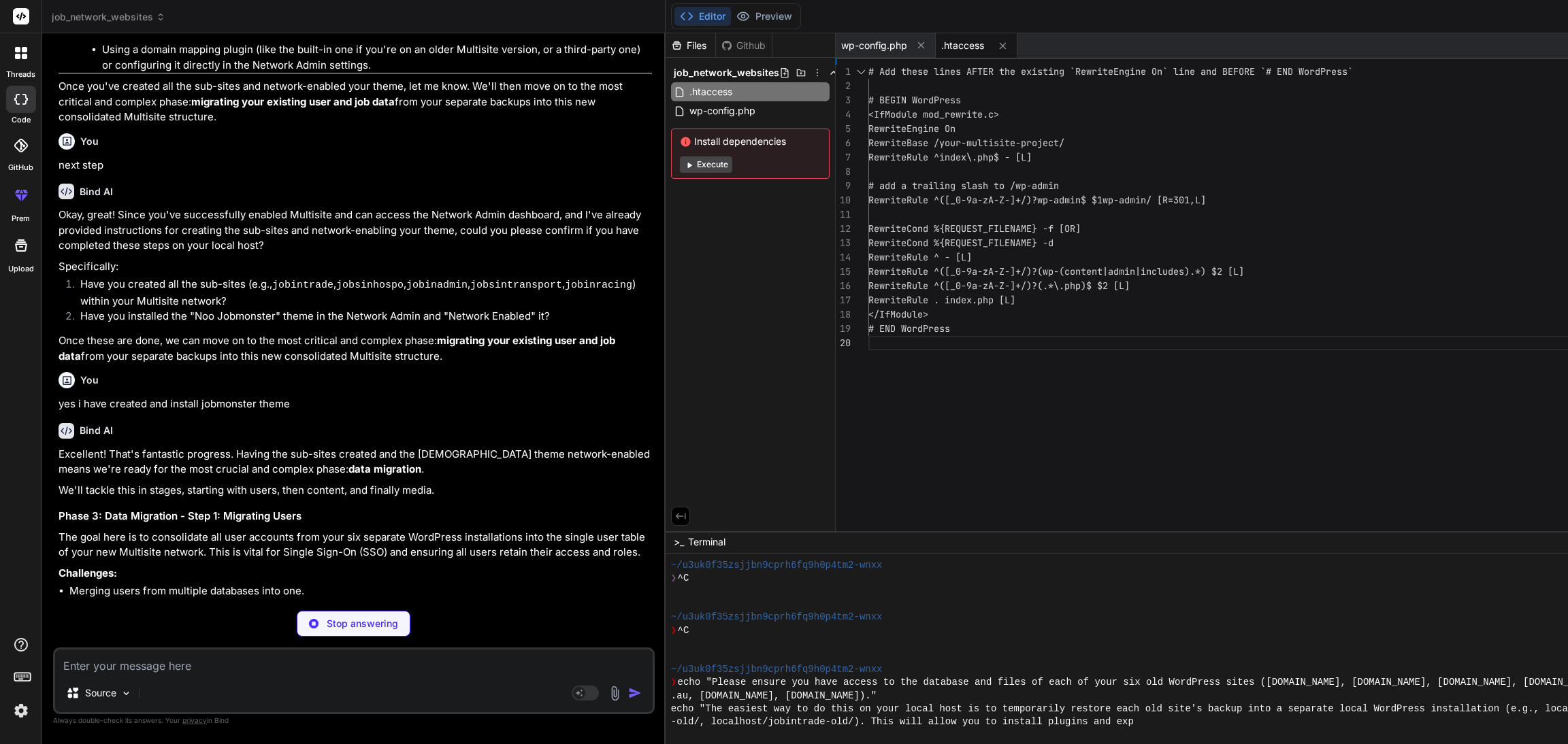
scroll to position [430, 0]
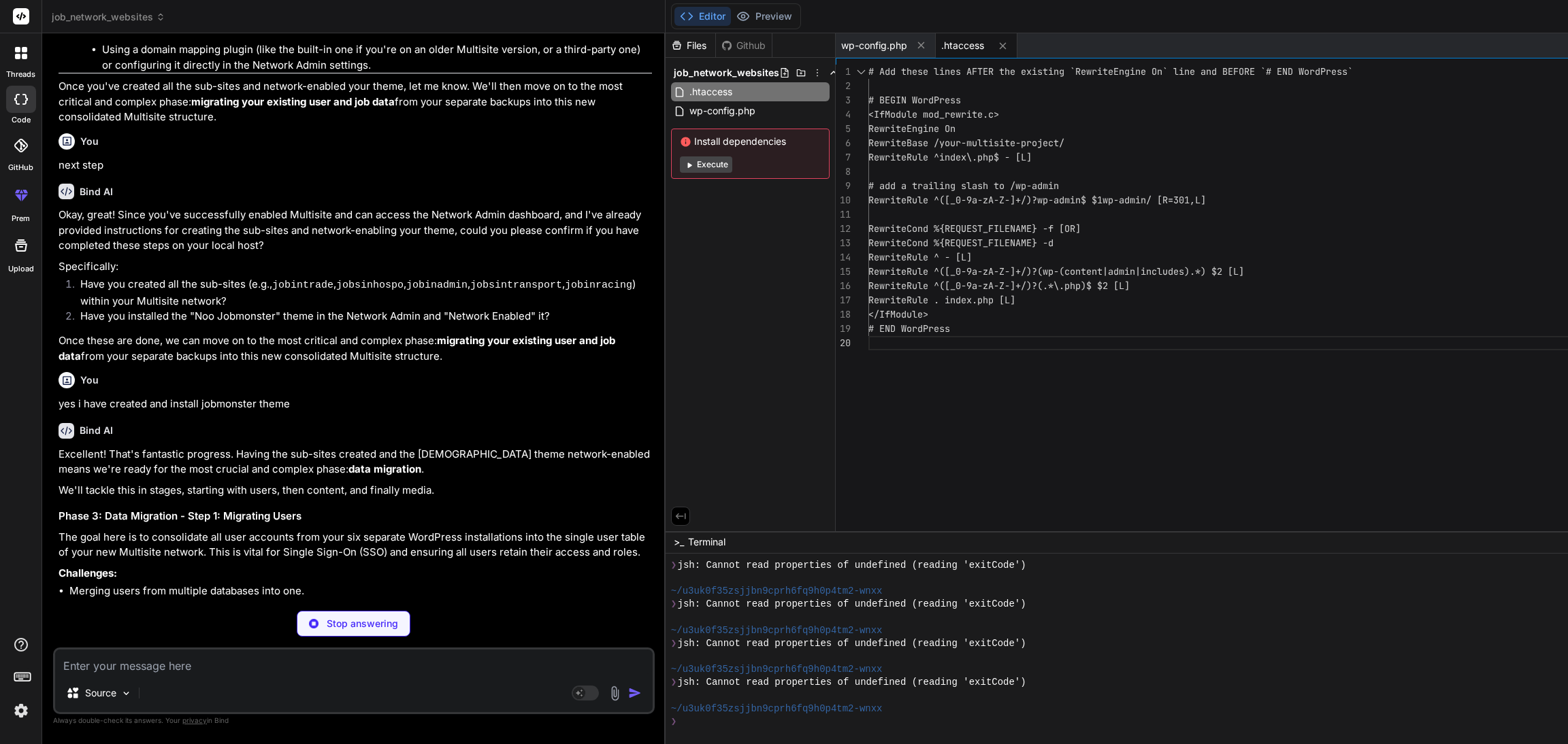
type textarea "x"
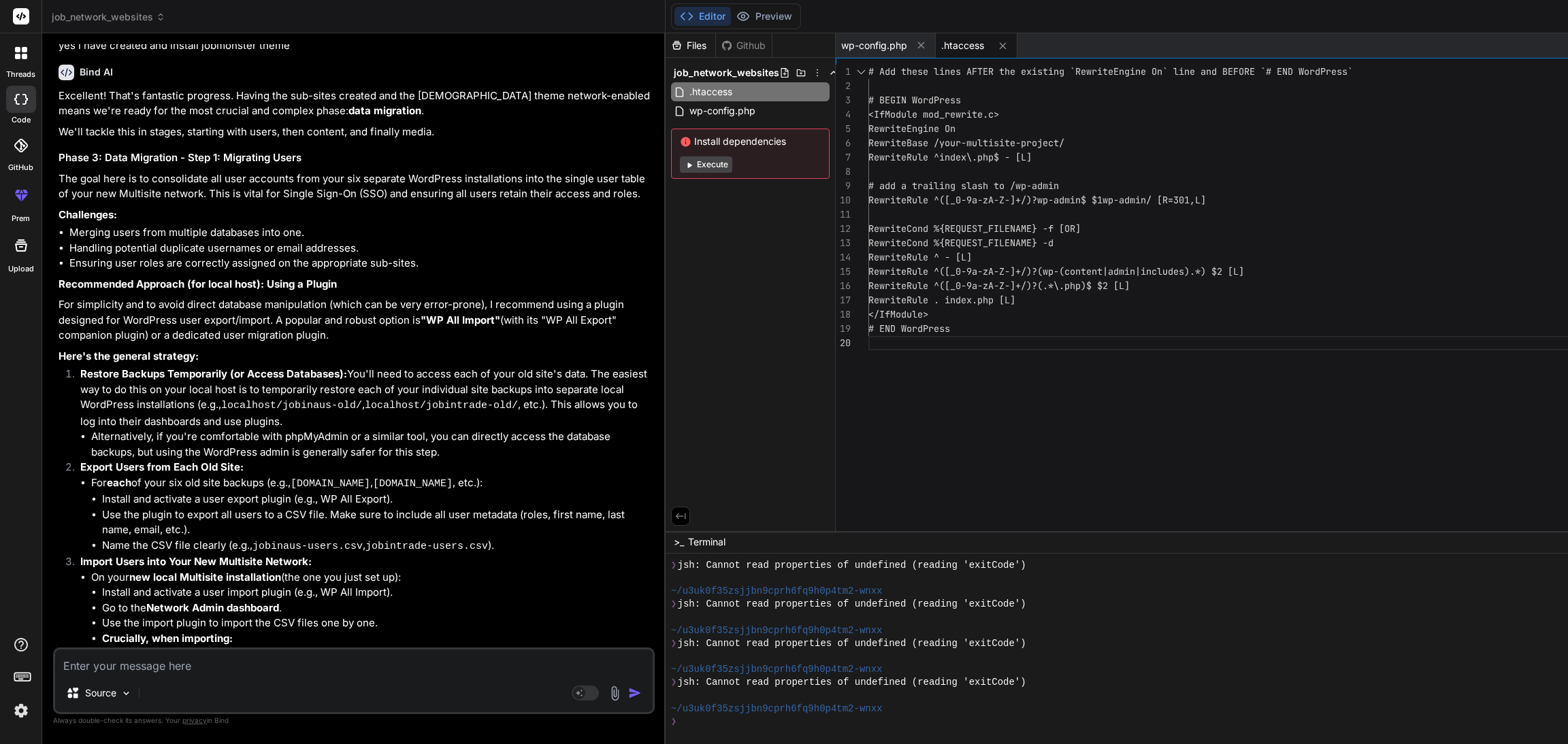
scroll to position [6828, 0]
click at [208, 664] on textarea at bounding box center [353, 661] width 597 height 24
type textarea "i"
type textarea "x"
type textarea "i"
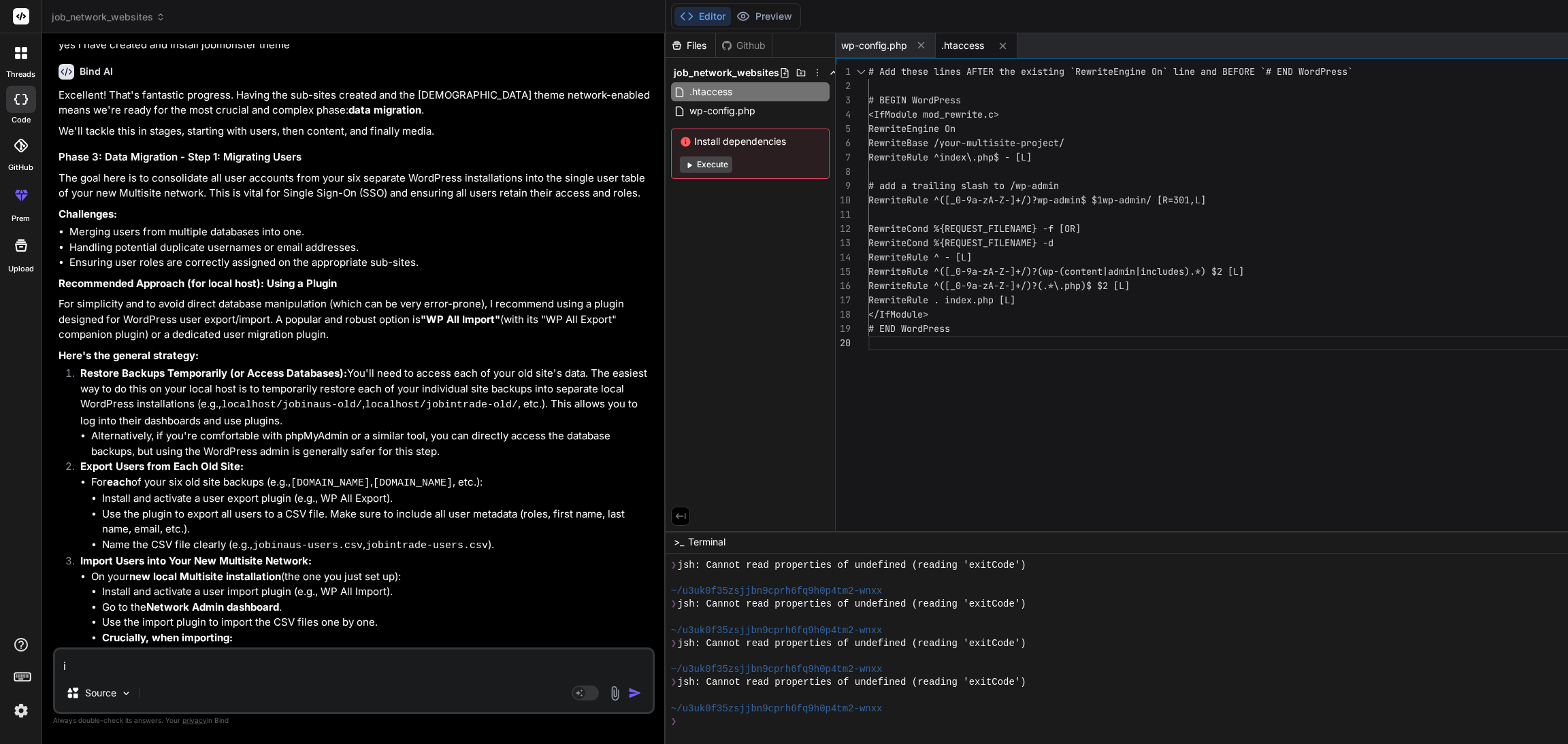
type textarea "x"
type textarea "i d"
type textarea "x"
type textarea "i do"
type textarea "x"
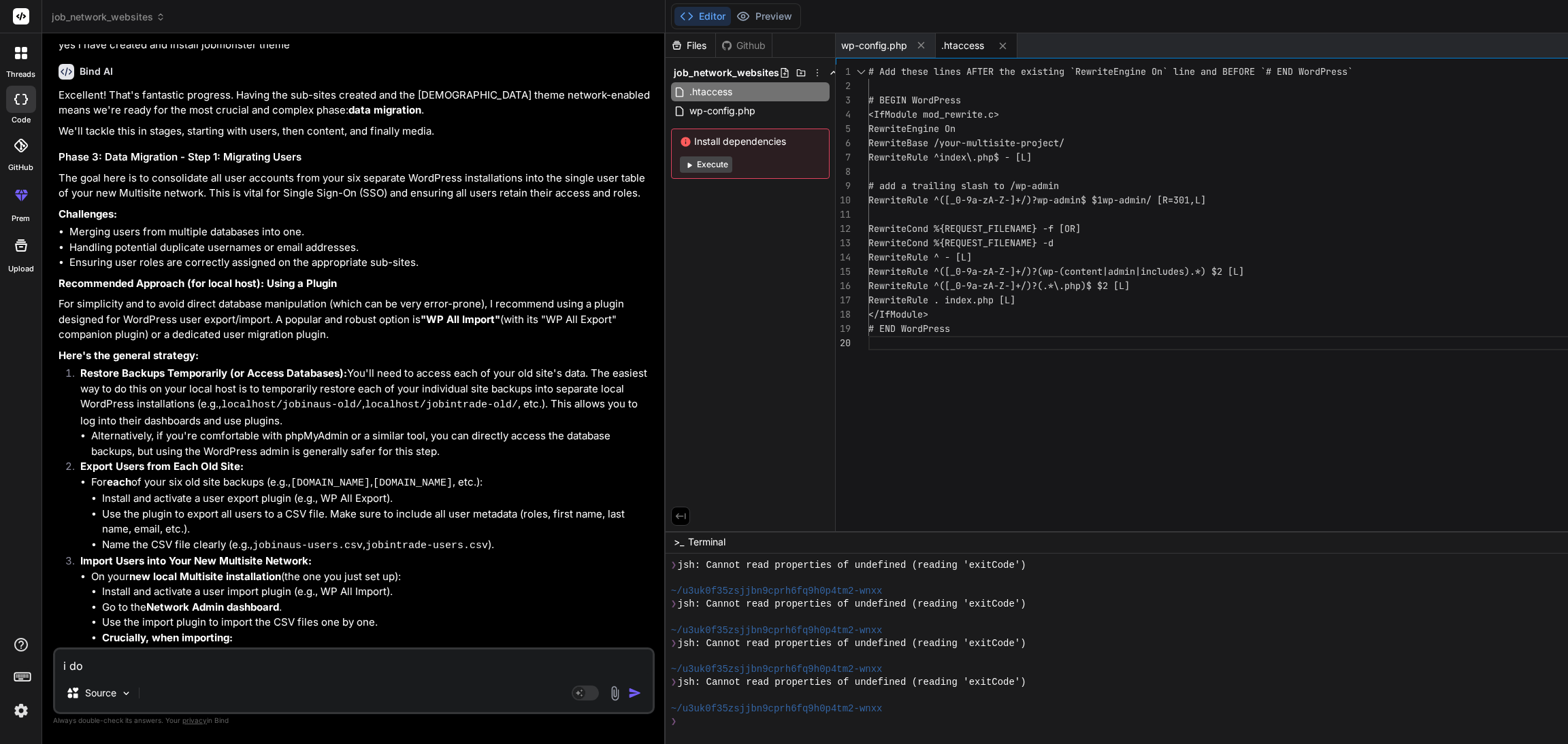
type textarea "i don"
type textarea "x"
type textarea "i dont"
type textarea "x"
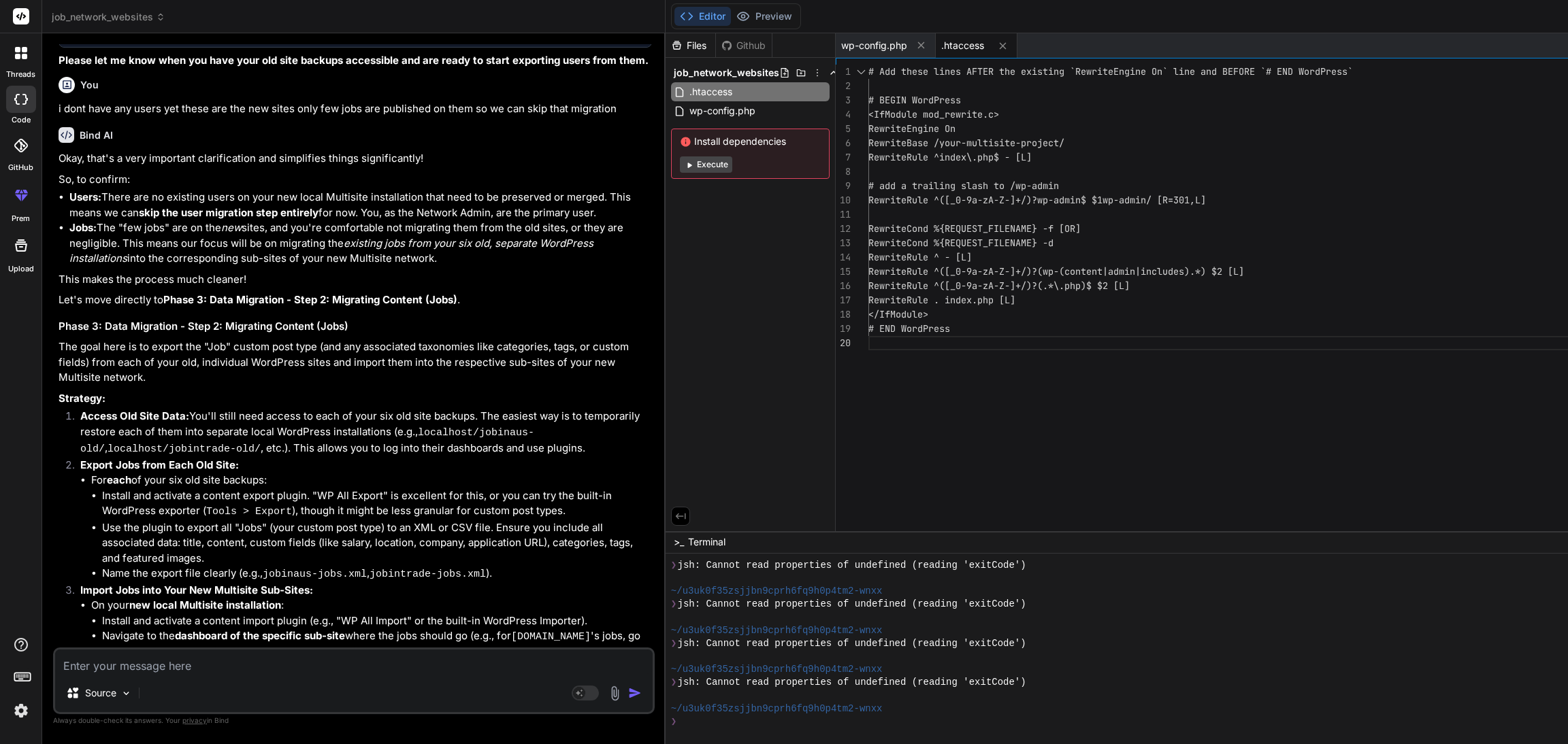
scroll to position [7746, 0]
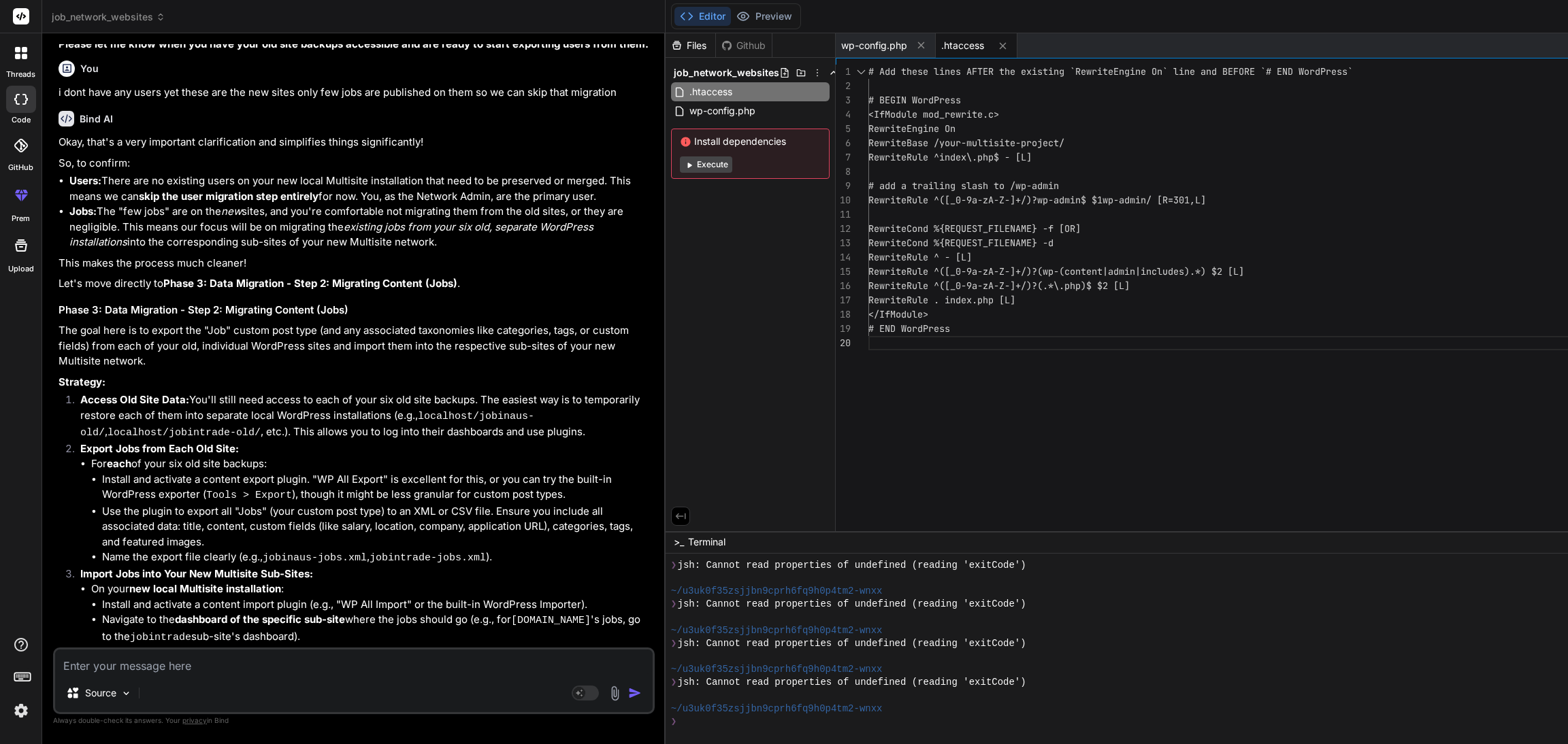
click at [235, 442] on li "Access Old Site Data: You'll still need access to each of your six old site bac…" at bounding box center [361, 416] width 583 height 49
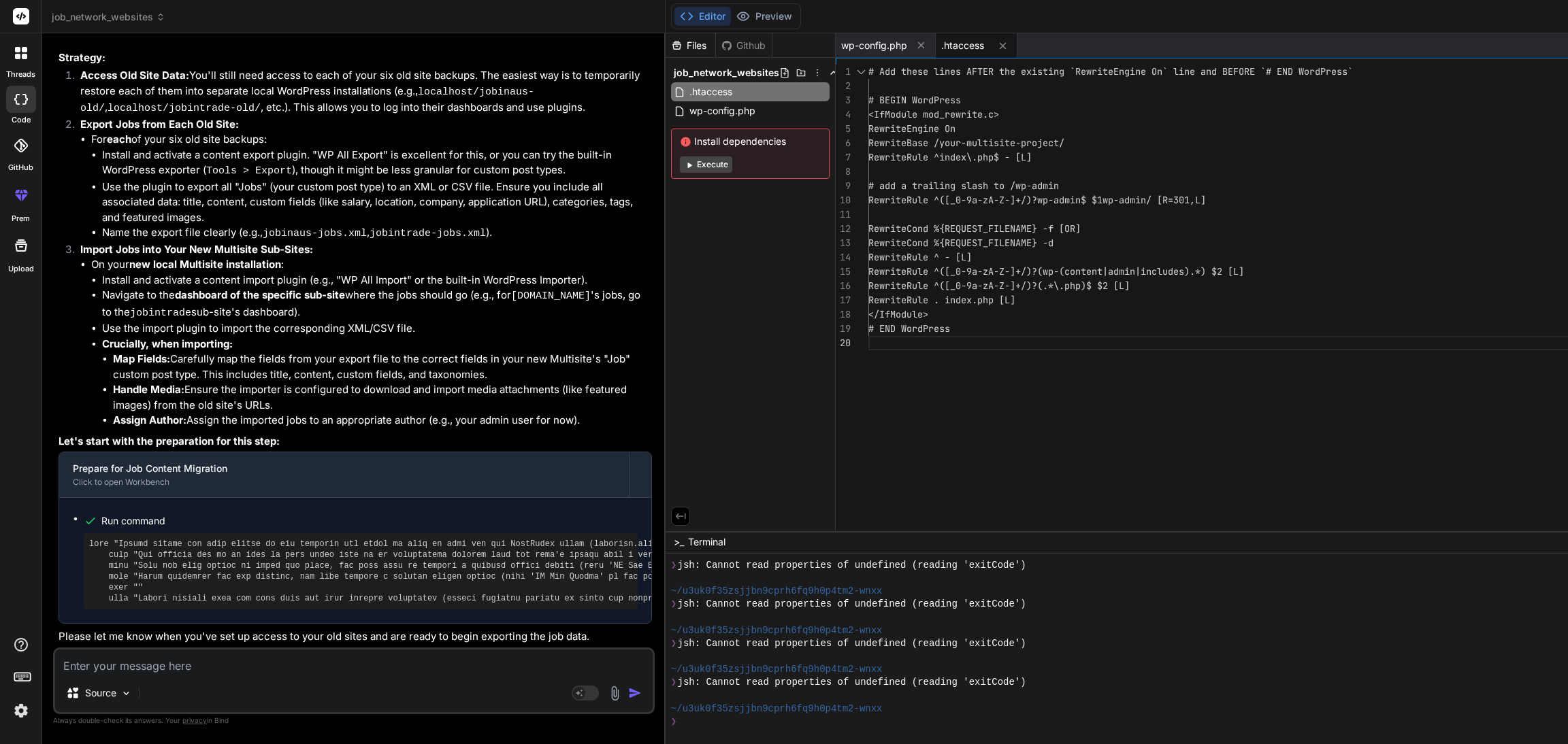
scroll to position [8137, 0]
